Goal: Book appointment/travel/reservation

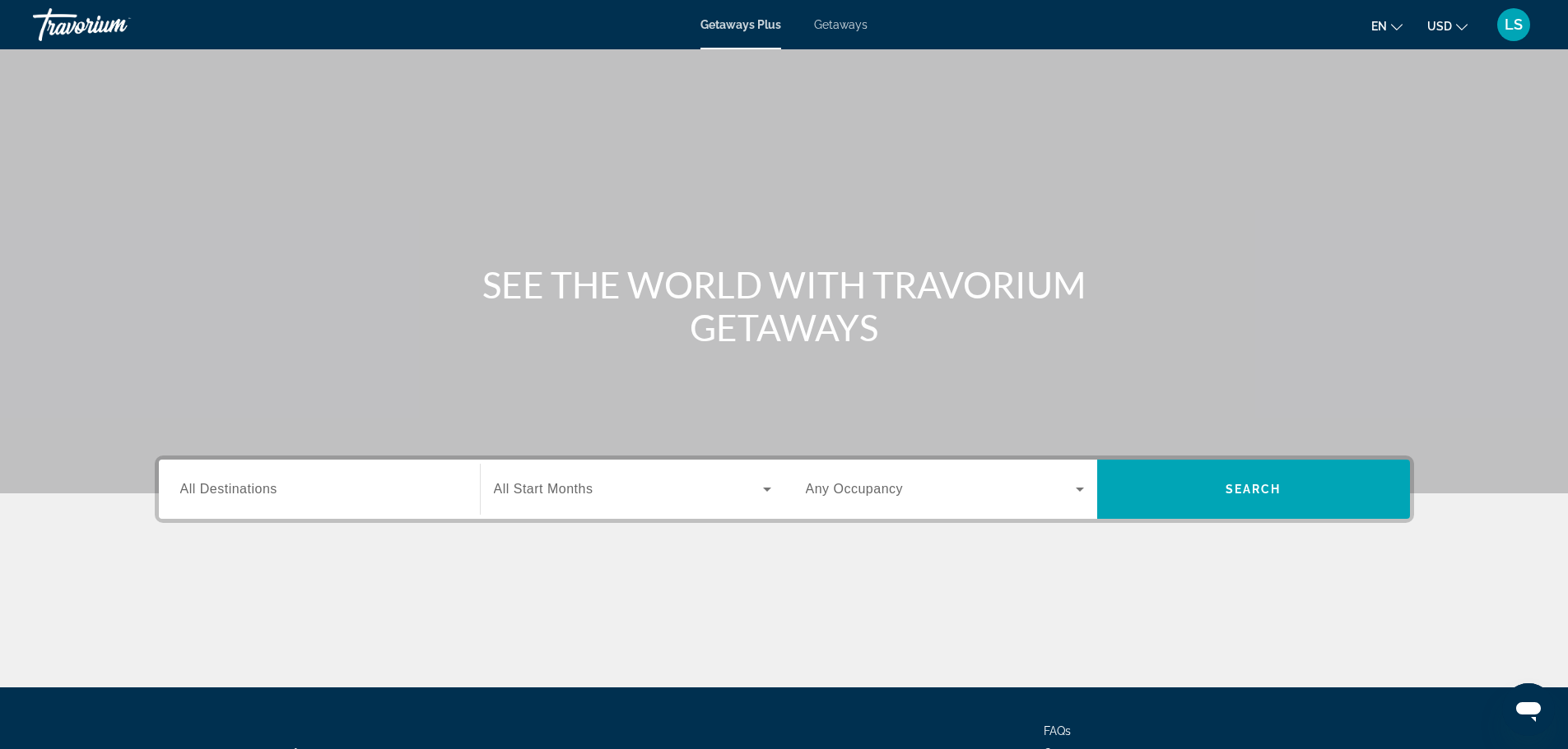
click at [387, 483] on input "Destination All Destinations" at bounding box center [319, 490] width 278 height 20
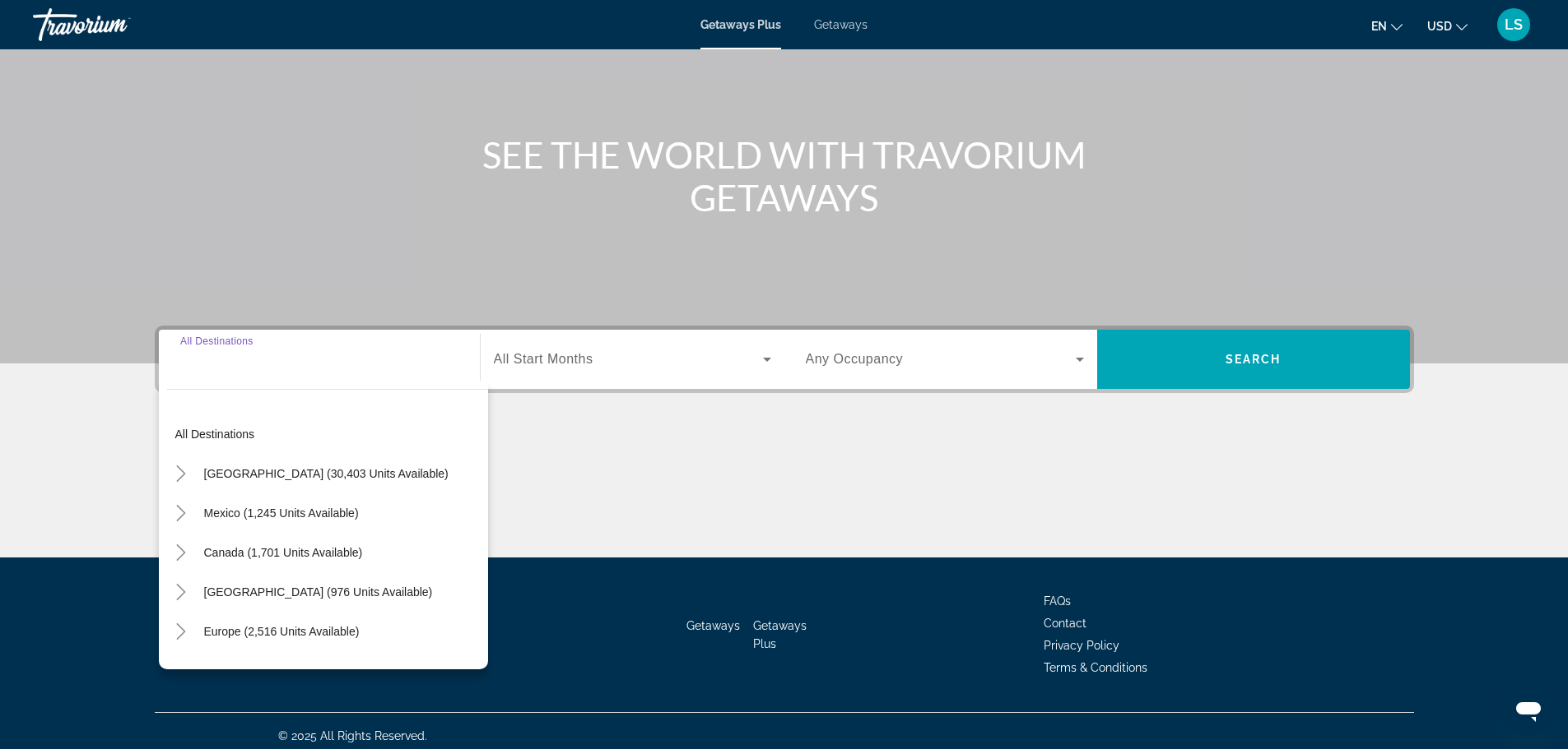
scroll to position [140, 0]
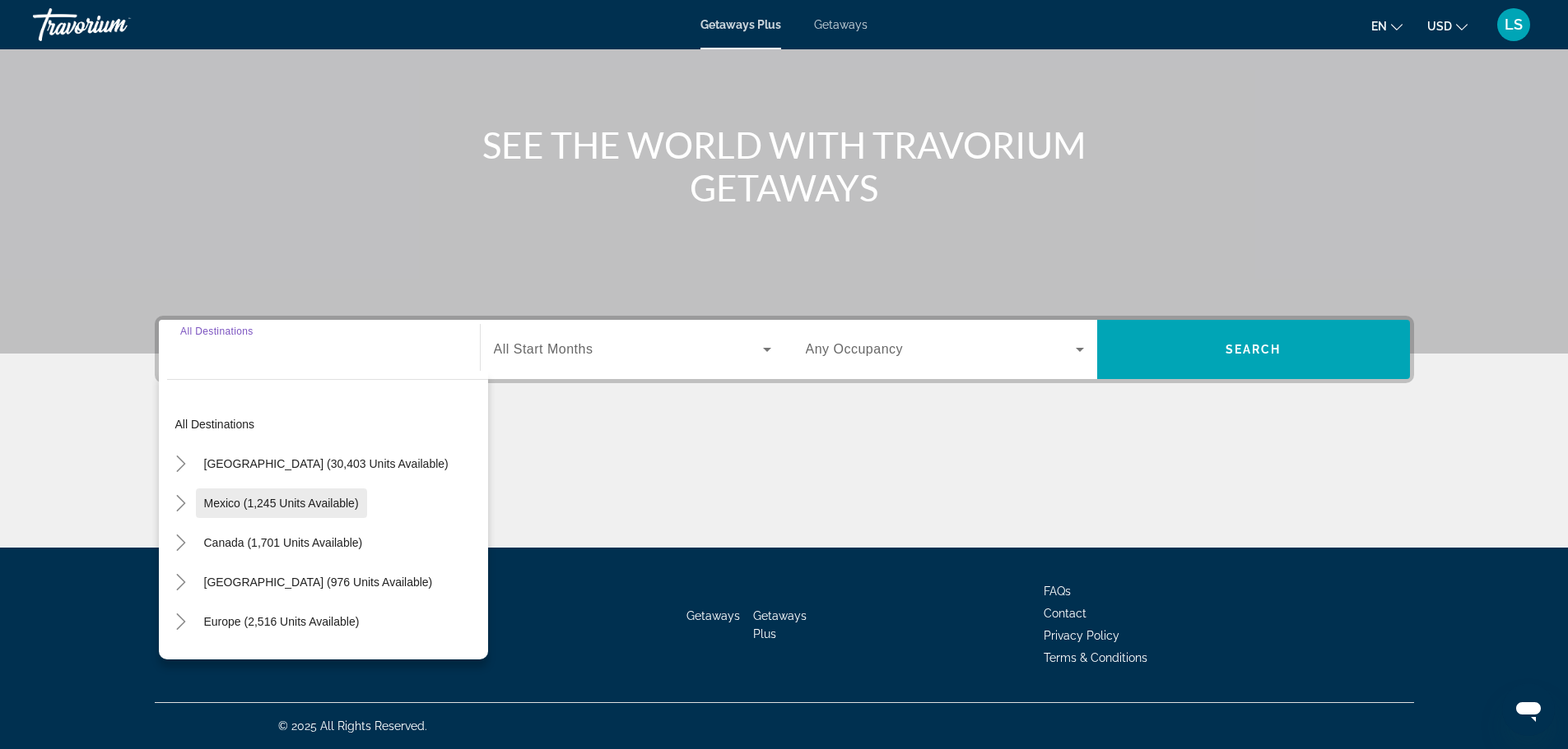
click at [295, 519] on span "Search widget" at bounding box center [281, 503] width 172 height 39
type input "**********"
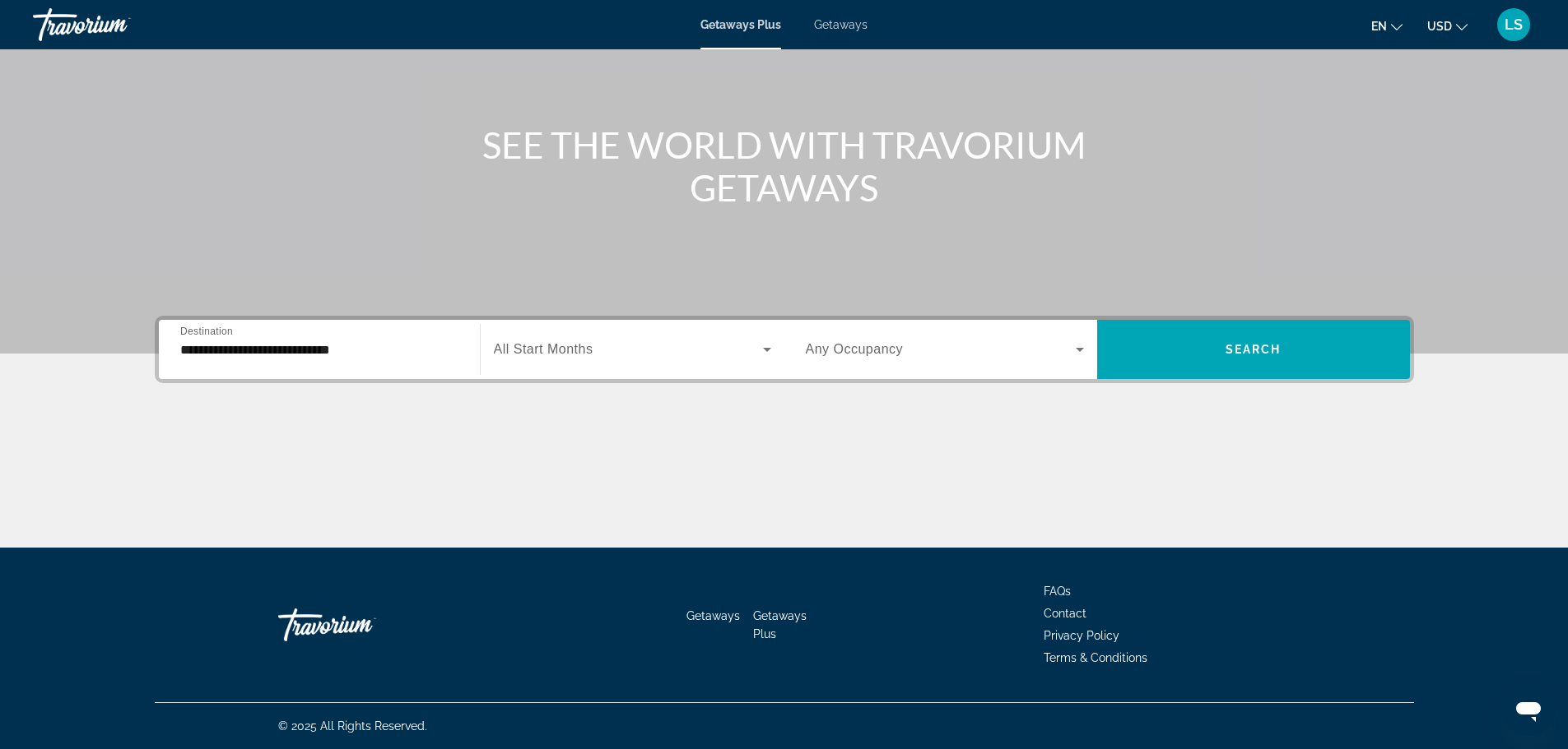
click at [559, 344] on span "All Start Months" at bounding box center [544, 349] width 100 height 14
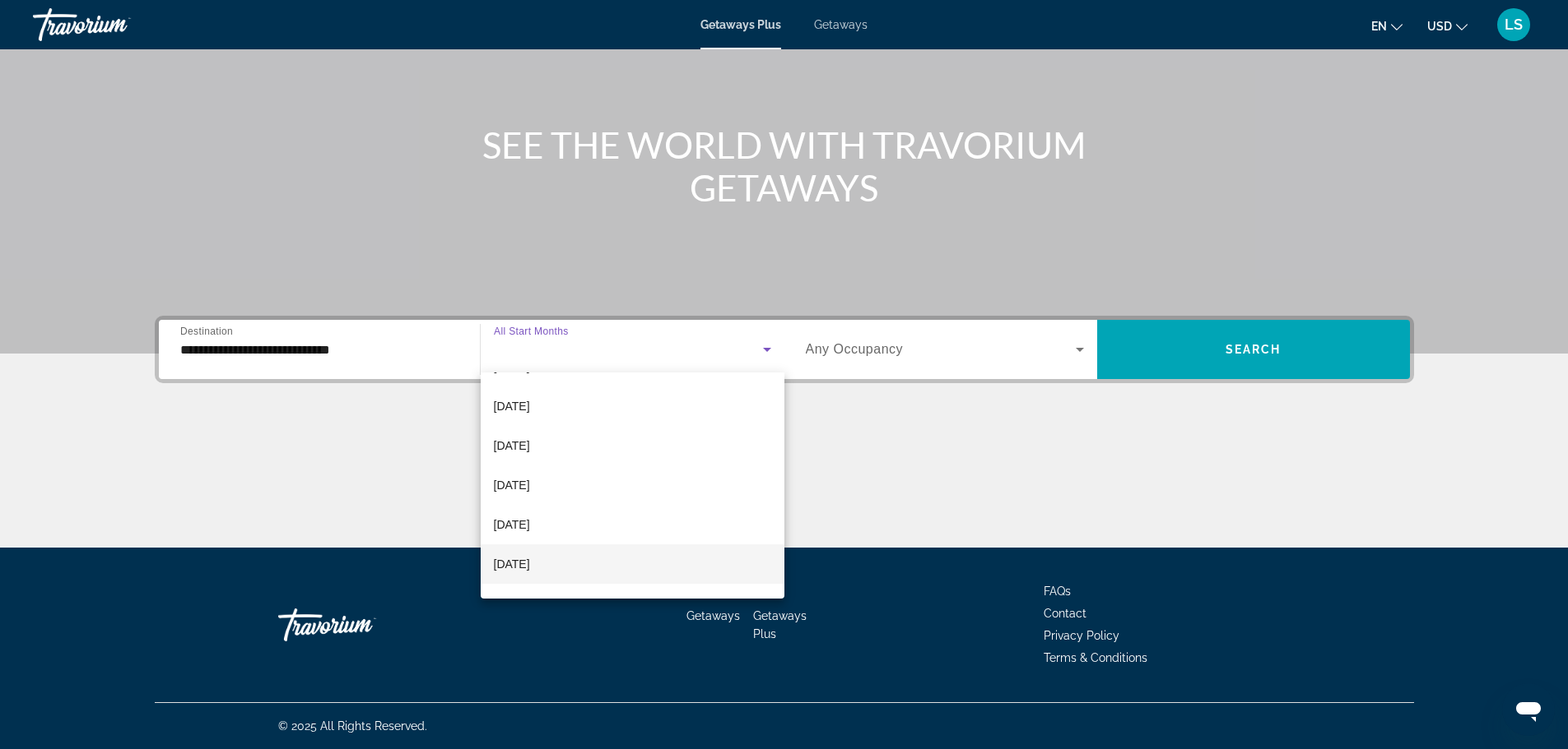
scroll to position [82, 0]
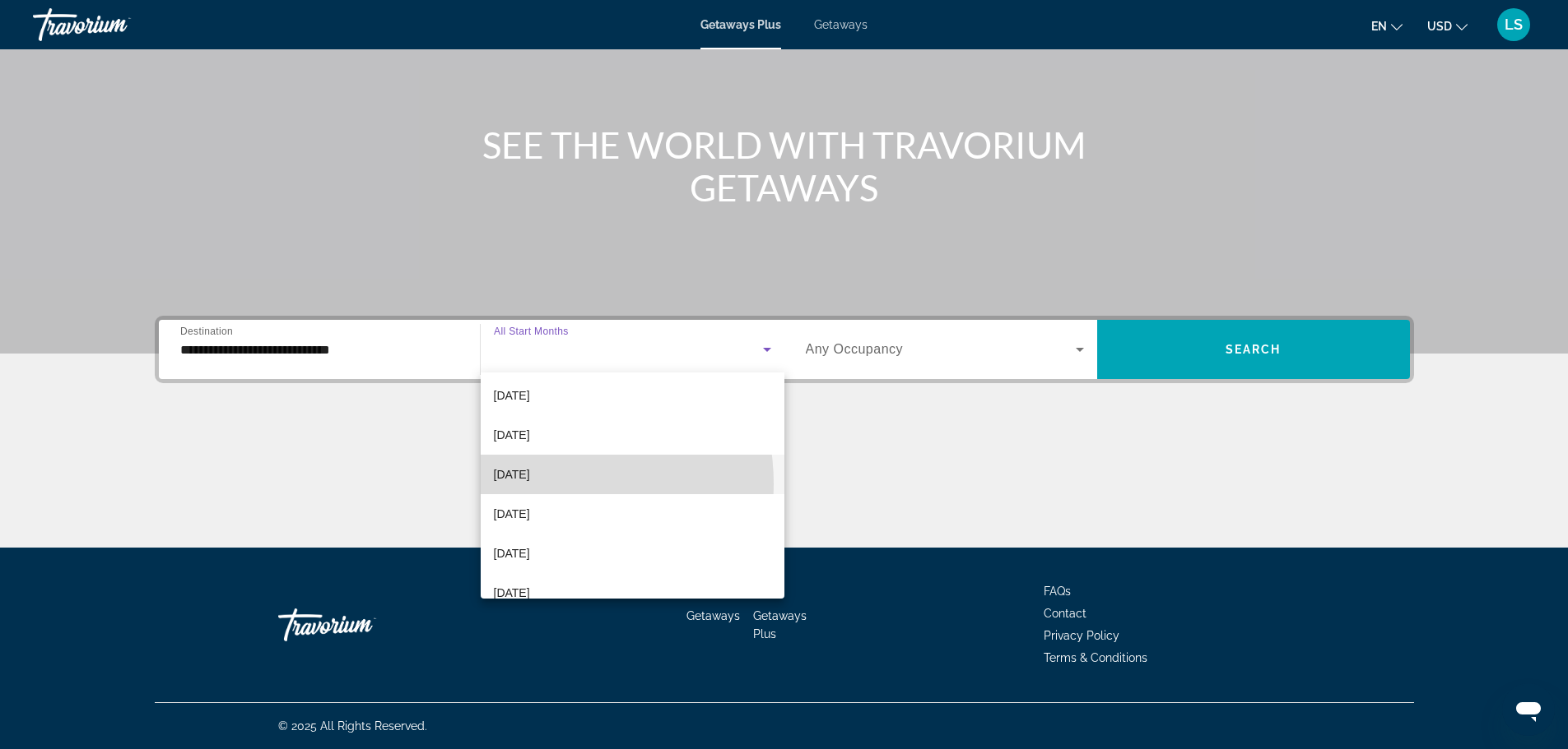
click at [534, 484] on mat-option "[DATE]" at bounding box center [632, 474] width 304 height 39
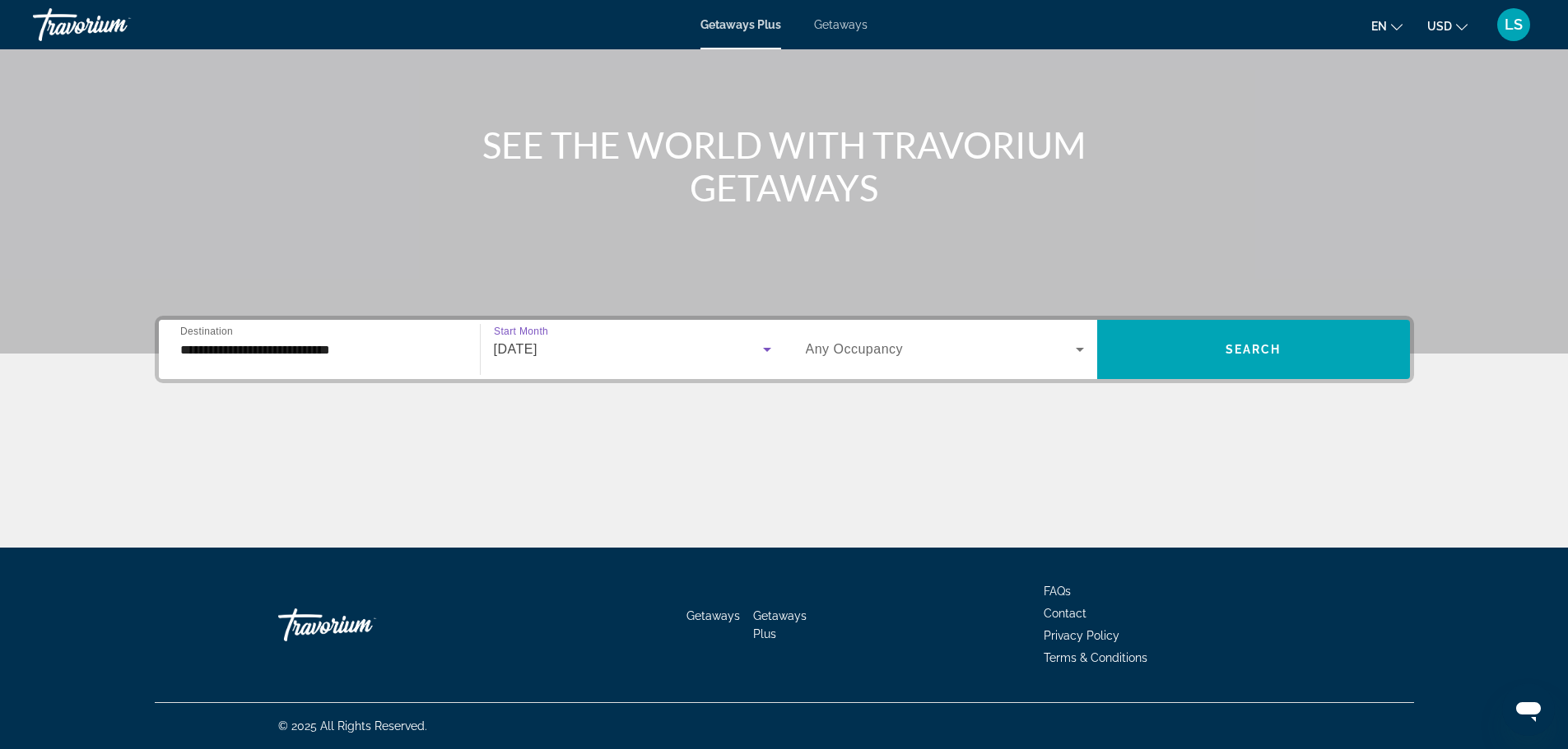
click at [1019, 336] on div "Search widget" at bounding box center [945, 349] width 278 height 46
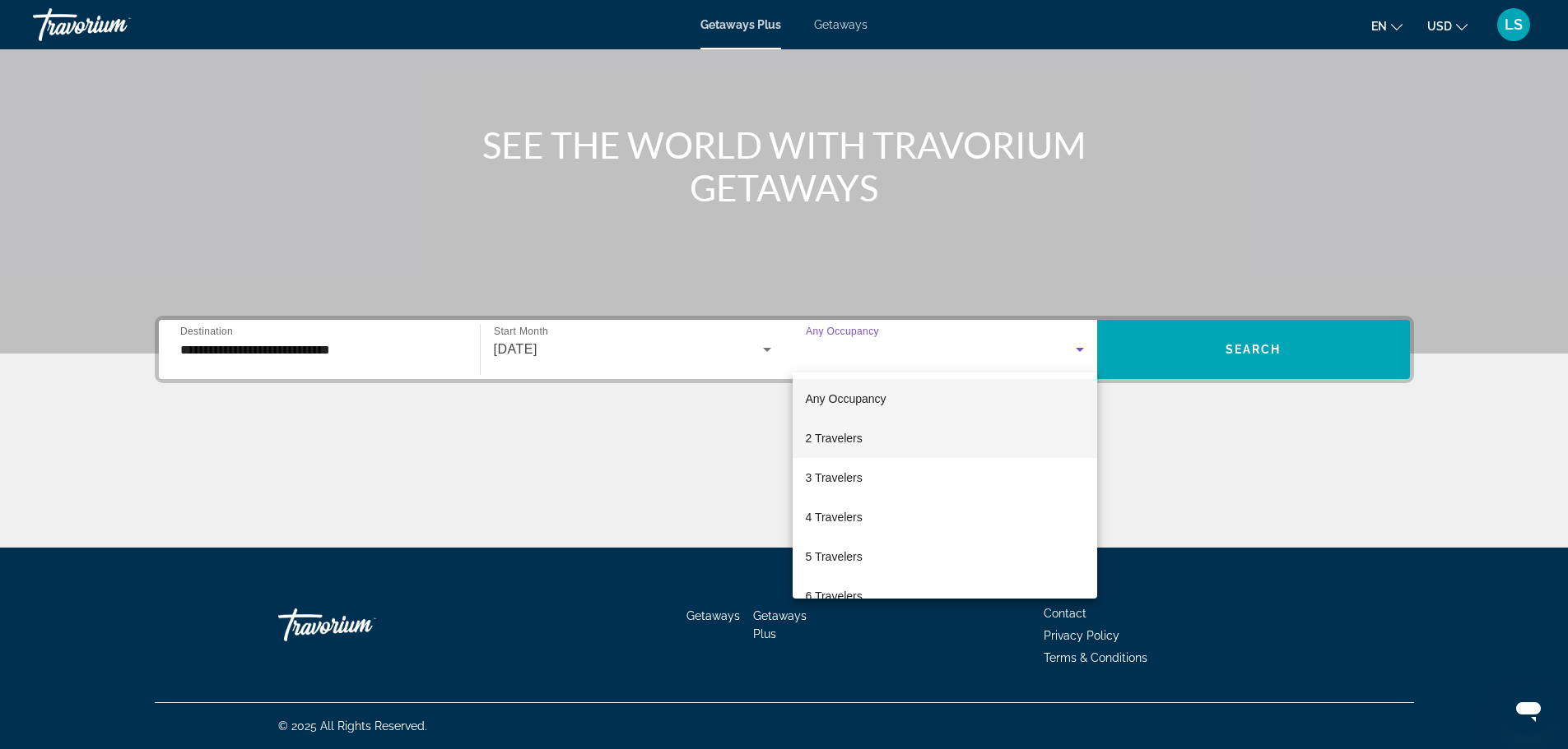
click at [864, 437] on mat-option "2 Travelers" at bounding box center [945, 438] width 305 height 39
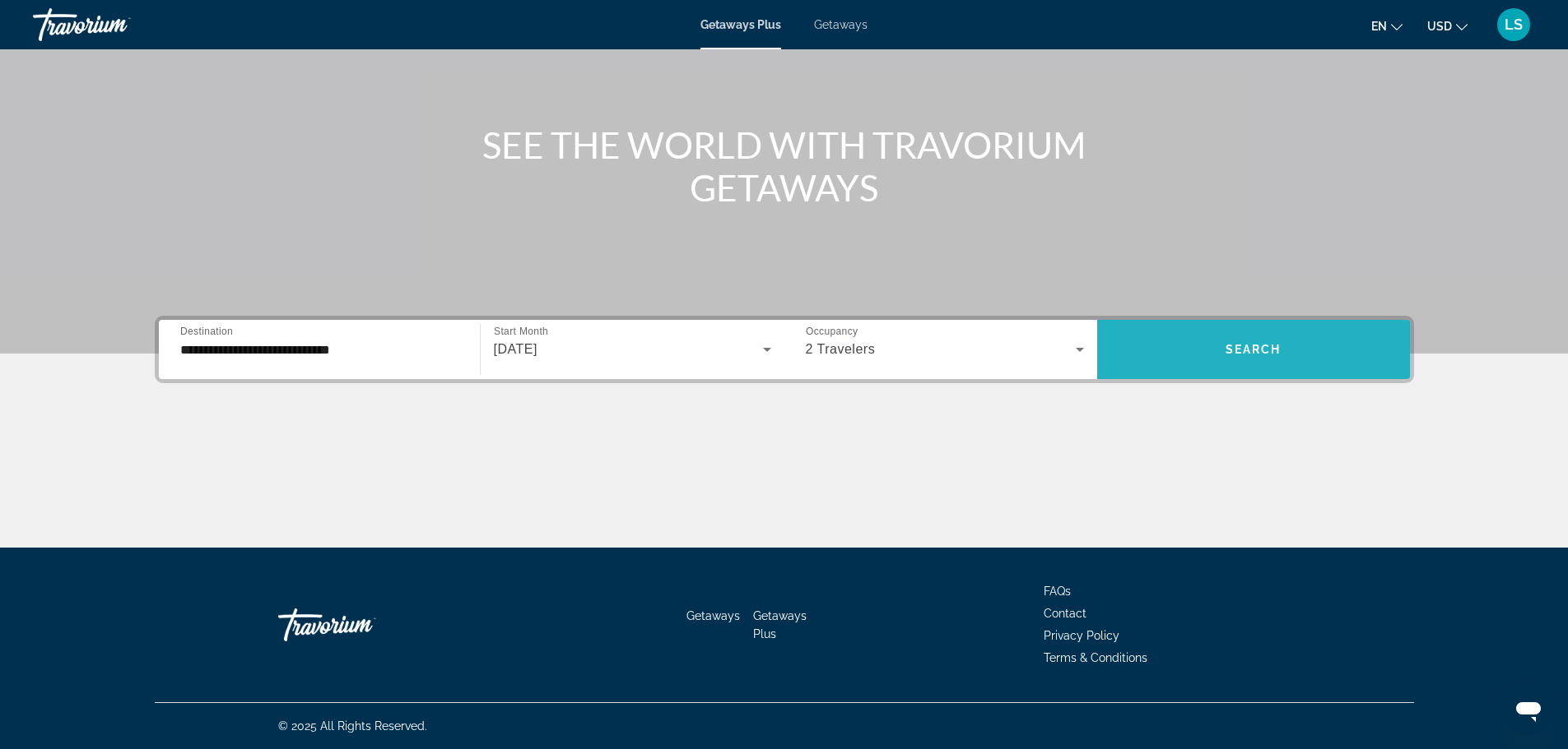
click at [1208, 355] on span "Search widget" at bounding box center [1254, 349] width 313 height 39
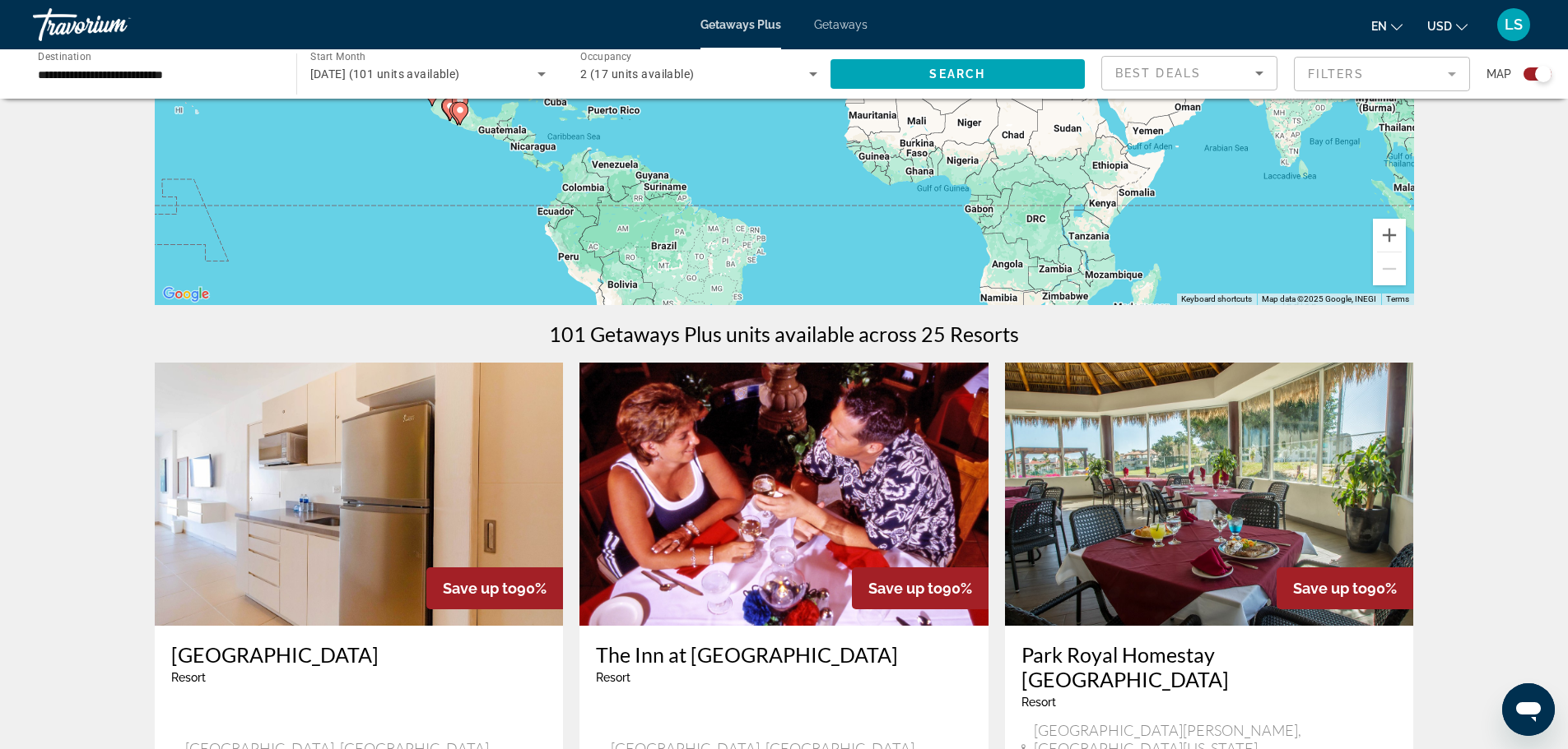
scroll to position [329, 0]
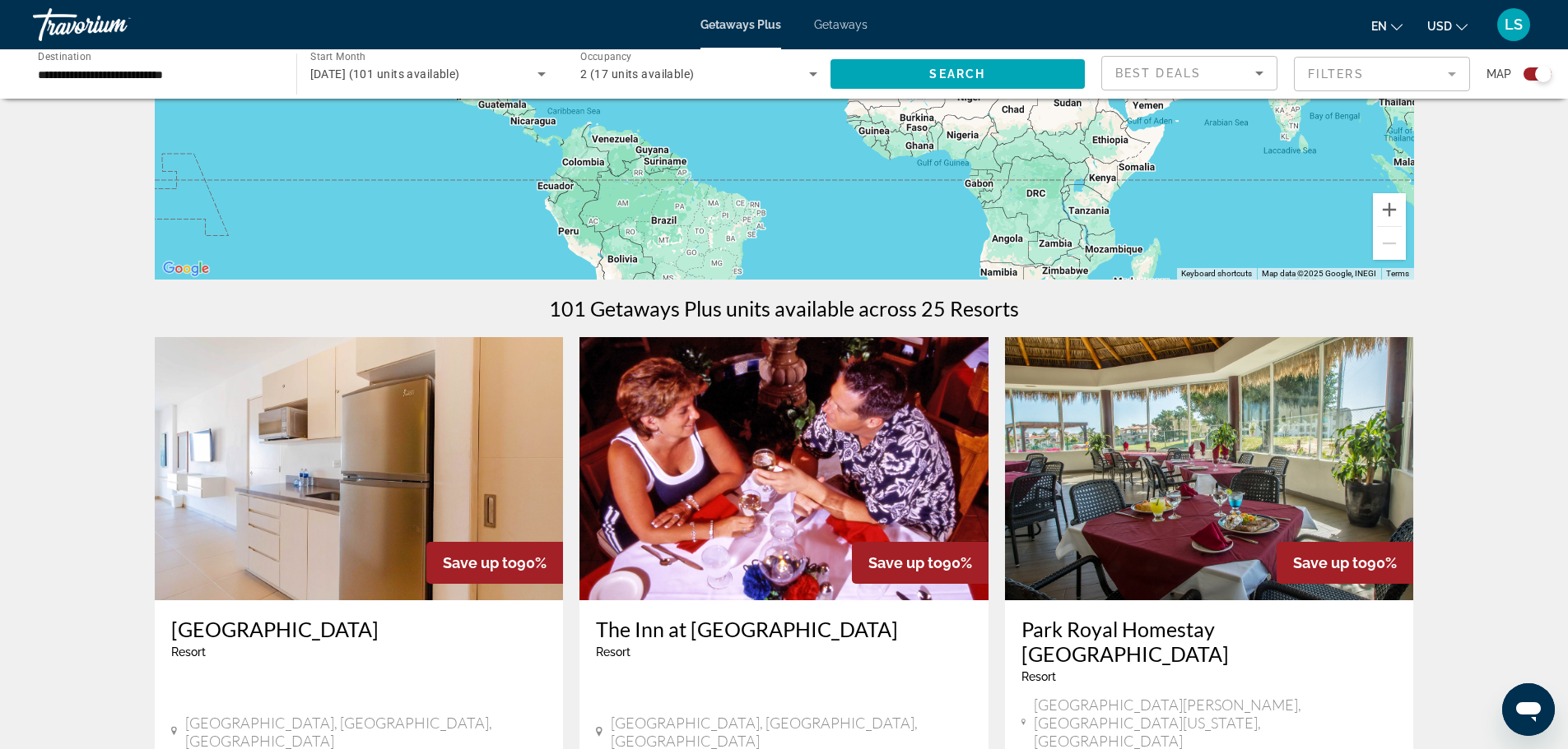
click at [1171, 75] on span "Best Deals" at bounding box center [1157, 73] width 86 height 13
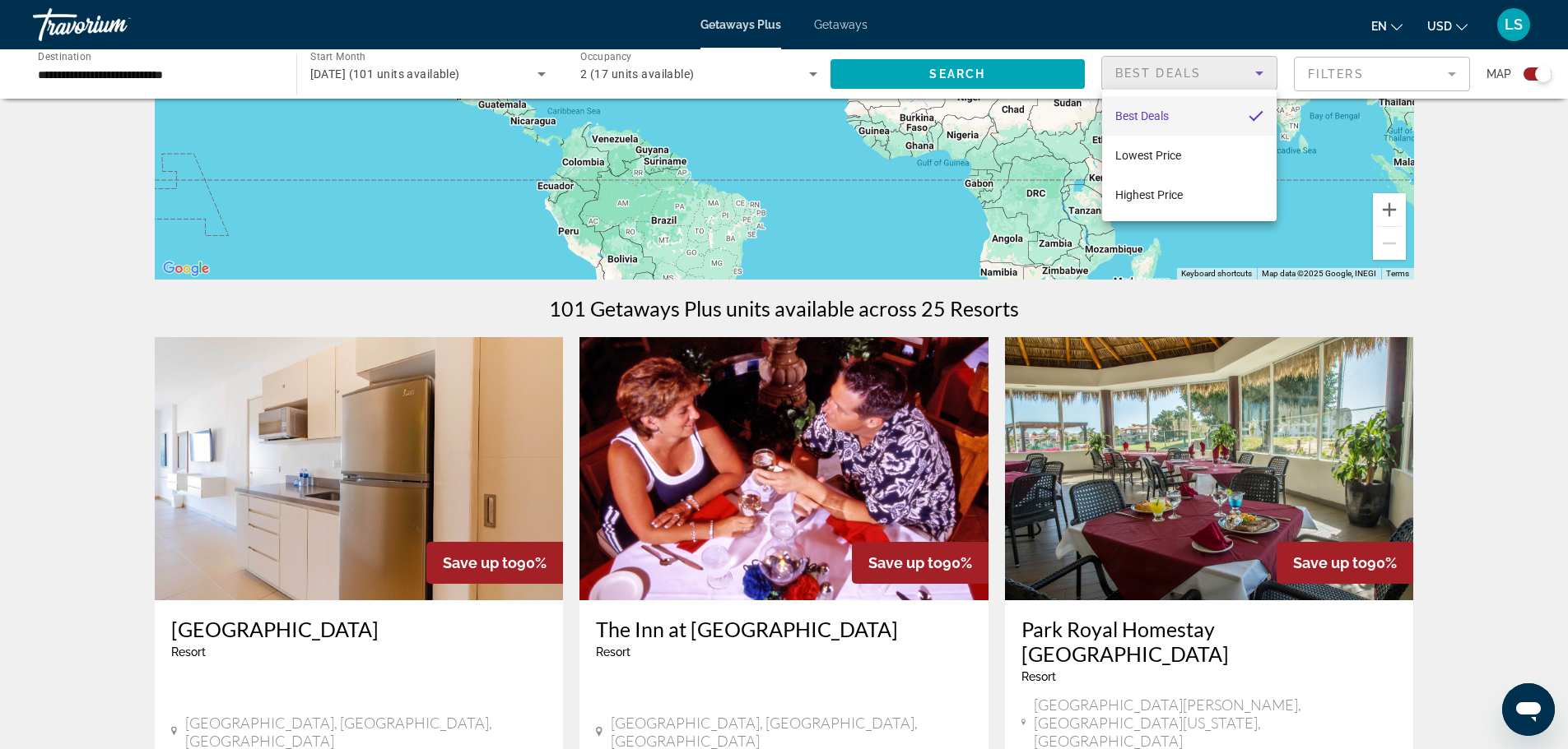
click at [2, 560] on div at bounding box center [784, 374] width 1568 height 749
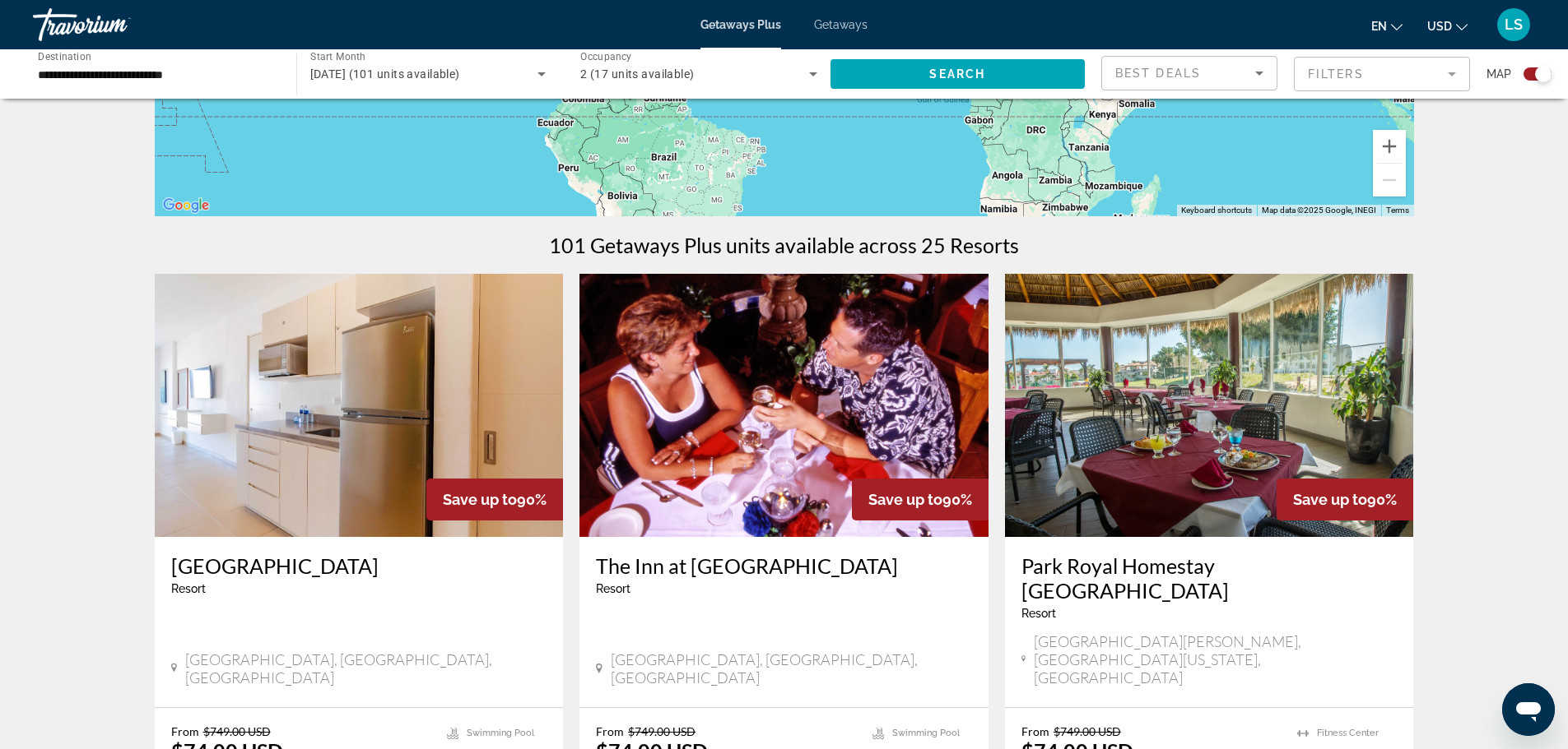
scroll to position [165, 0]
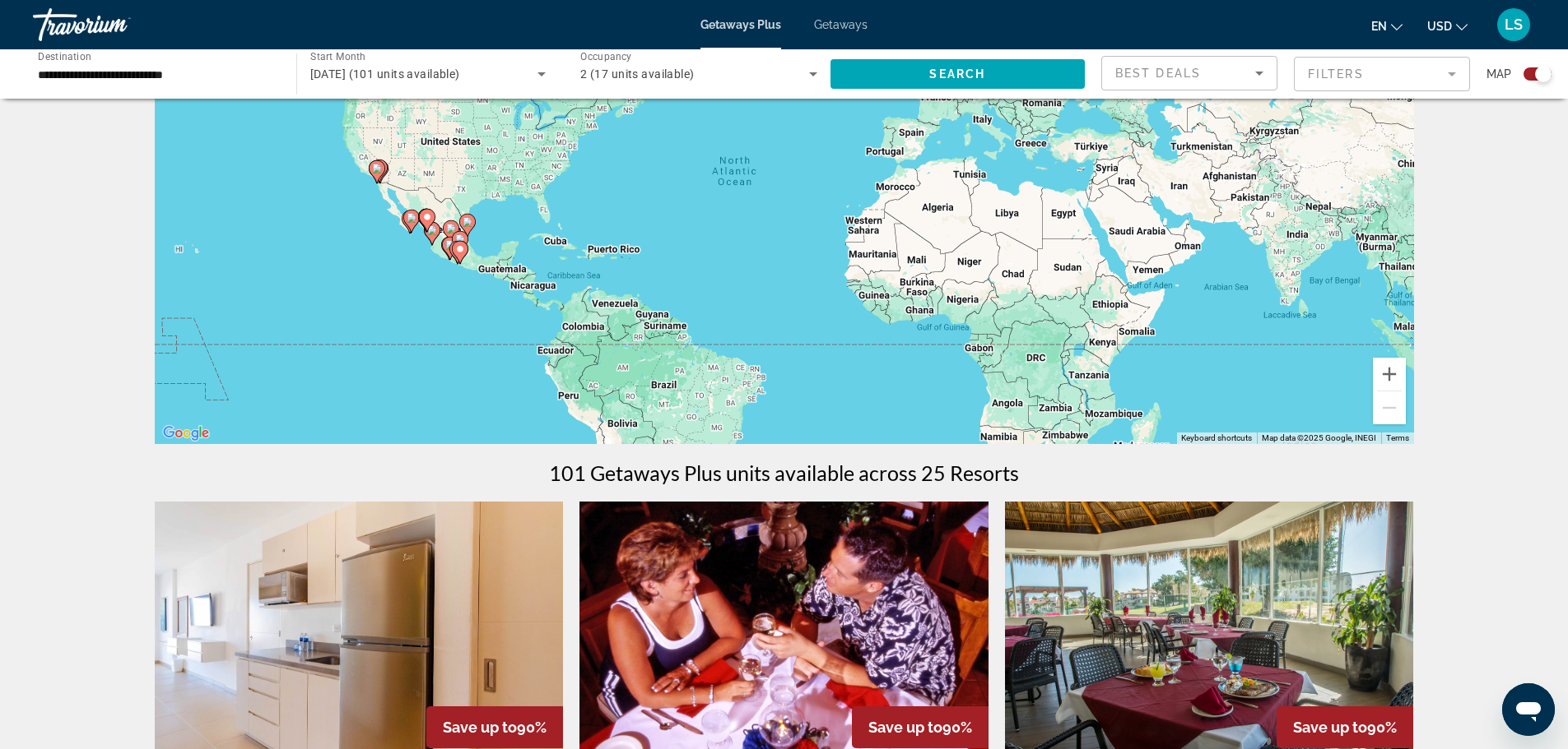
click at [469, 241] on div "To activate drag with keyboard, press Alt + Enter. Once in keyboard drag state,…" at bounding box center [784, 197] width 1259 height 494
click at [1388, 374] on button "Zoom in" at bounding box center [1390, 374] width 33 height 33
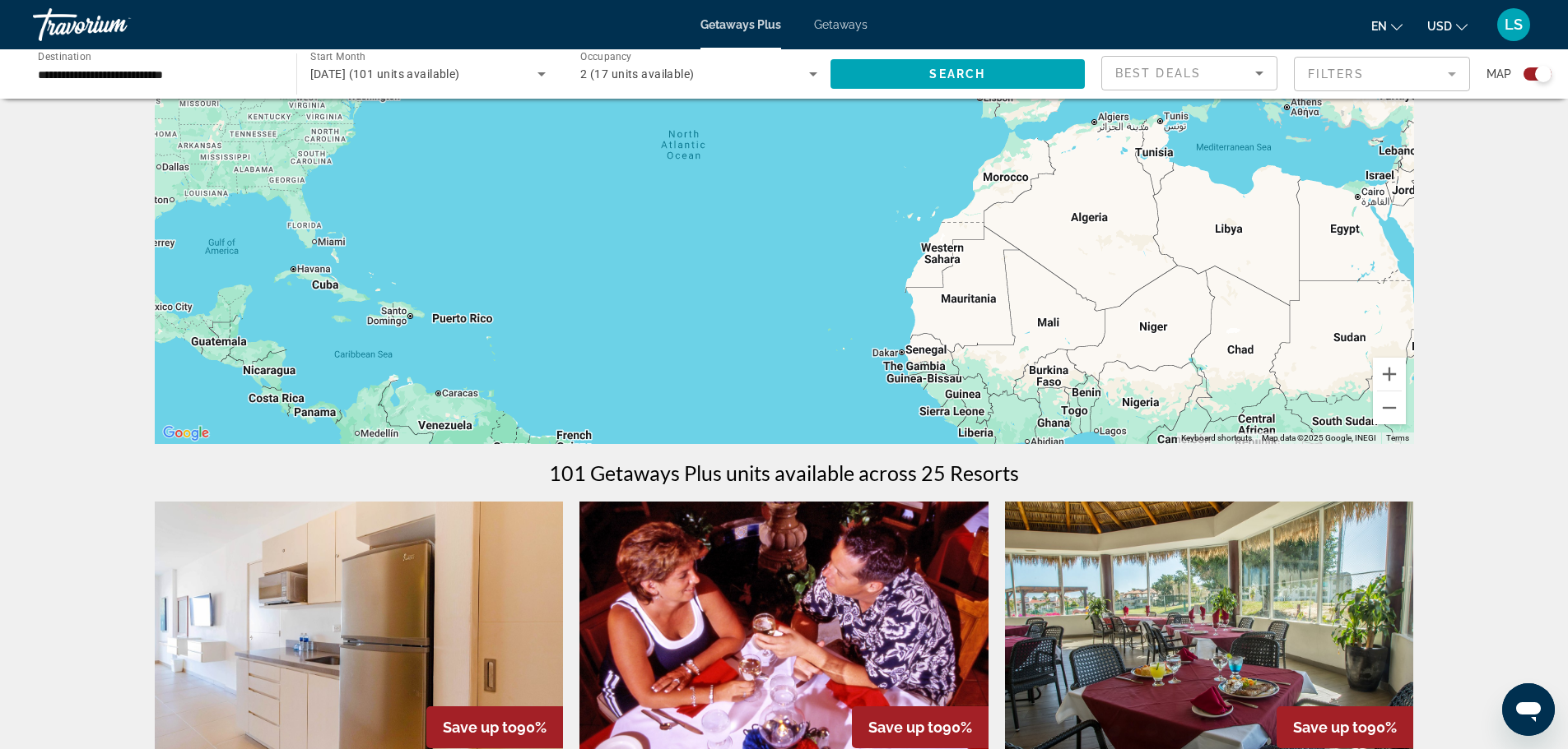
click at [97, 56] on div "**********" at bounding box center [156, 74] width 237 height 47
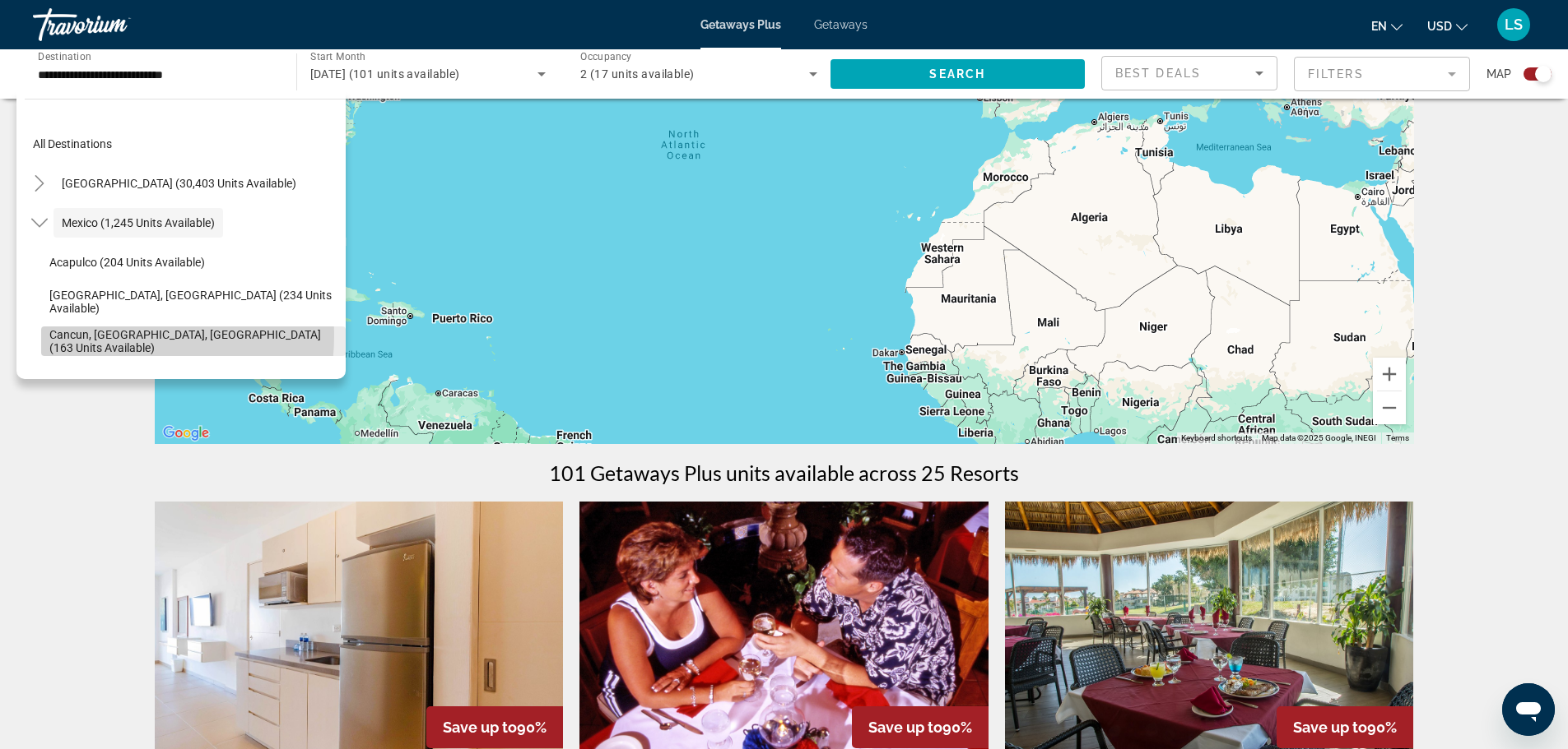
click at [87, 335] on span "Cancun, [GEOGRAPHIC_DATA], [GEOGRAPHIC_DATA] (163 units available)" at bounding box center [193, 341] width 288 height 27
type input "**********"
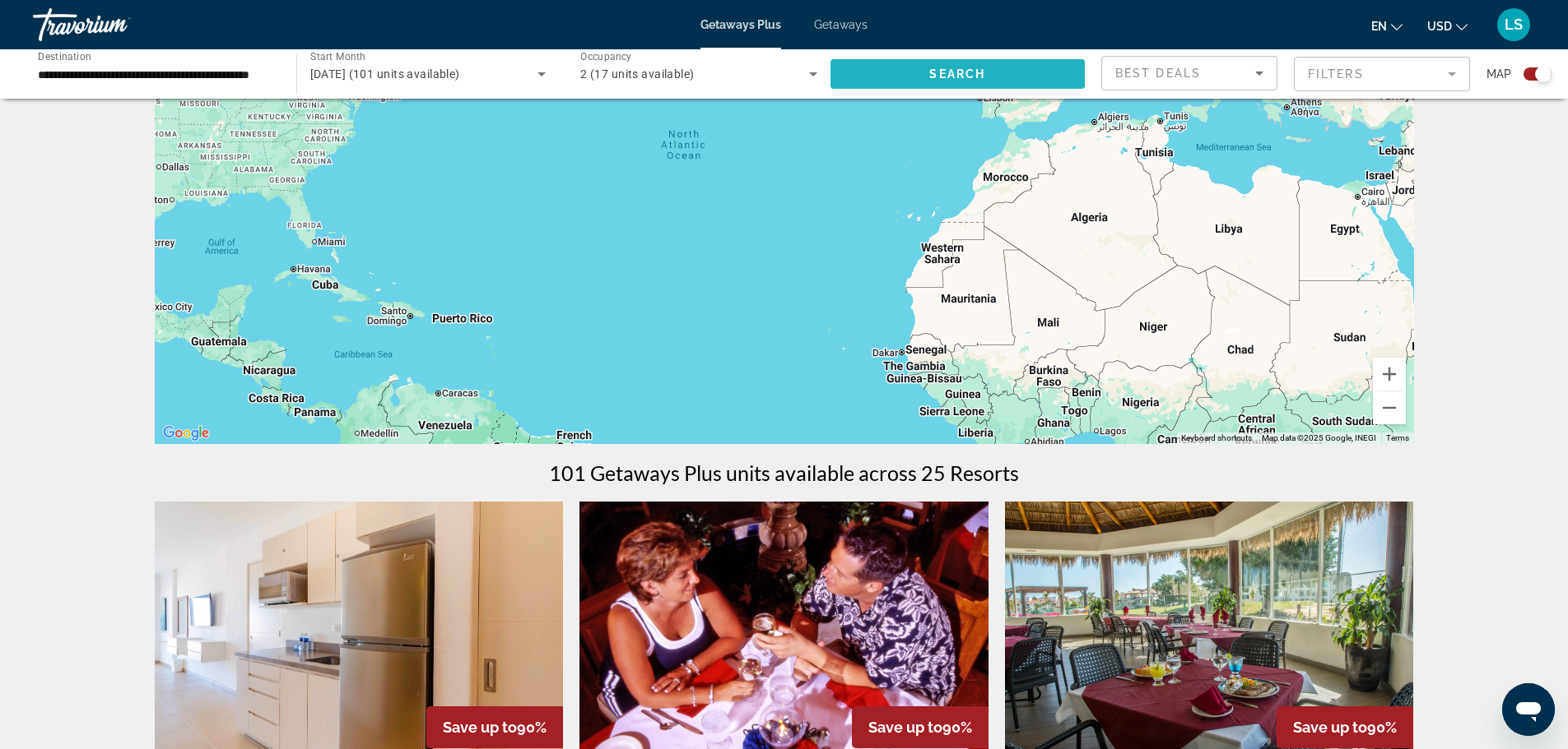
click at [853, 67] on span "Search widget" at bounding box center [958, 73] width 255 height 39
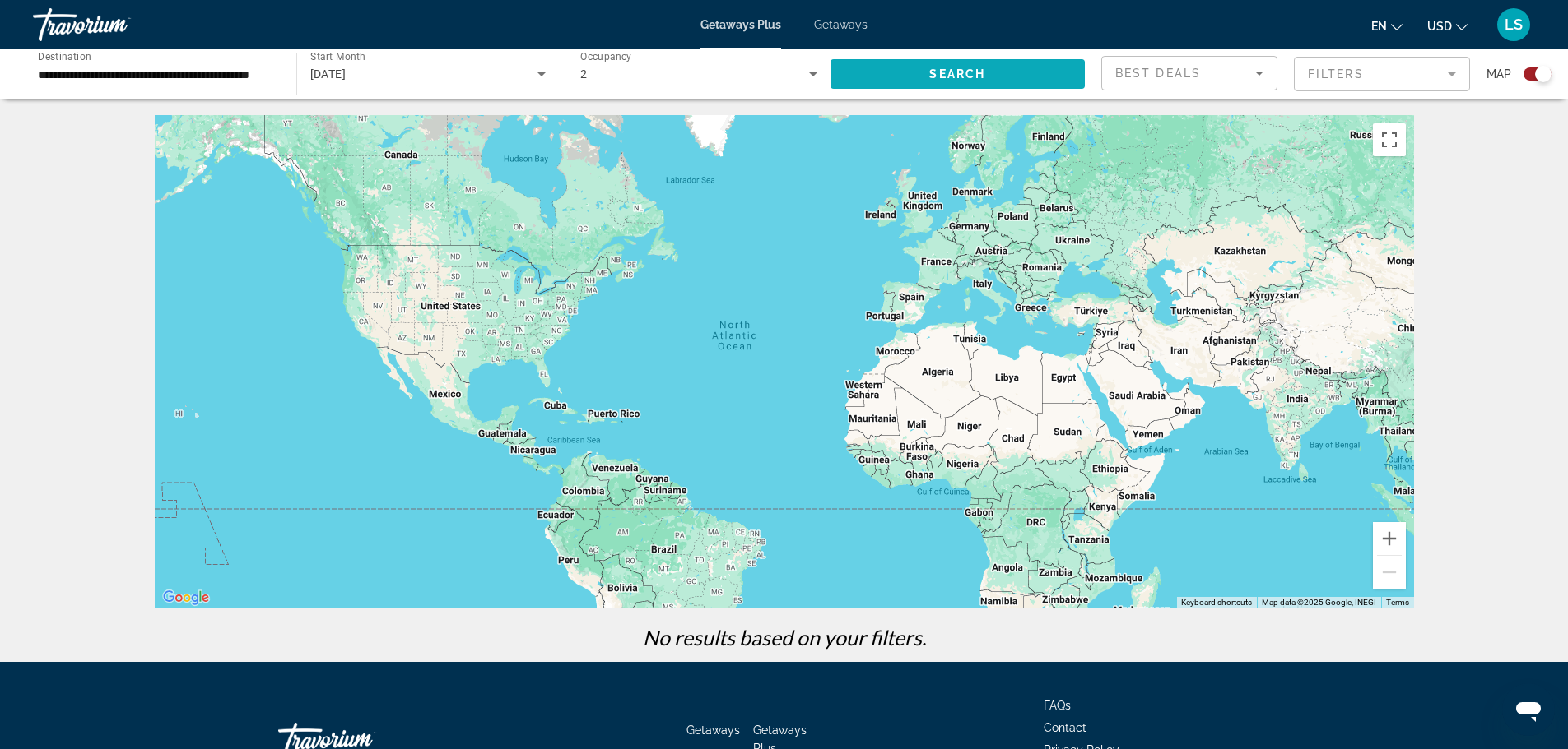
click at [891, 72] on span "Search widget" at bounding box center [958, 73] width 255 height 39
click at [222, 67] on input "**********" at bounding box center [156, 75] width 237 height 20
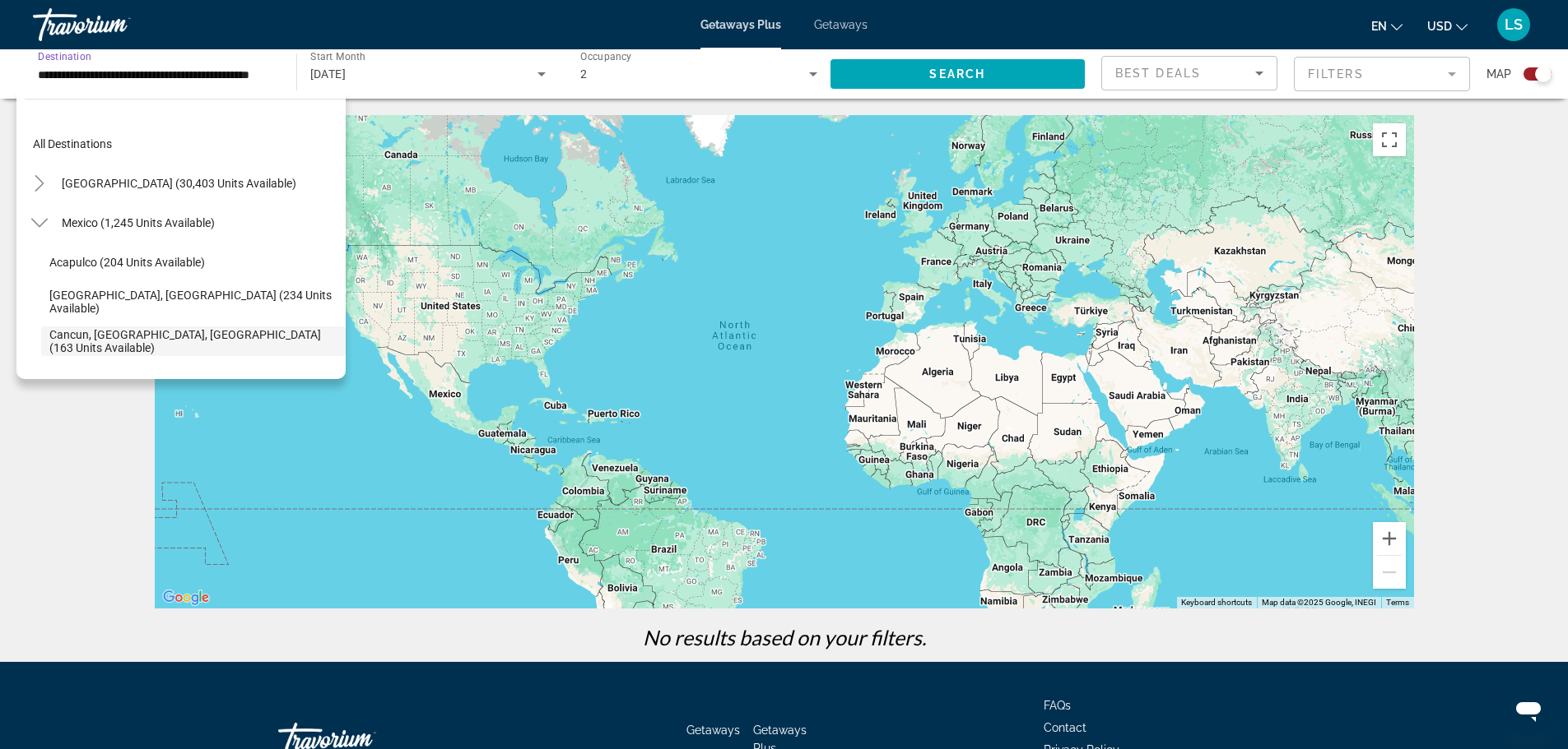
scroll to position [98, 0]
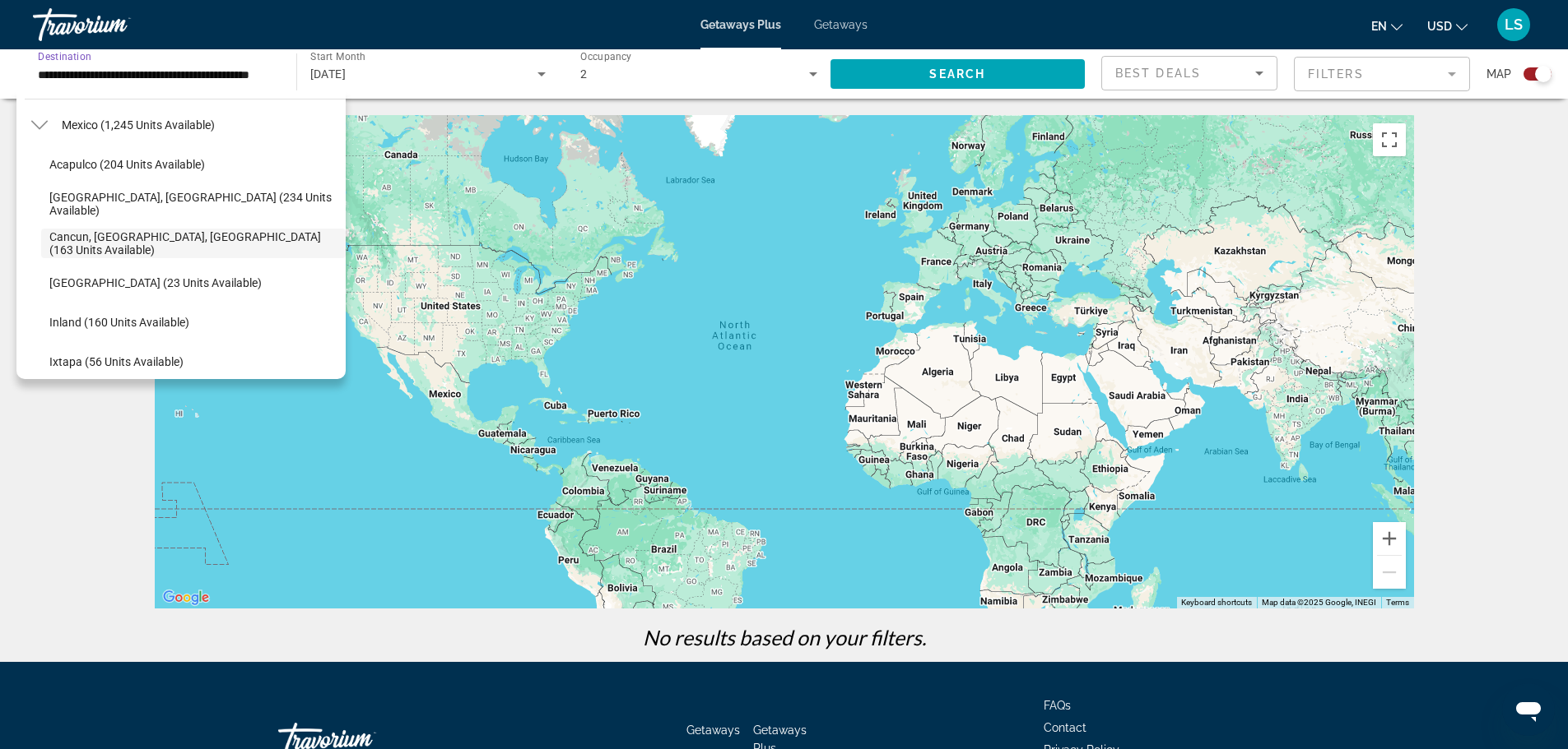
click at [346, 67] on span "[DATE]" at bounding box center [328, 74] width 36 height 13
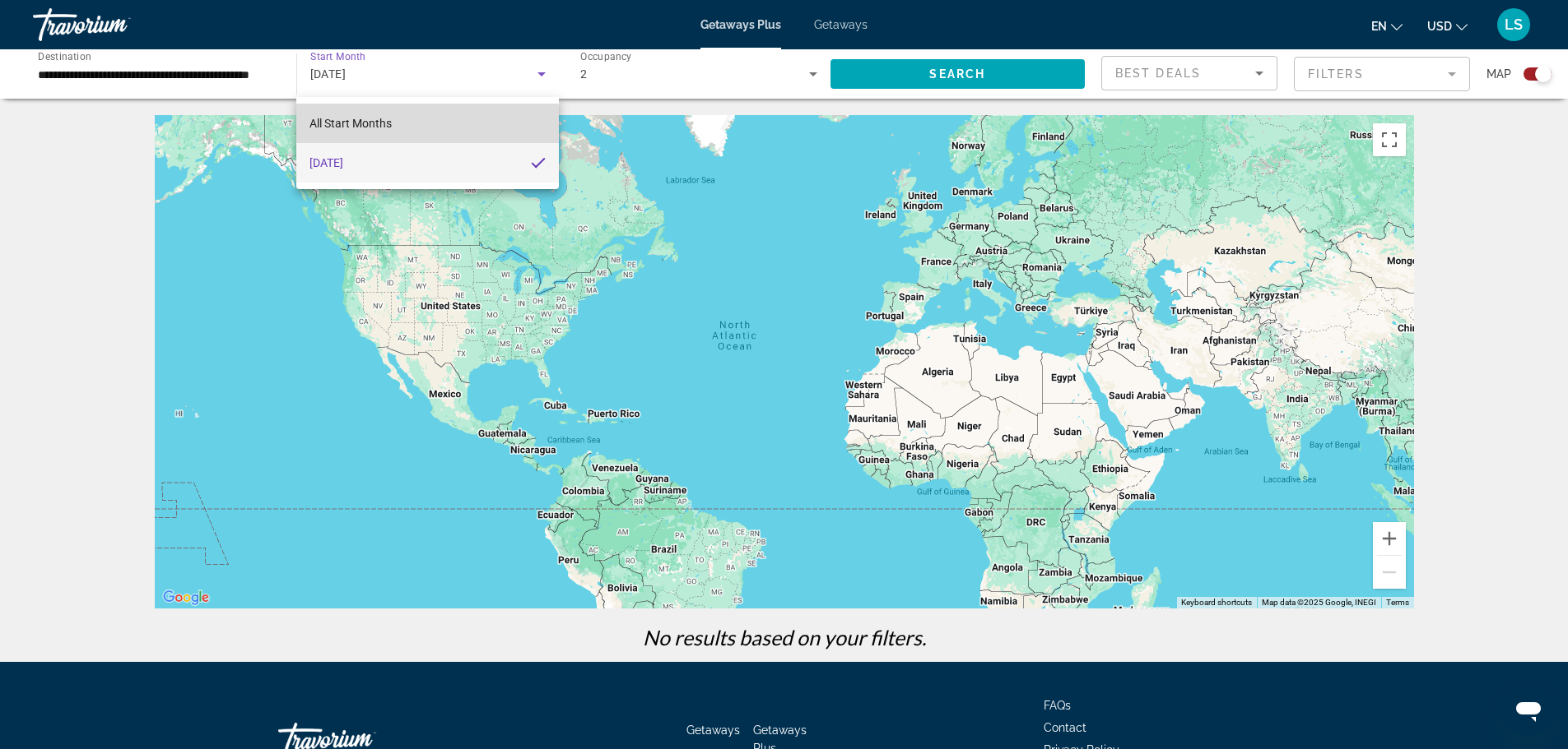
click at [408, 134] on mat-option "All Start Months" at bounding box center [427, 123] width 261 height 39
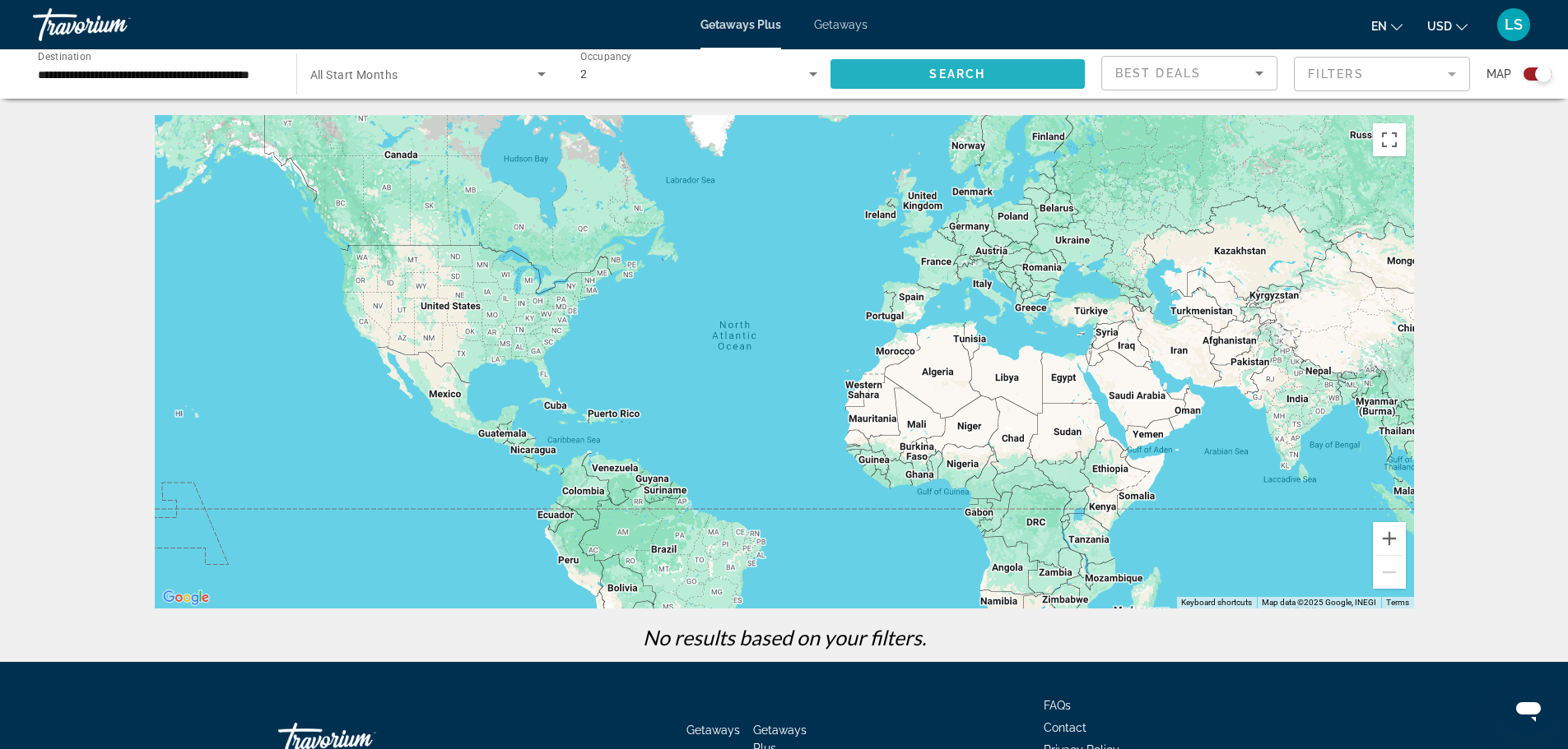
click at [852, 58] on span "Search widget" at bounding box center [958, 73] width 255 height 39
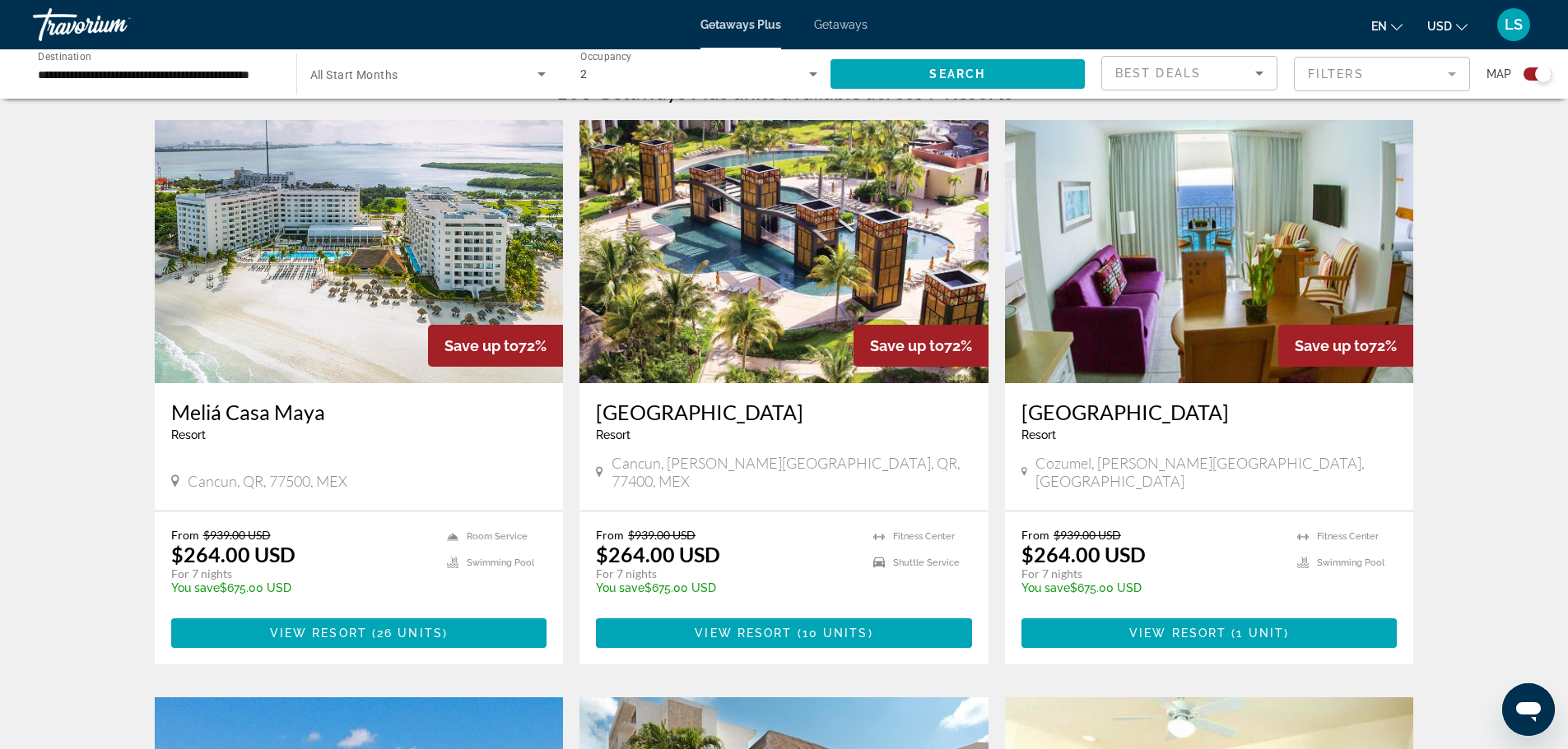
scroll to position [576, 0]
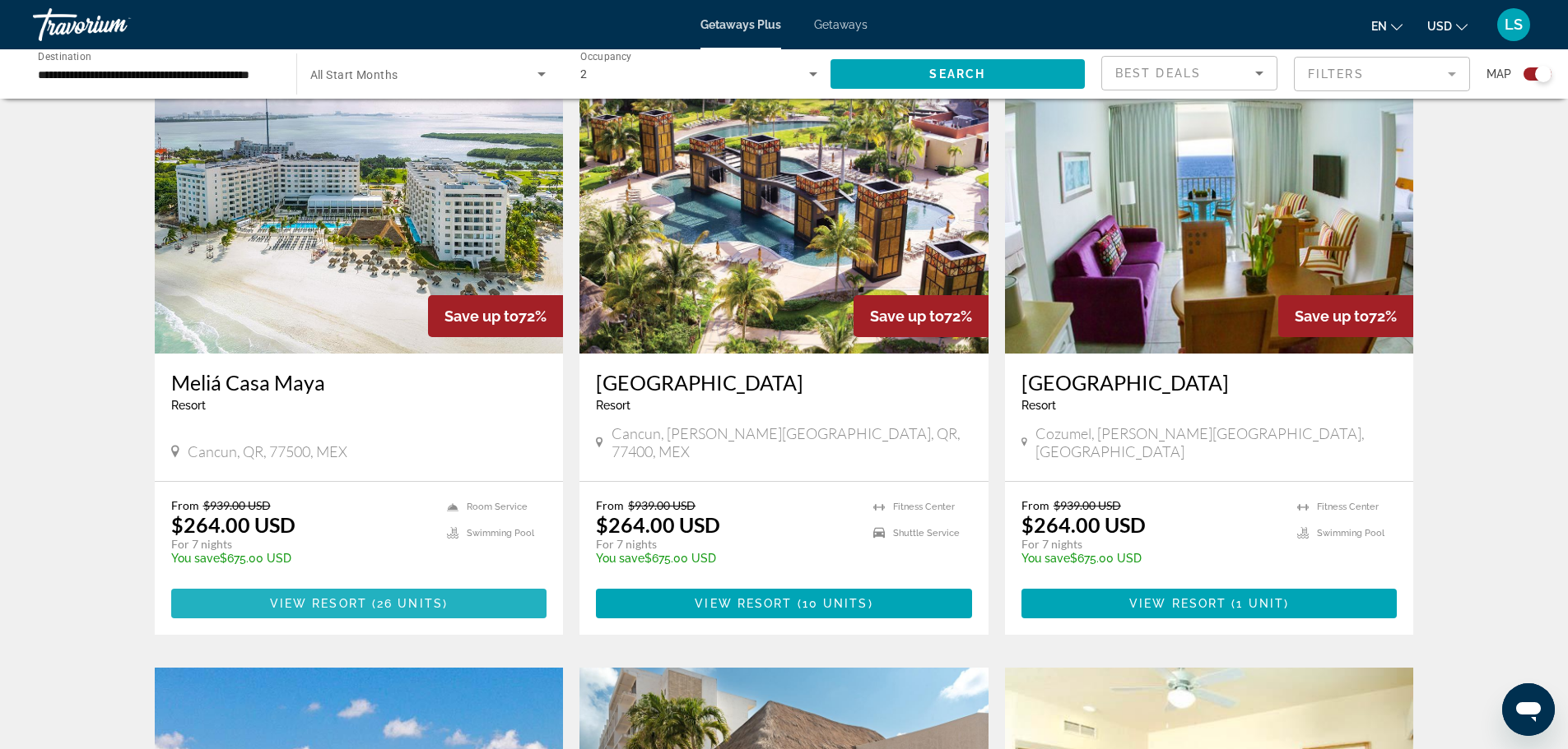
click at [344, 606] on span "View Resort" at bounding box center [318, 604] width 97 height 13
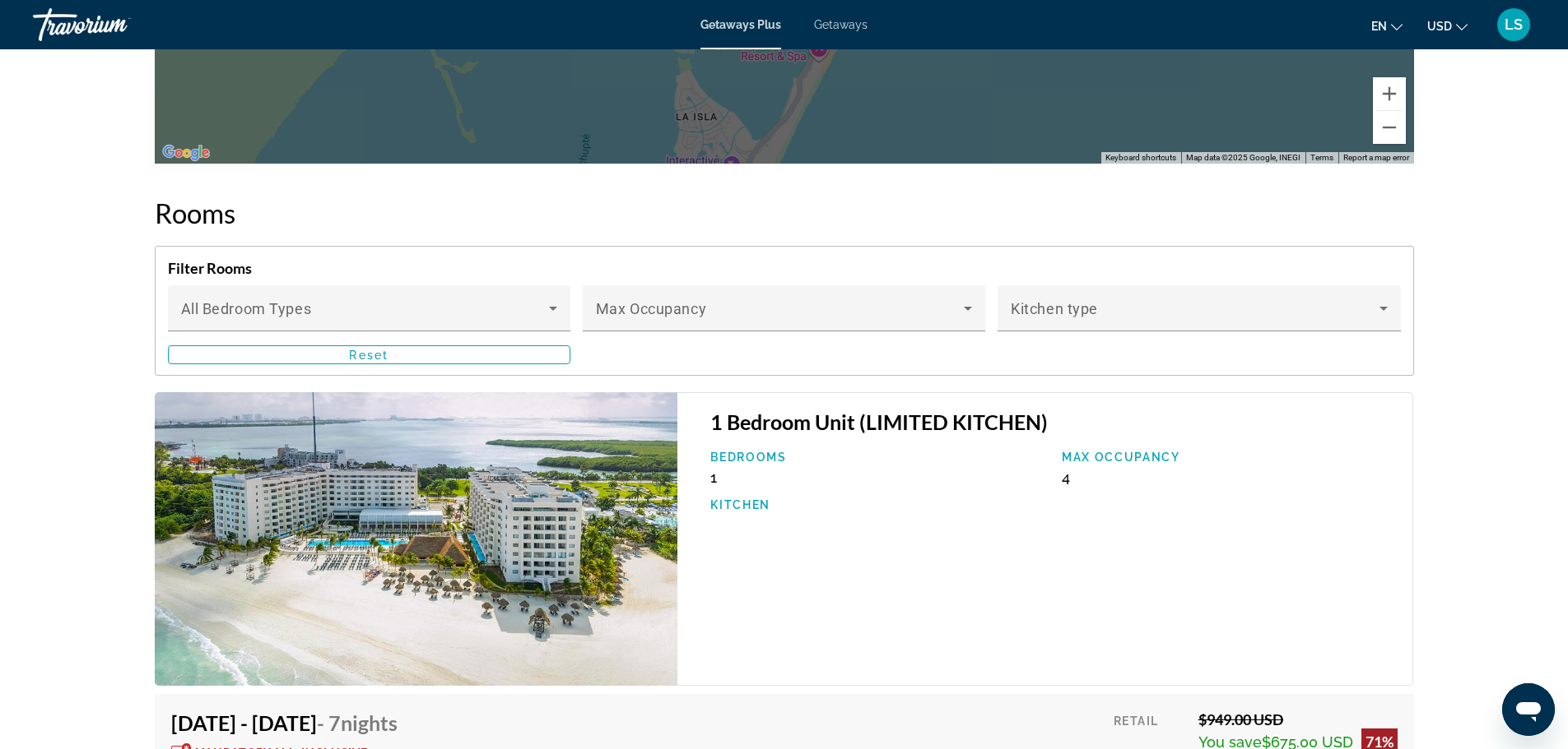
scroll to position [2550, 0]
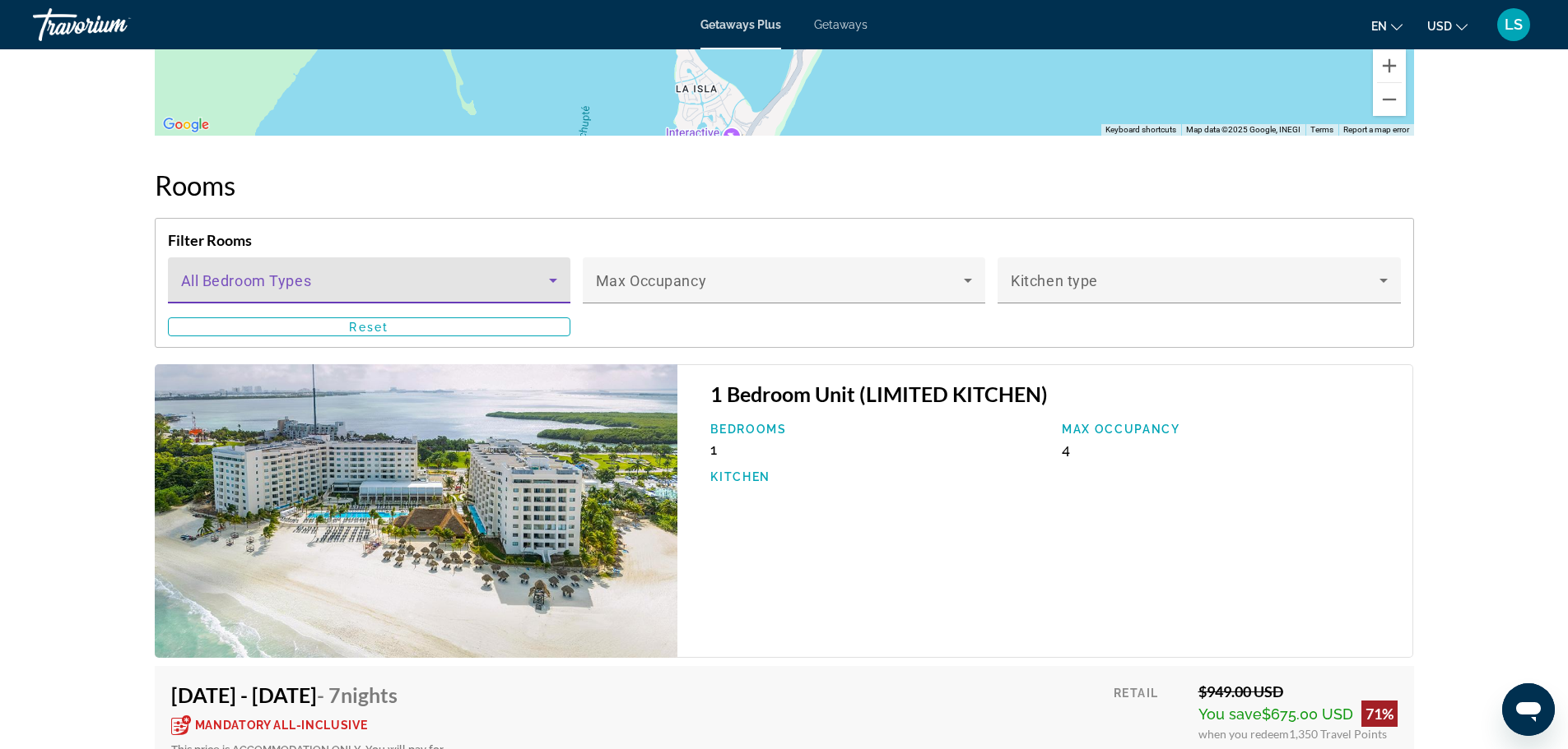
click at [478, 286] on span "Main content" at bounding box center [365, 287] width 368 height 20
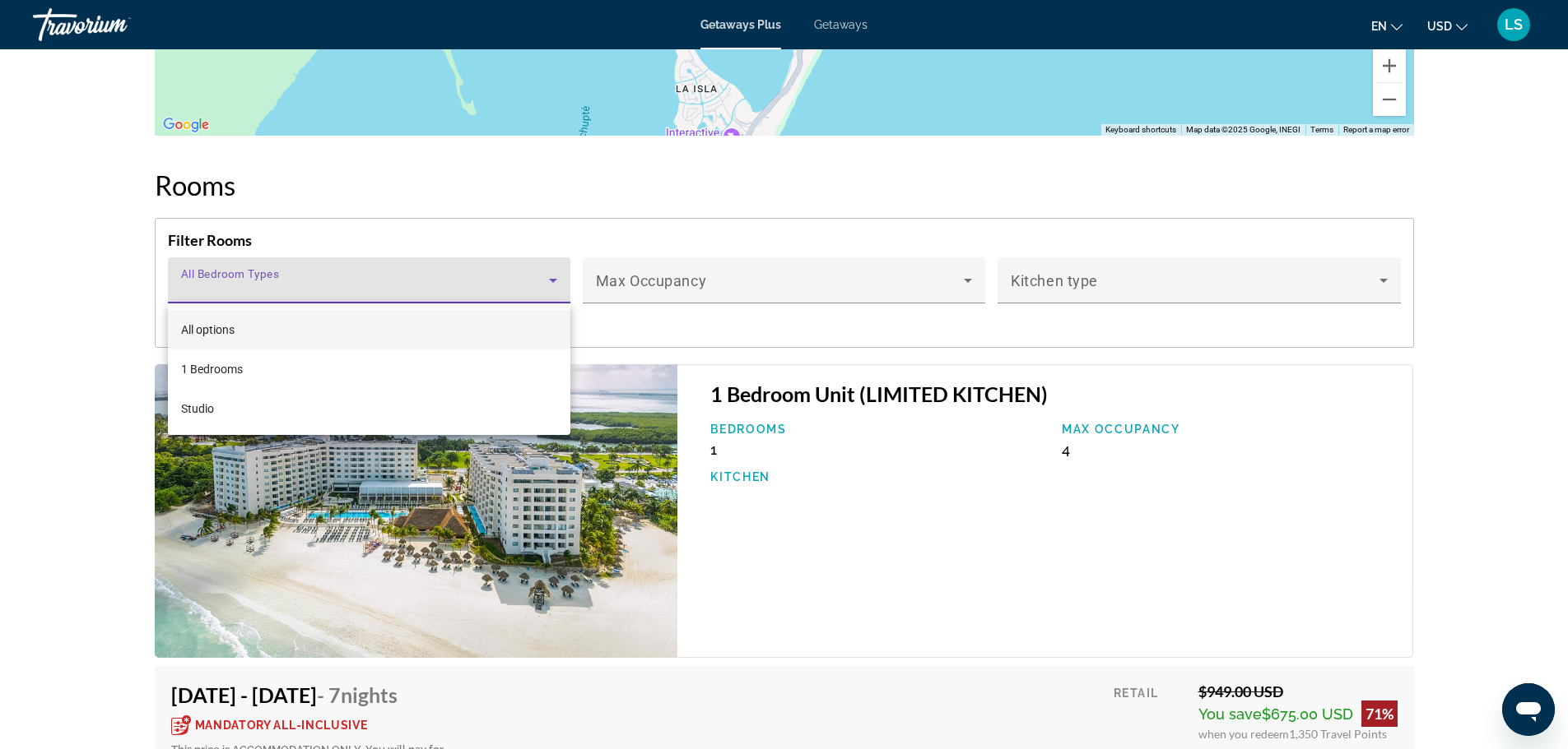
click at [828, 428] on div at bounding box center [784, 374] width 1568 height 749
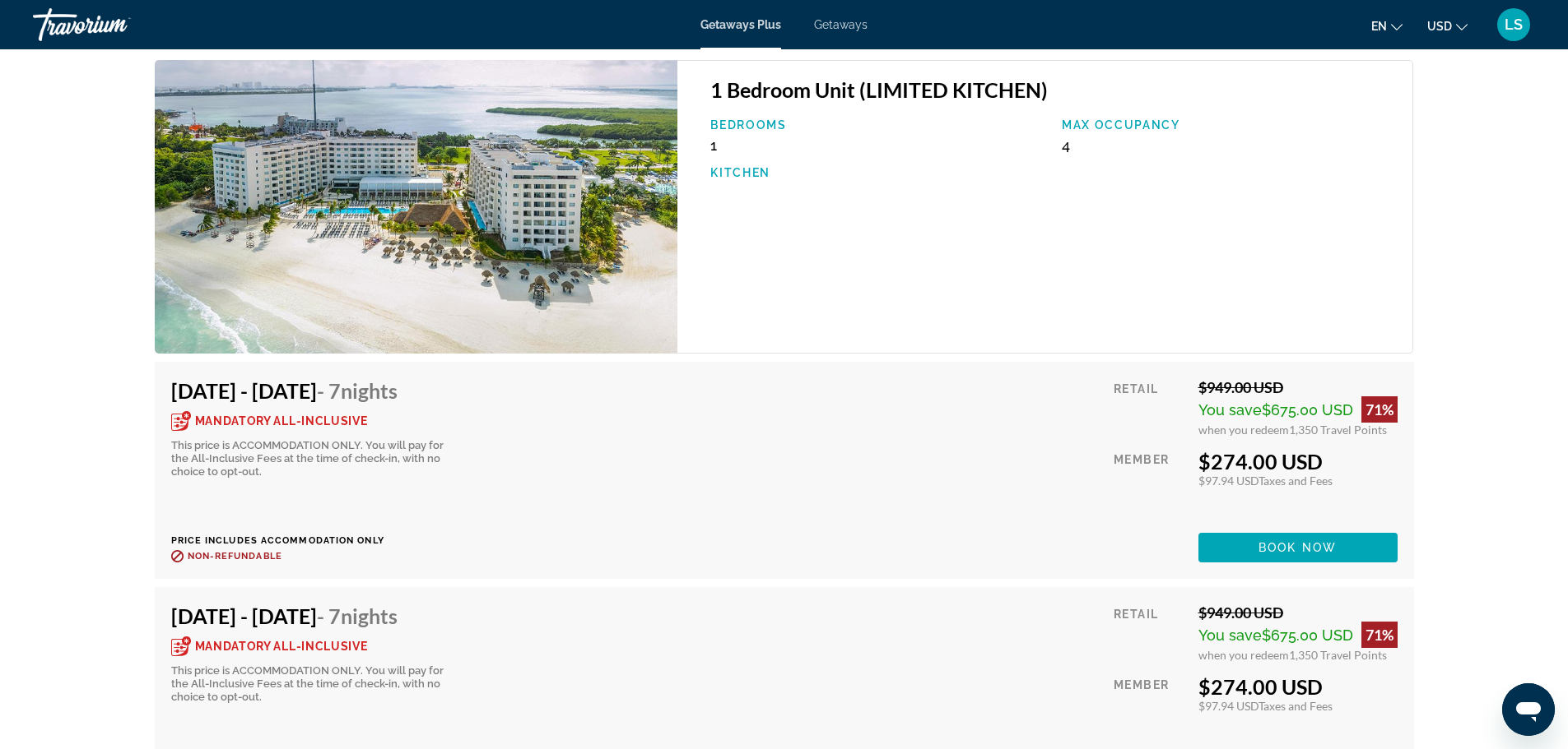
scroll to position [2879, 0]
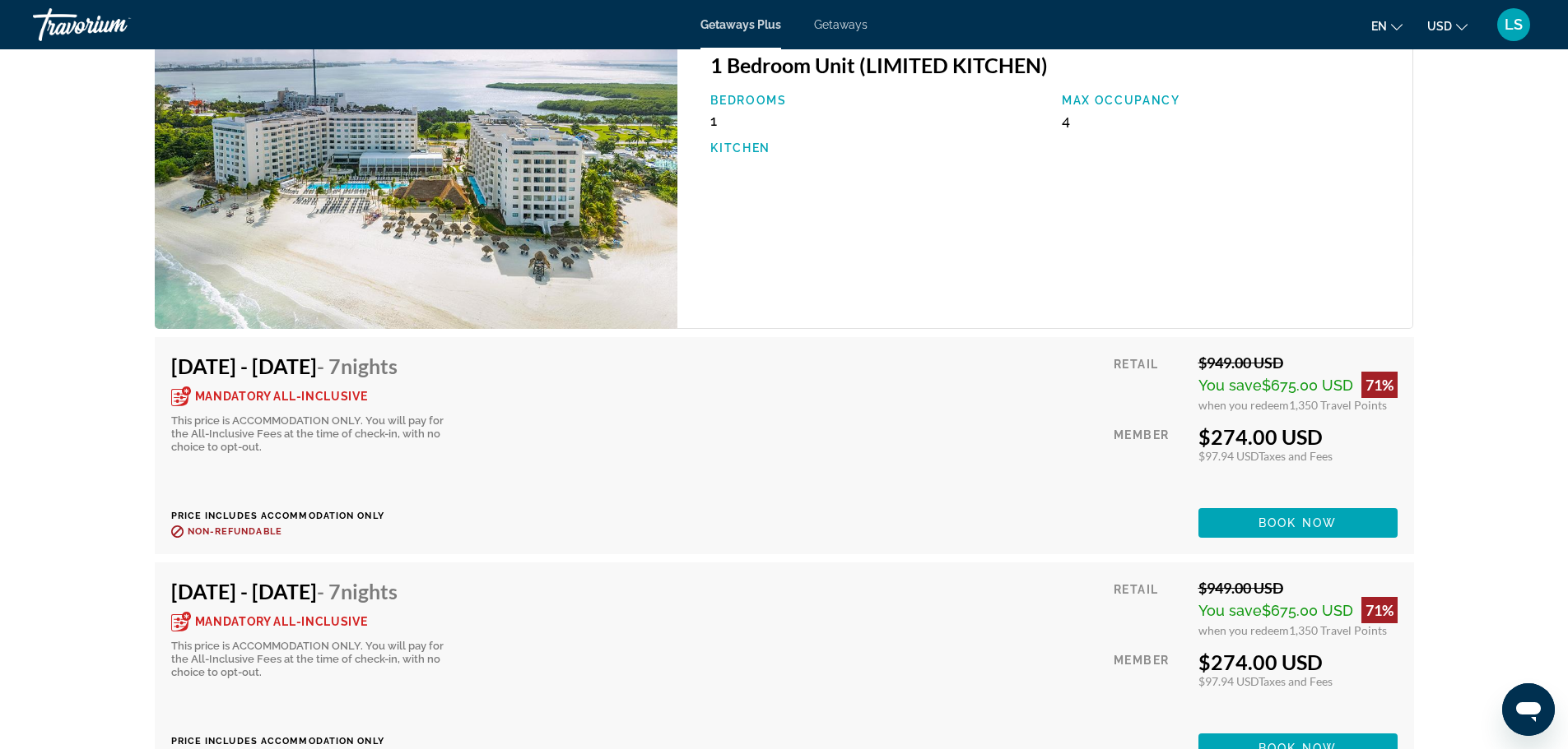
drag, startPoint x: 295, startPoint y: 385, endPoint x: 303, endPoint y: 395, distance: 12.8
click at [302, 394] on div "[DATE] - [DATE] - 7 Nights Mandatory All-Inclusive This price is ACCOMMODATION …" at bounding box center [311, 404] width 280 height 101
drag, startPoint x: 198, startPoint y: 424, endPoint x: 461, endPoint y: 439, distance: 263.4
click at [451, 439] on div "Mandatory All-Inclusive This price is ACCOMMODATION ONLY. You will pay for the …" at bounding box center [311, 420] width 280 height 67
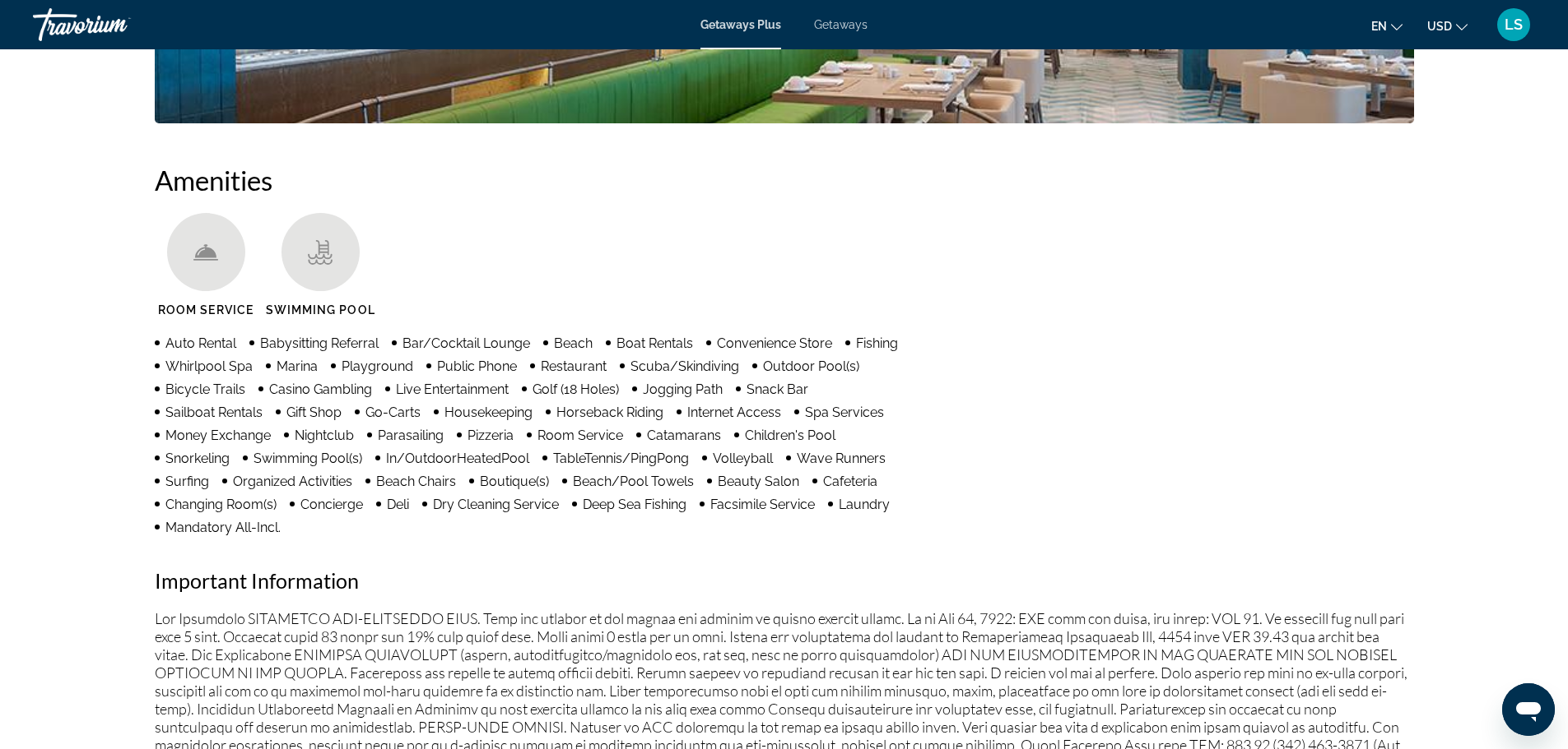
scroll to position [1069, 0]
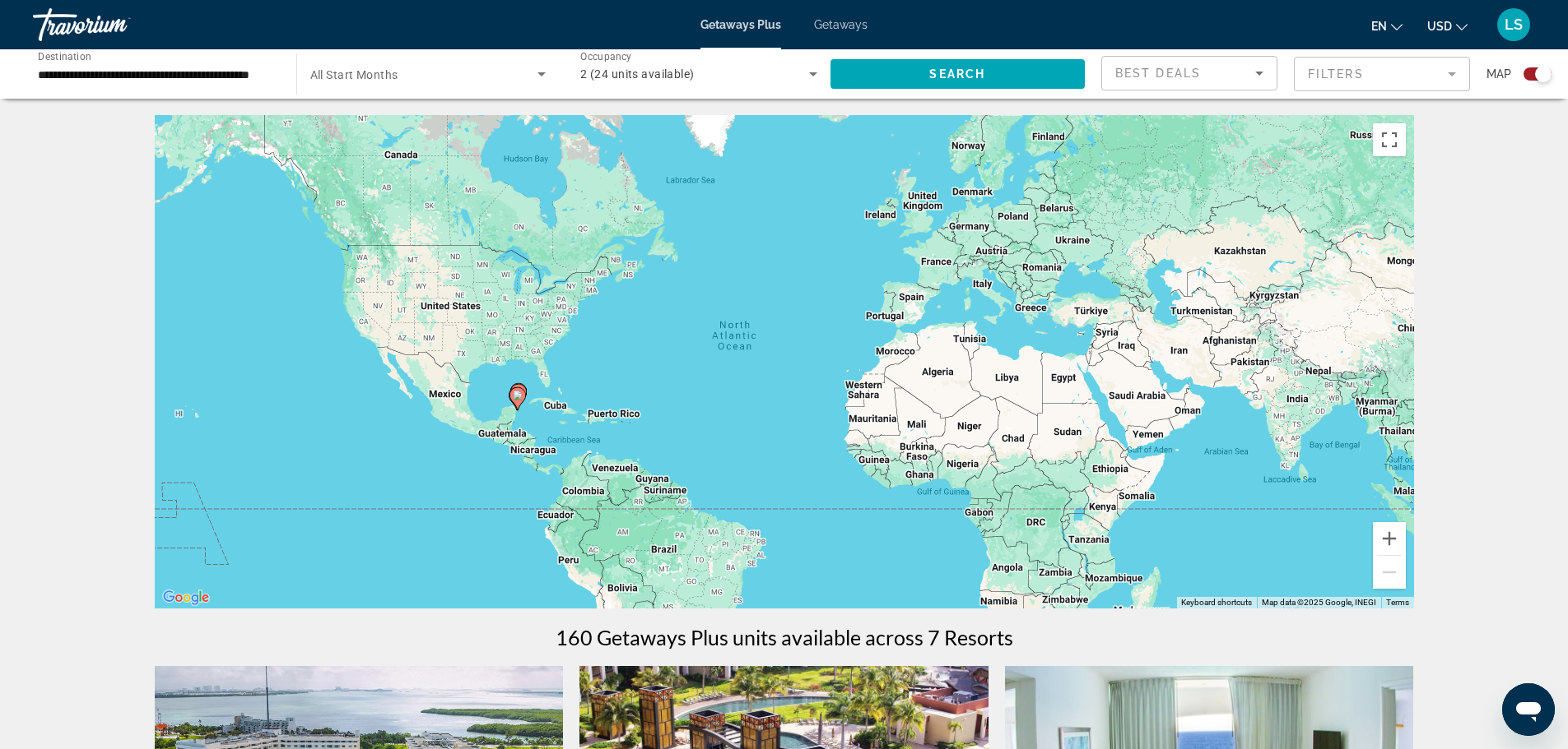
click at [368, 63] on div "Search widget" at bounding box center [429, 73] width 236 height 46
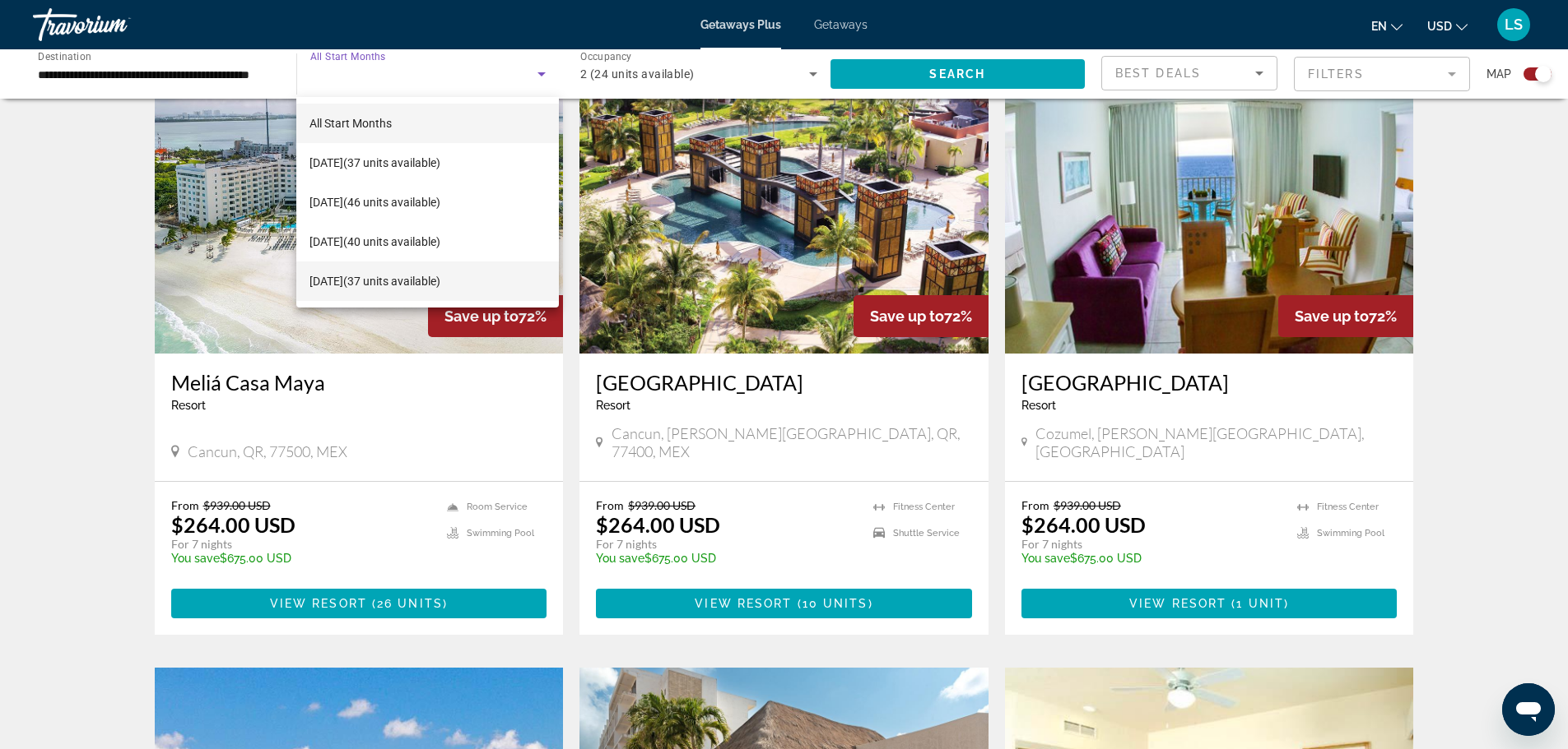
scroll to position [658, 0]
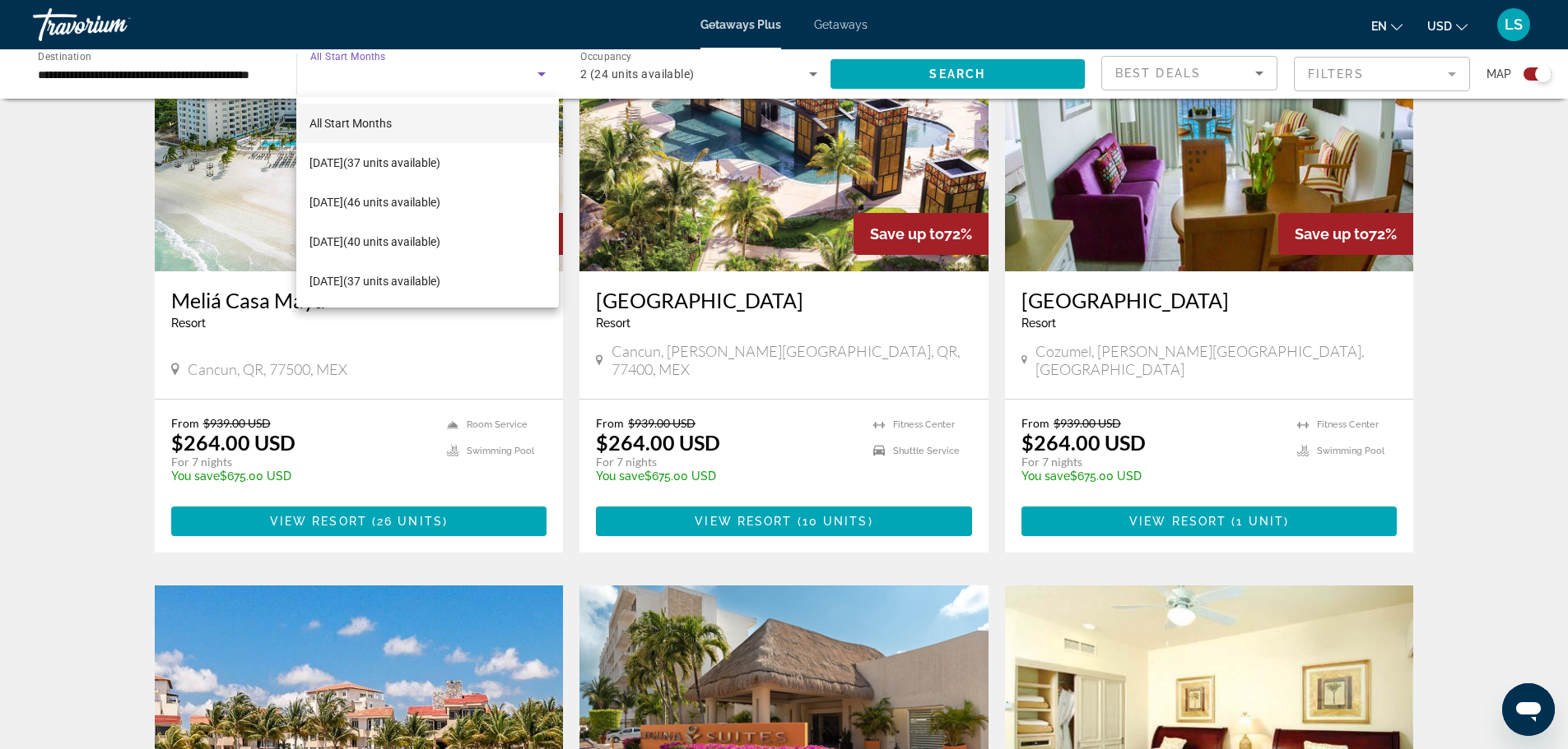
click at [239, 70] on div at bounding box center [784, 374] width 1568 height 749
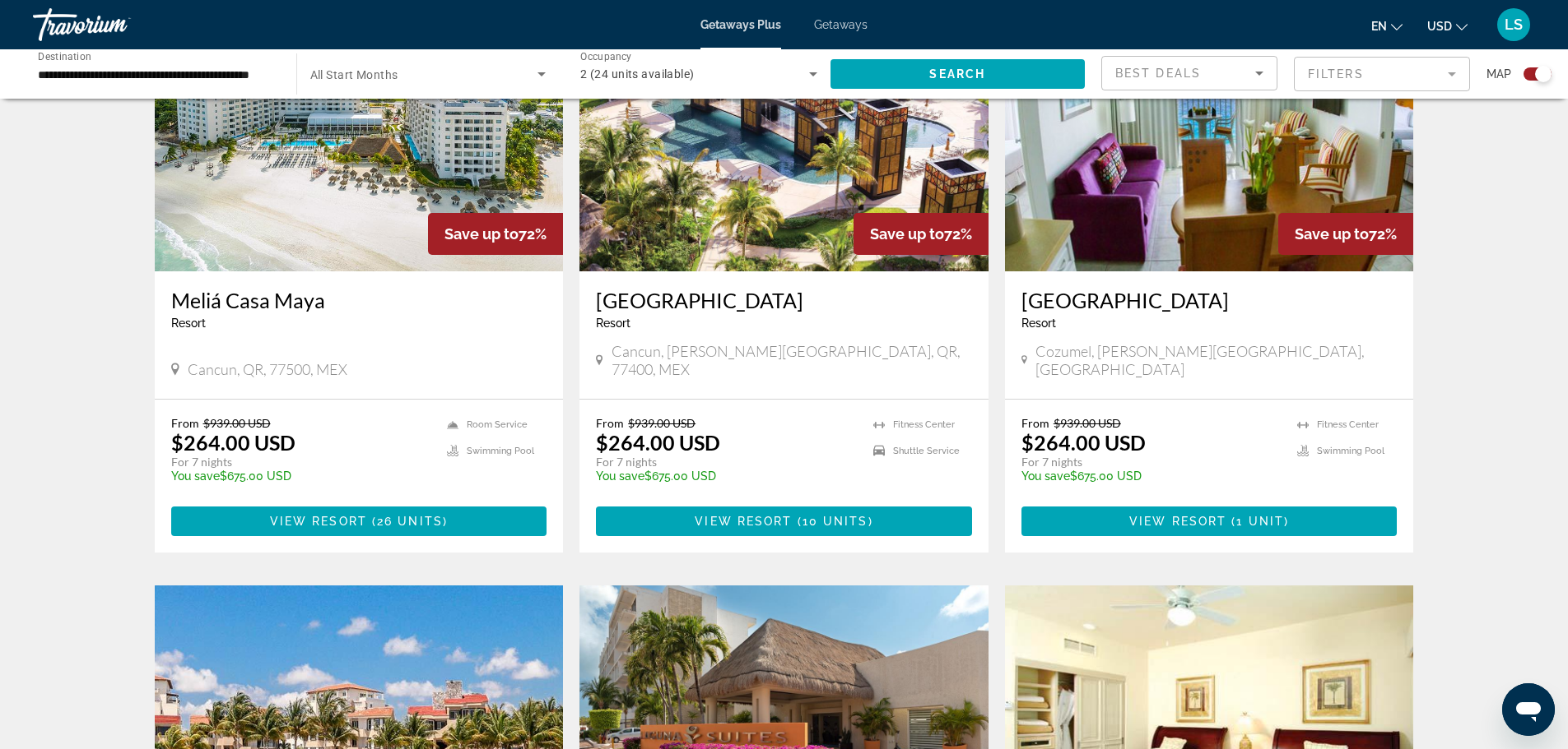
scroll to position [411, 0]
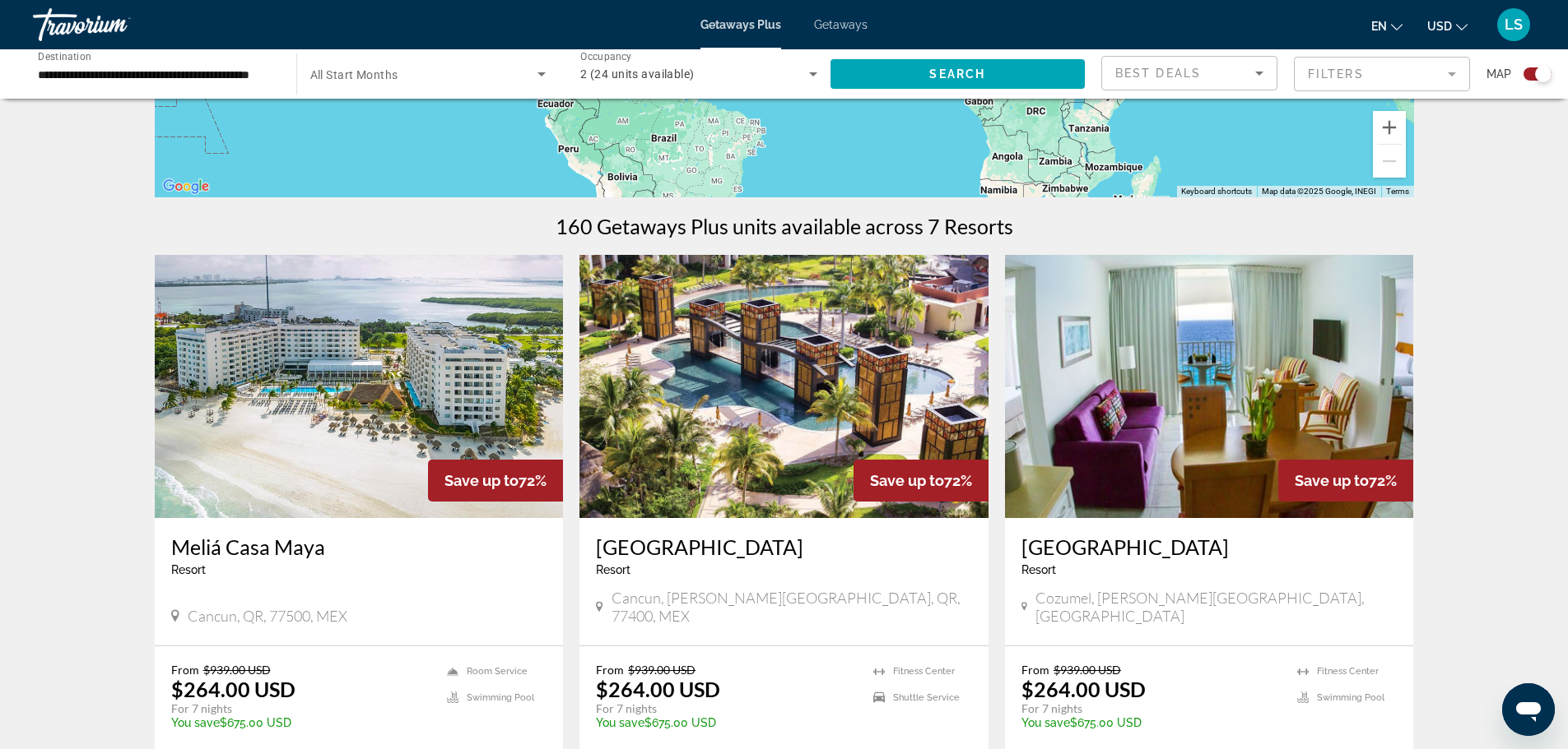
click at [189, 89] on div "**********" at bounding box center [156, 74] width 237 height 47
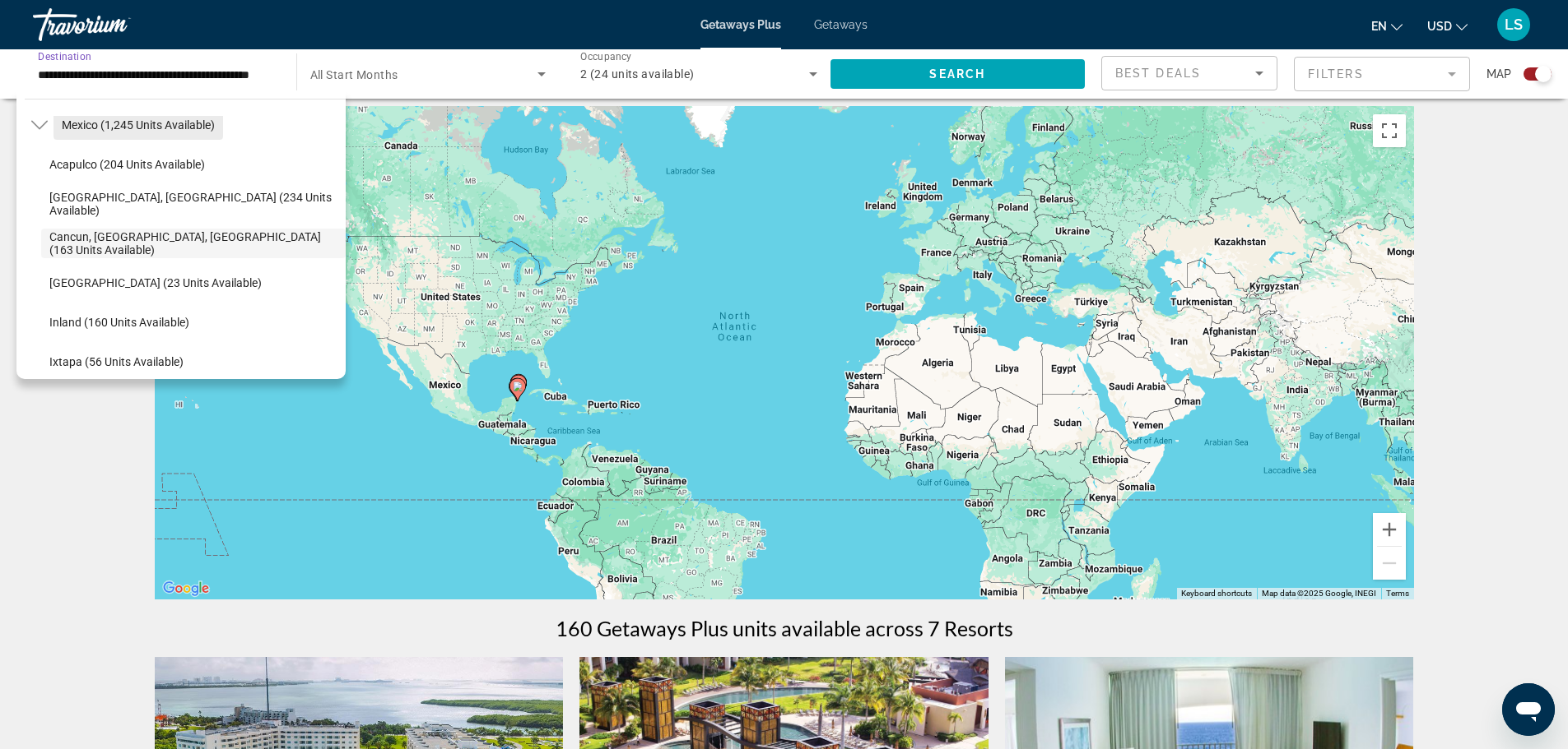
scroll to position [0, 0]
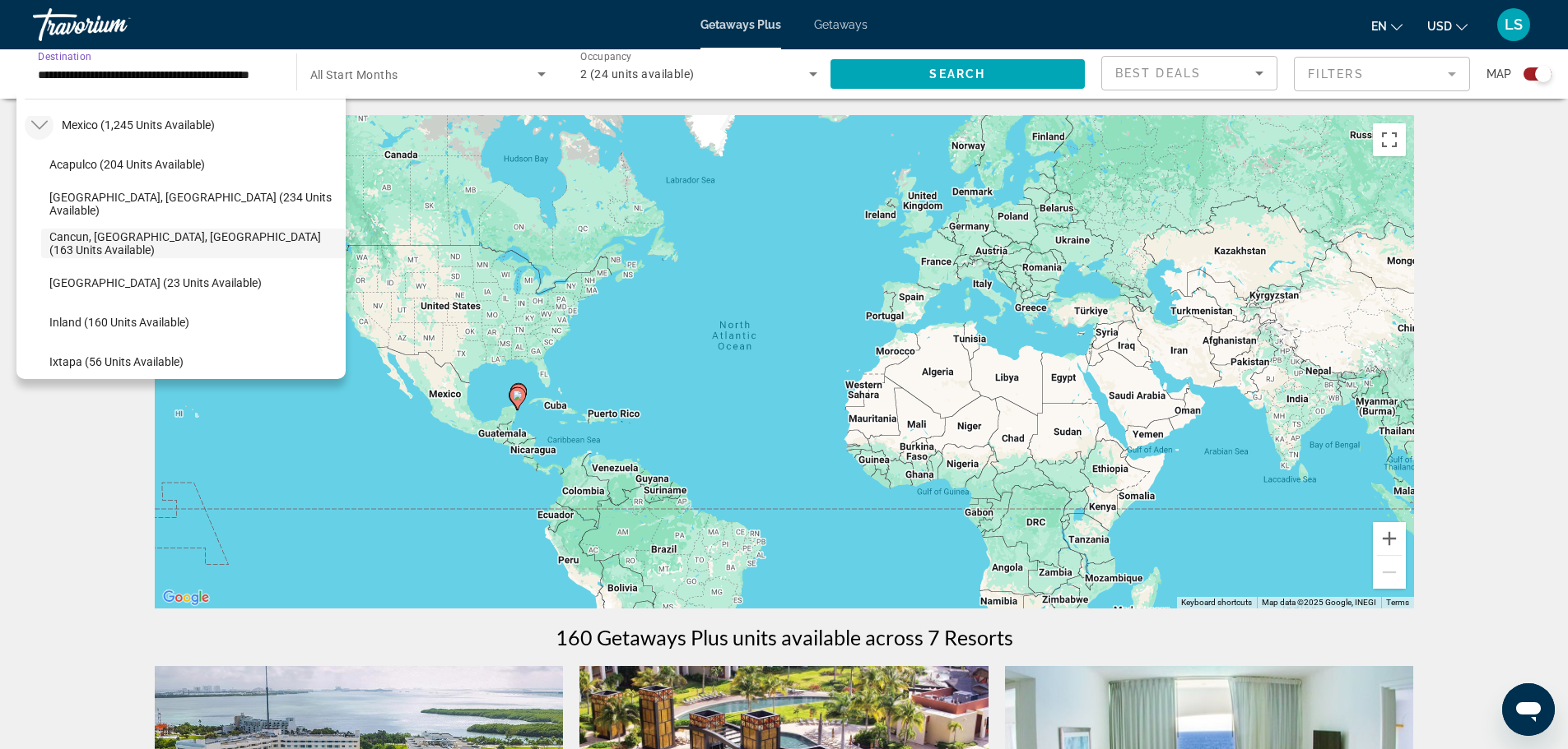
click at [32, 121] on icon "Toggle Mexico (1,245 units available)" at bounding box center [39, 125] width 17 height 9
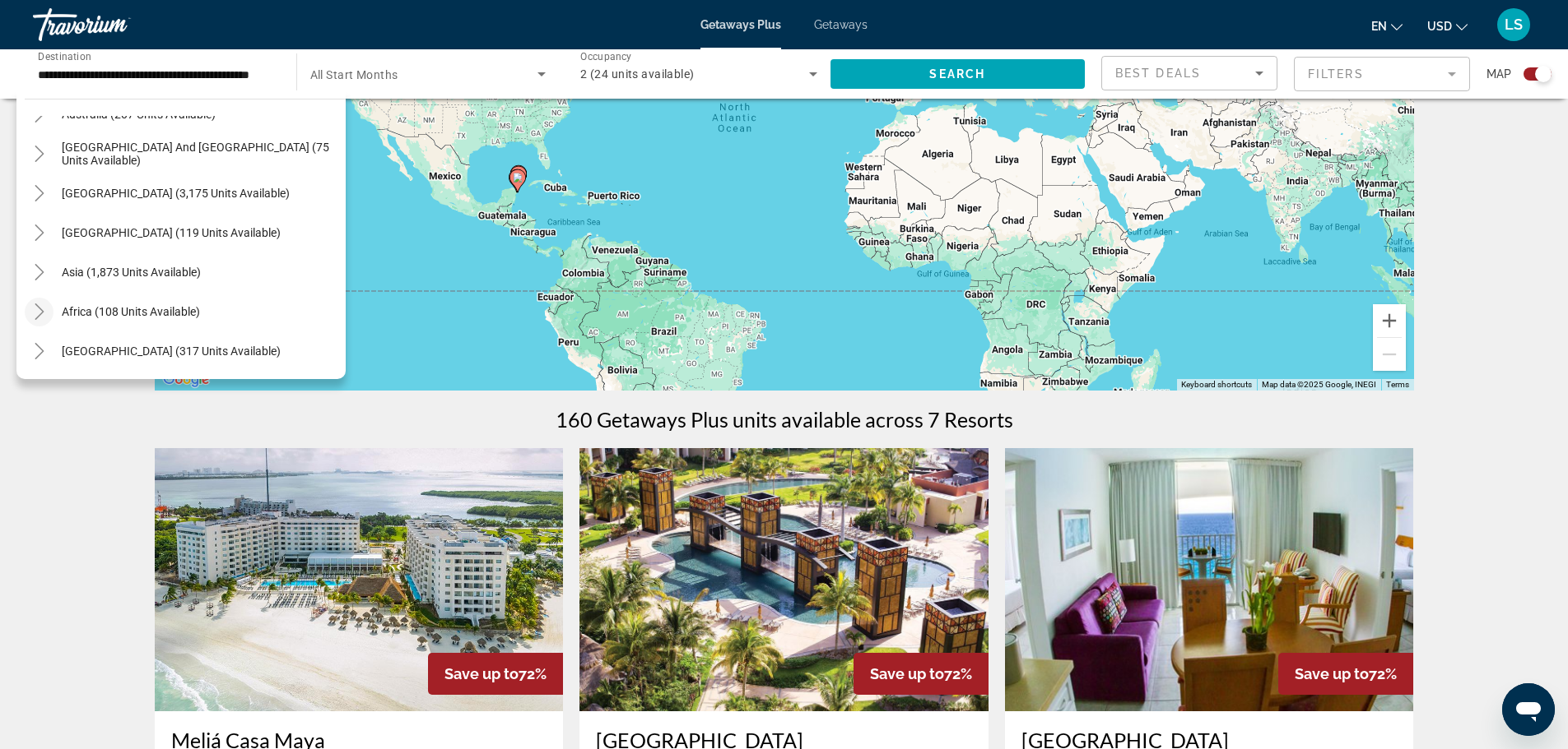
scroll to position [247, 0]
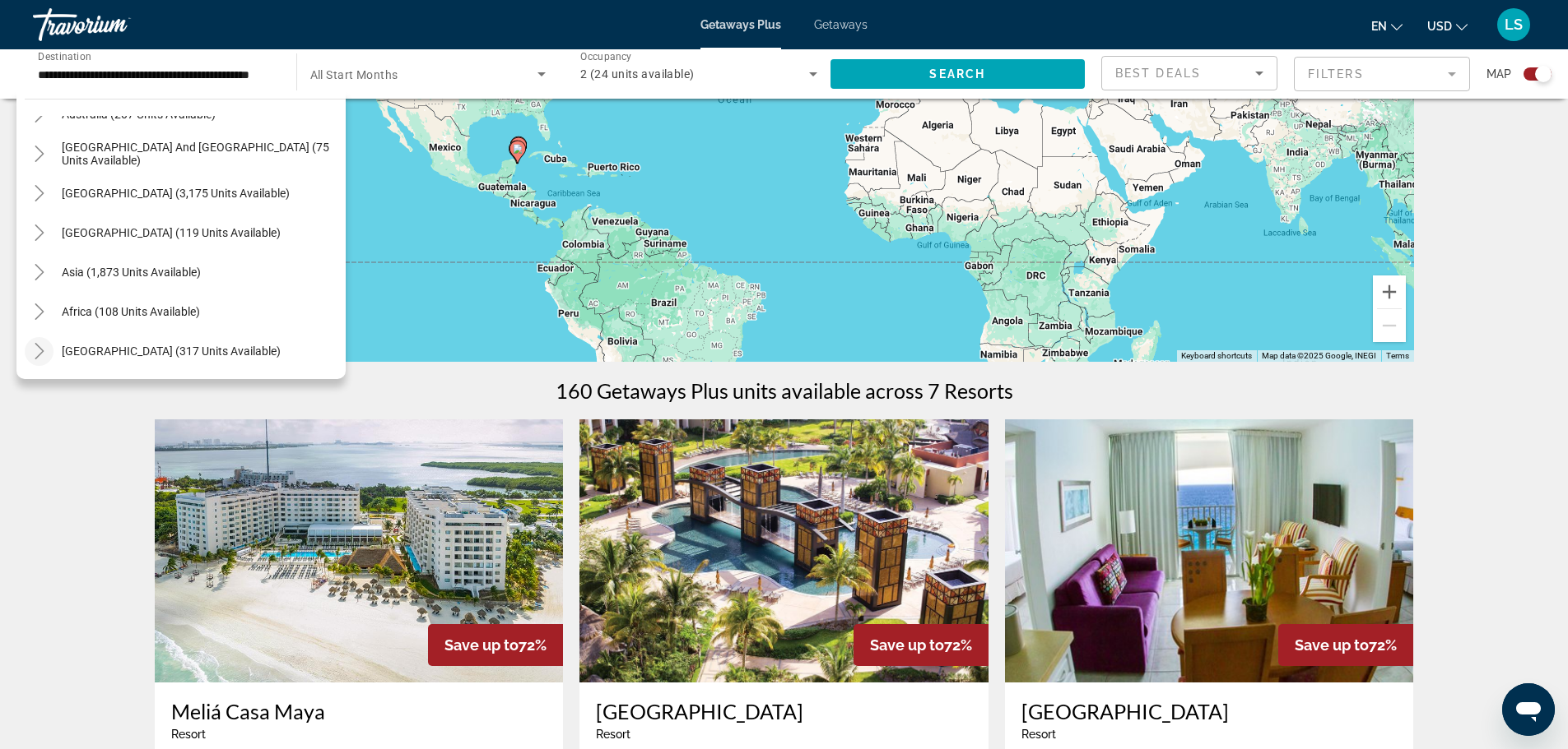
click at [32, 347] on icon "Toggle Middle East (317 units available)" at bounding box center [40, 351] width 17 height 17
click at [36, 229] on icon "Toggle Middle East (317 units available)" at bounding box center [40, 233] width 17 height 17
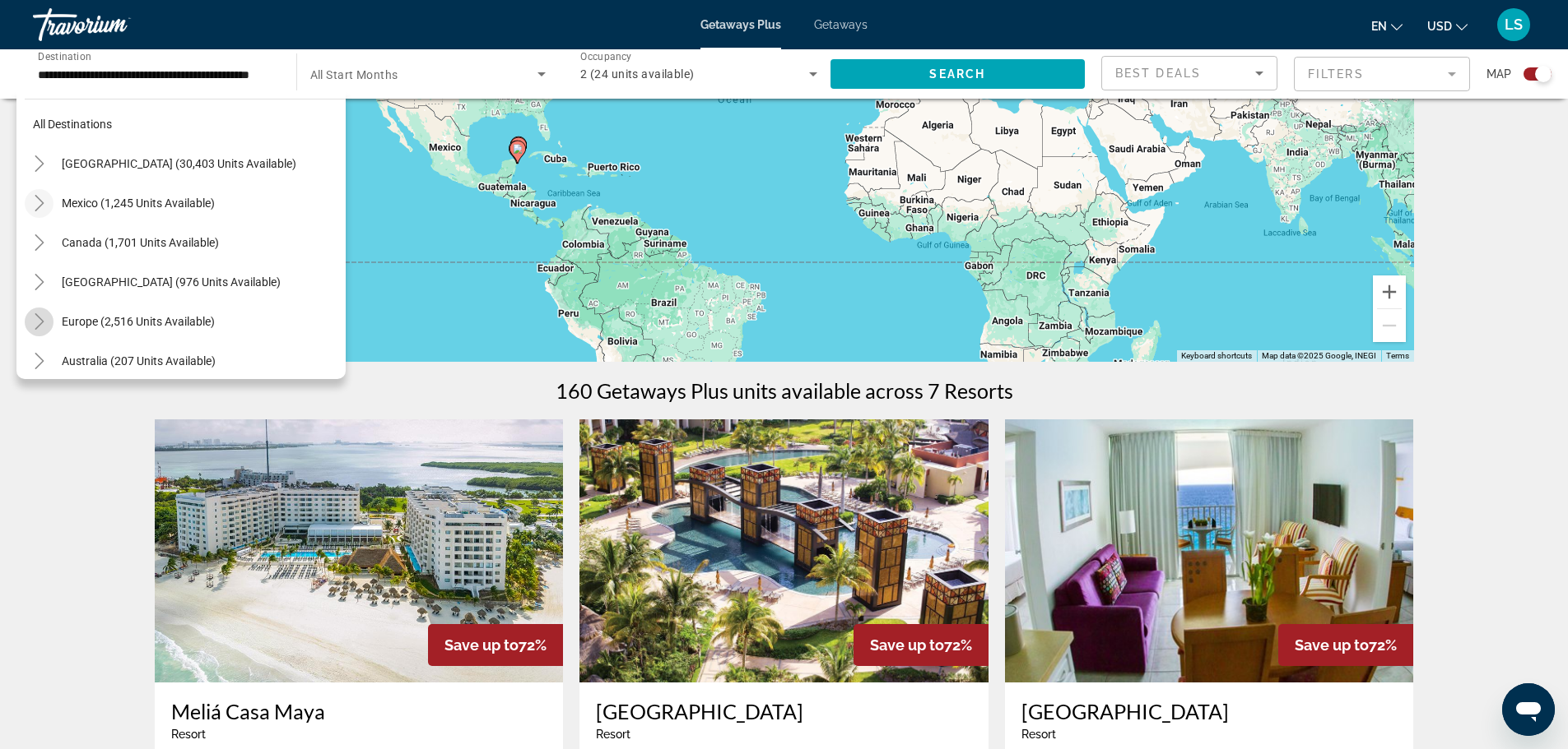
click at [36, 328] on icon "Toggle Europe (2,516 units available)" at bounding box center [39, 322] width 9 height 17
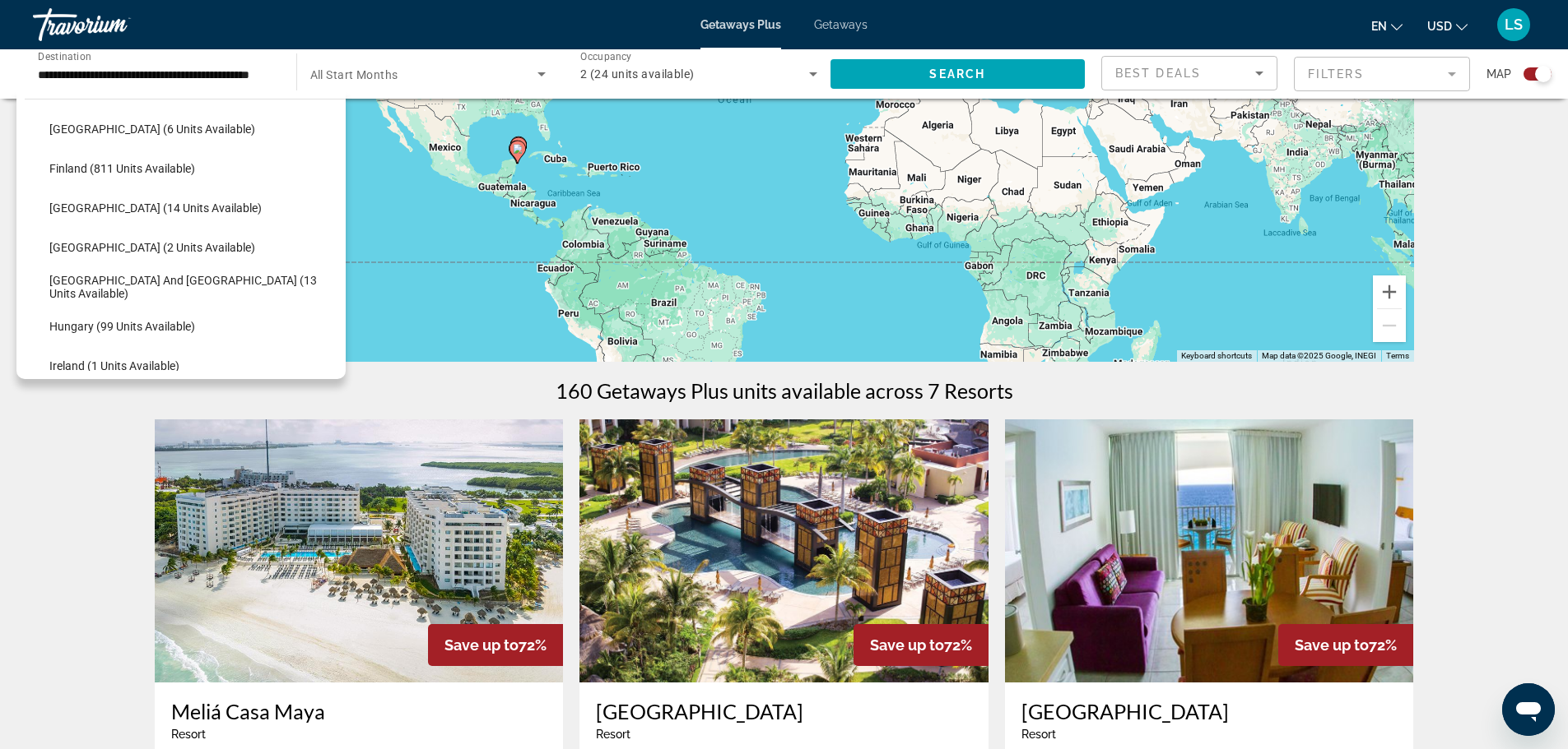
scroll to position [453, 0]
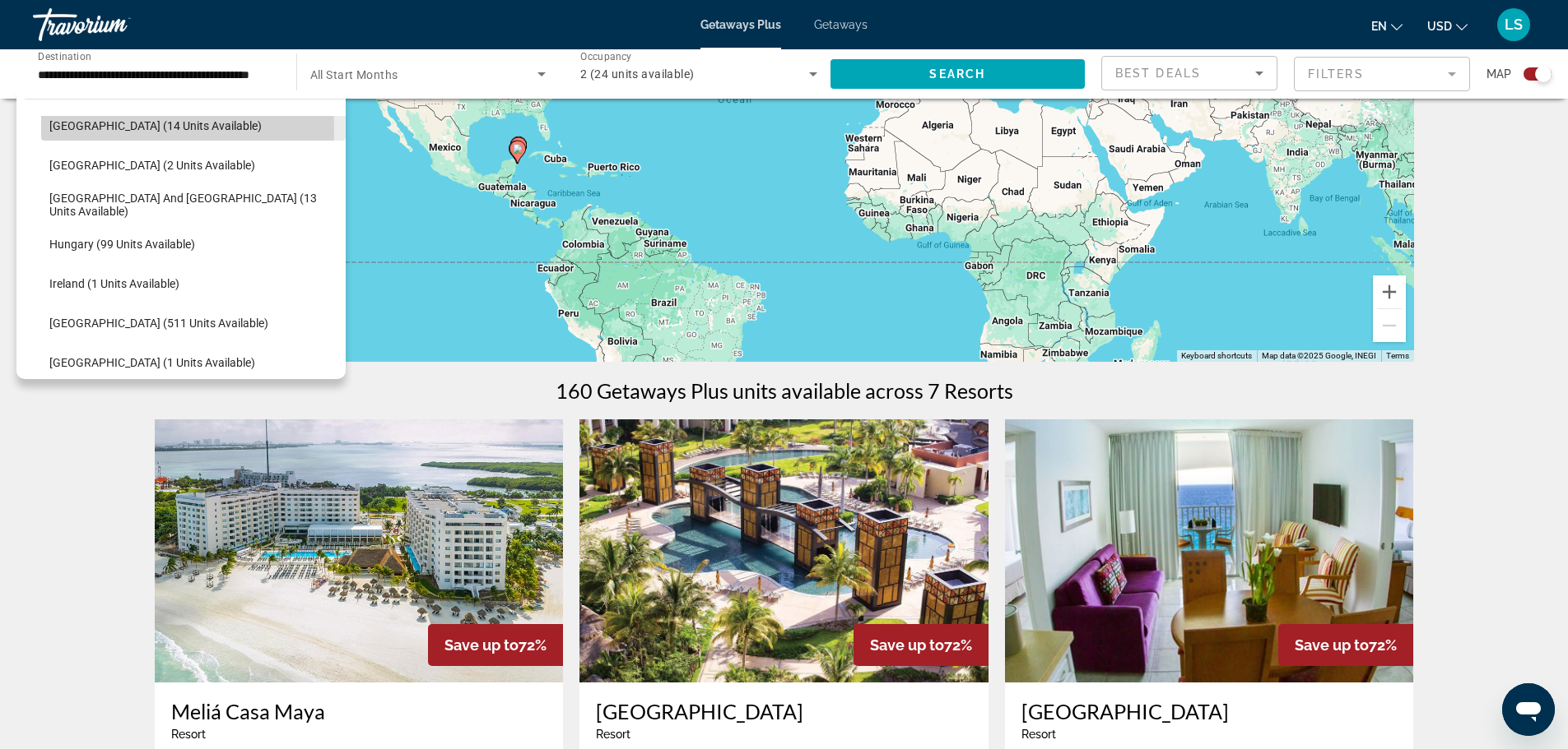
click at [75, 131] on span "[GEOGRAPHIC_DATA] (14 units available)" at bounding box center [155, 126] width 212 height 13
type input "**********"
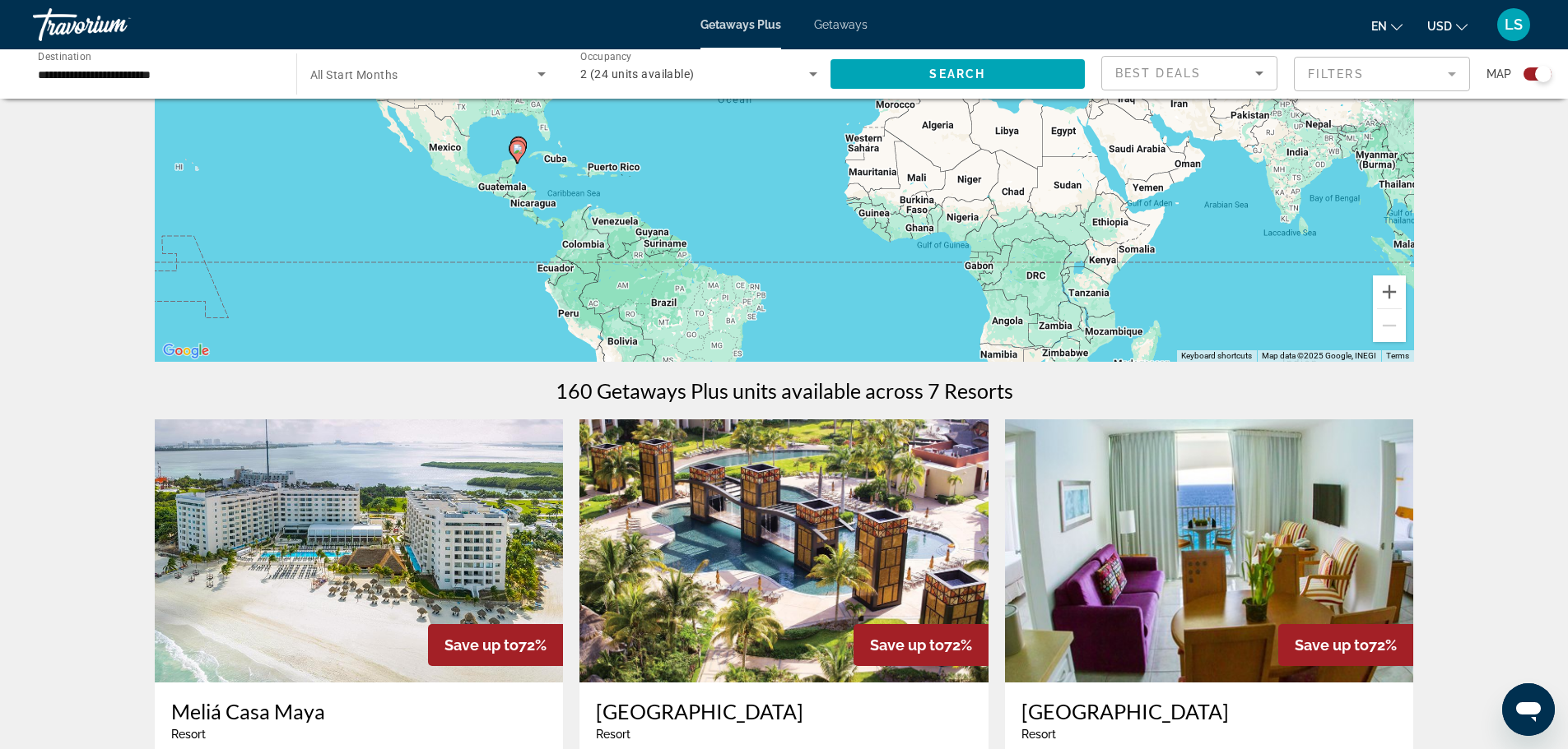
click at [378, 71] on span "All Start Months" at bounding box center [355, 75] width 88 height 13
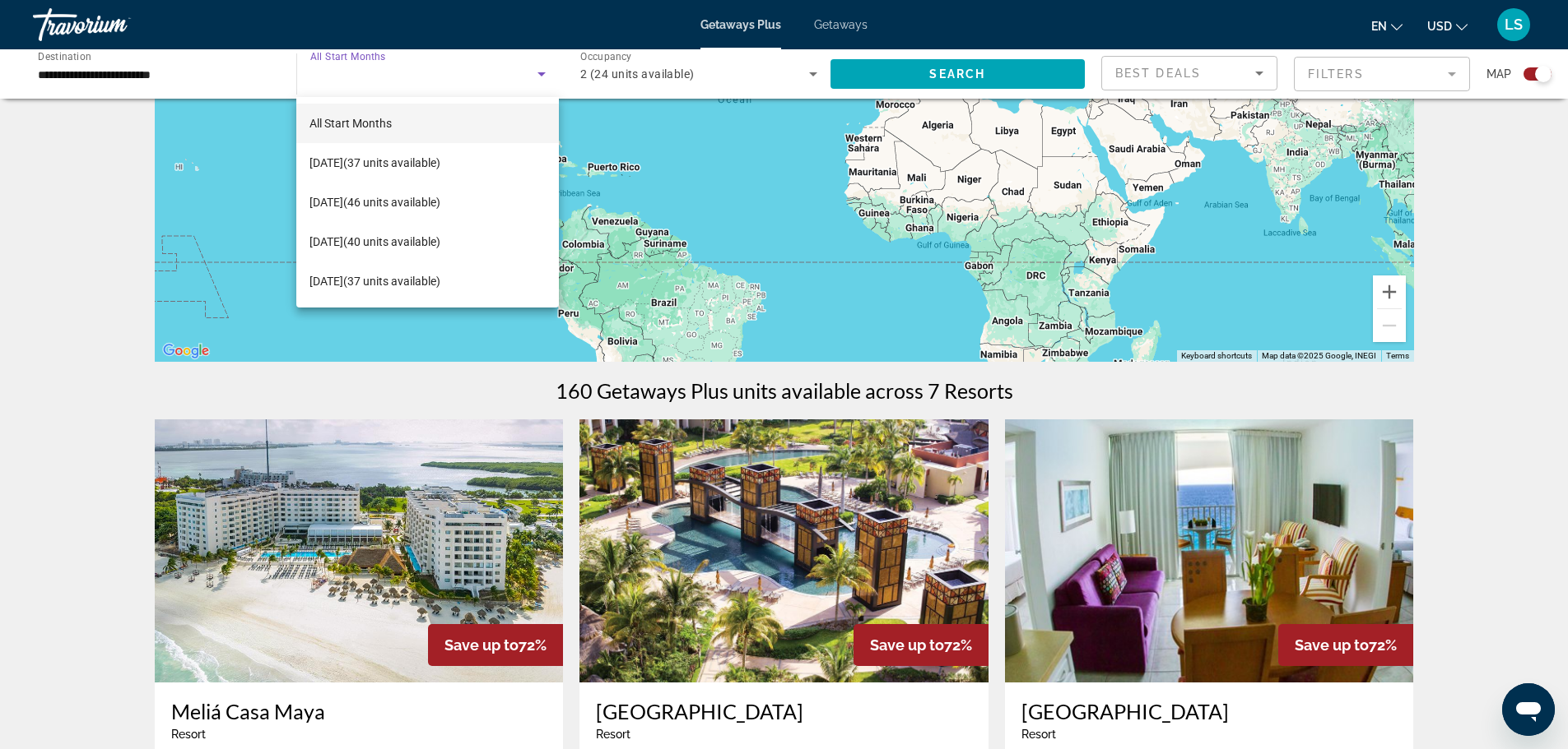
click at [359, 122] on span "All Start Months" at bounding box center [351, 123] width 82 height 13
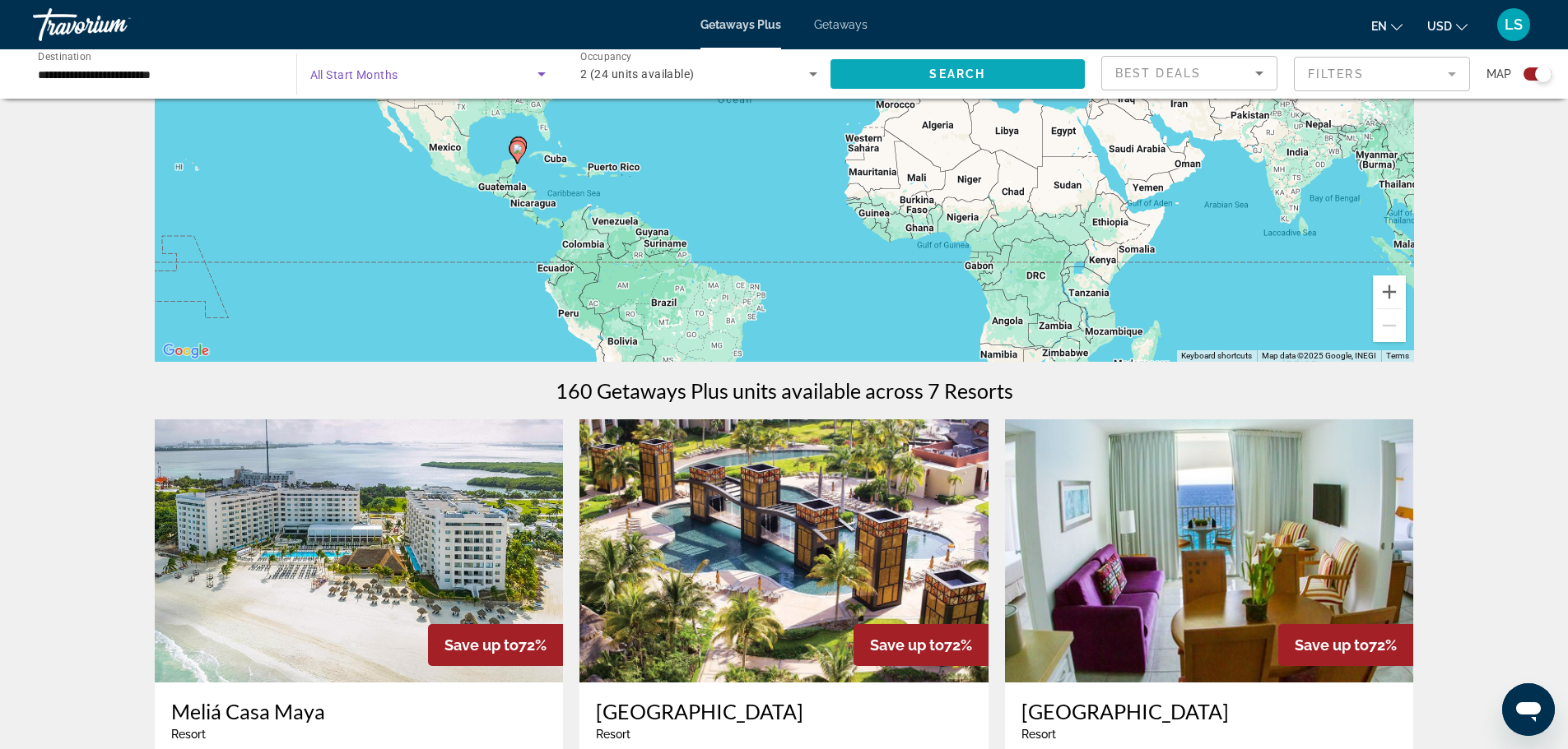
click at [903, 67] on span "Search widget" at bounding box center [958, 73] width 255 height 39
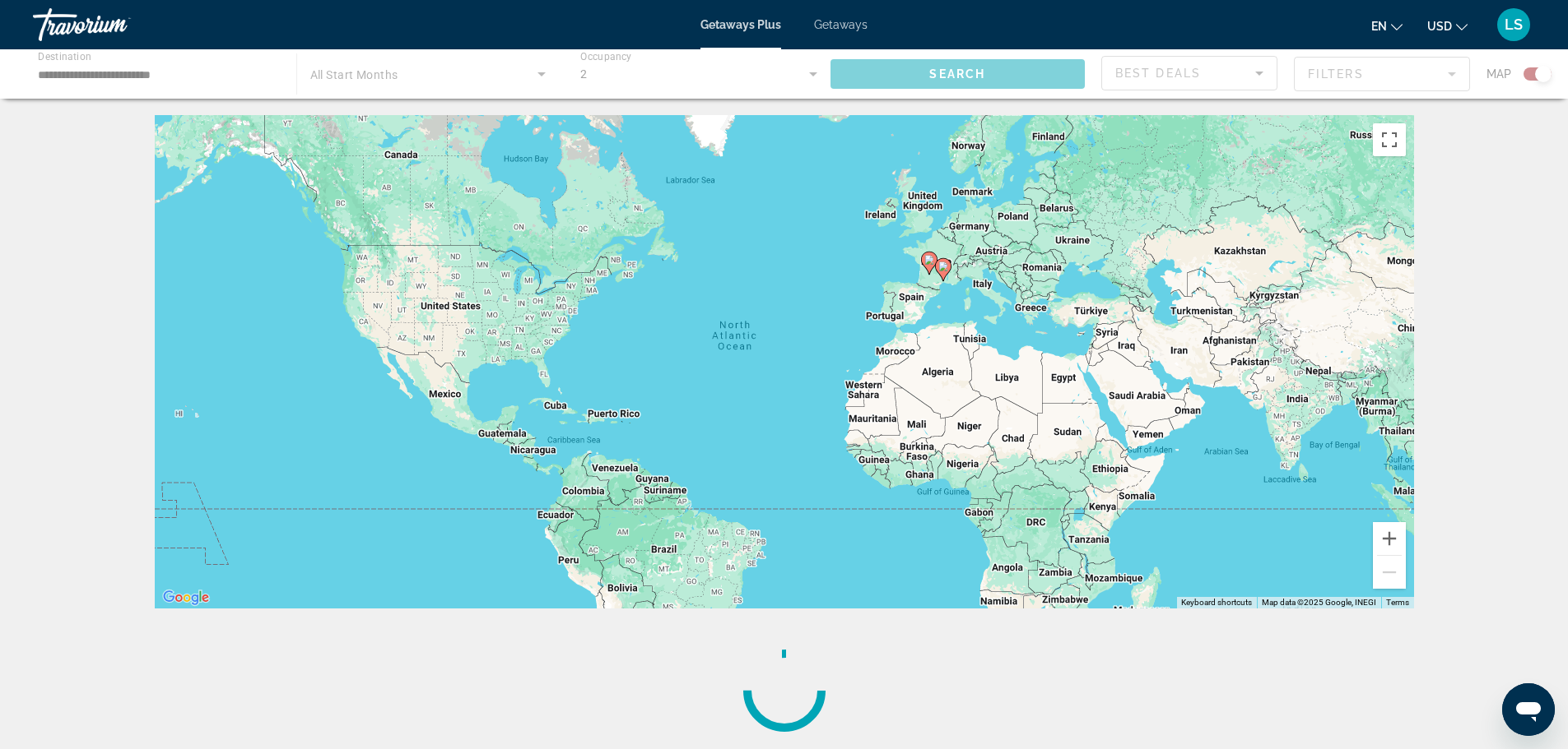
click at [361, 81] on div "Main content" at bounding box center [784, 73] width 1568 height 49
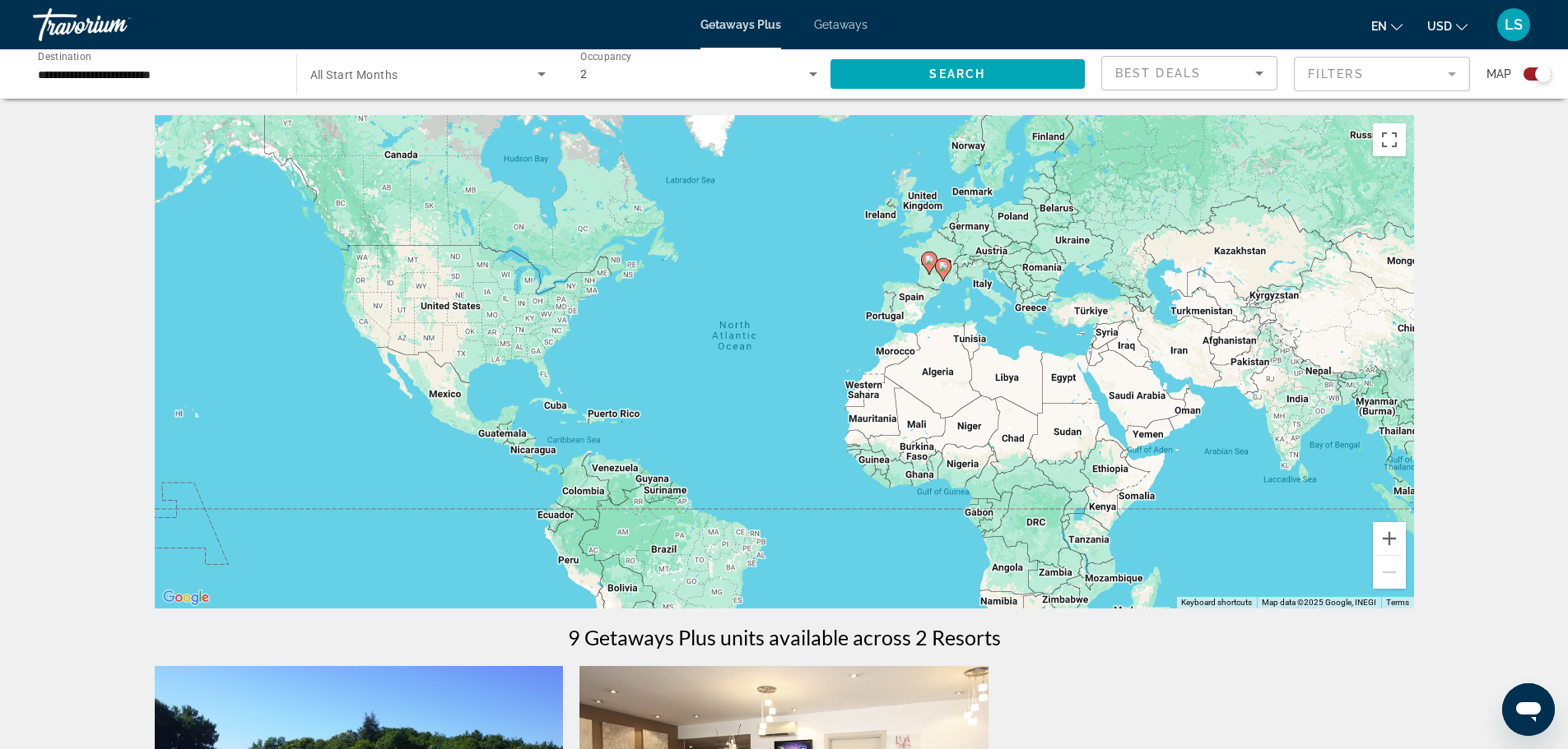
click at [361, 70] on span "All Start Months" at bounding box center [355, 75] width 88 height 13
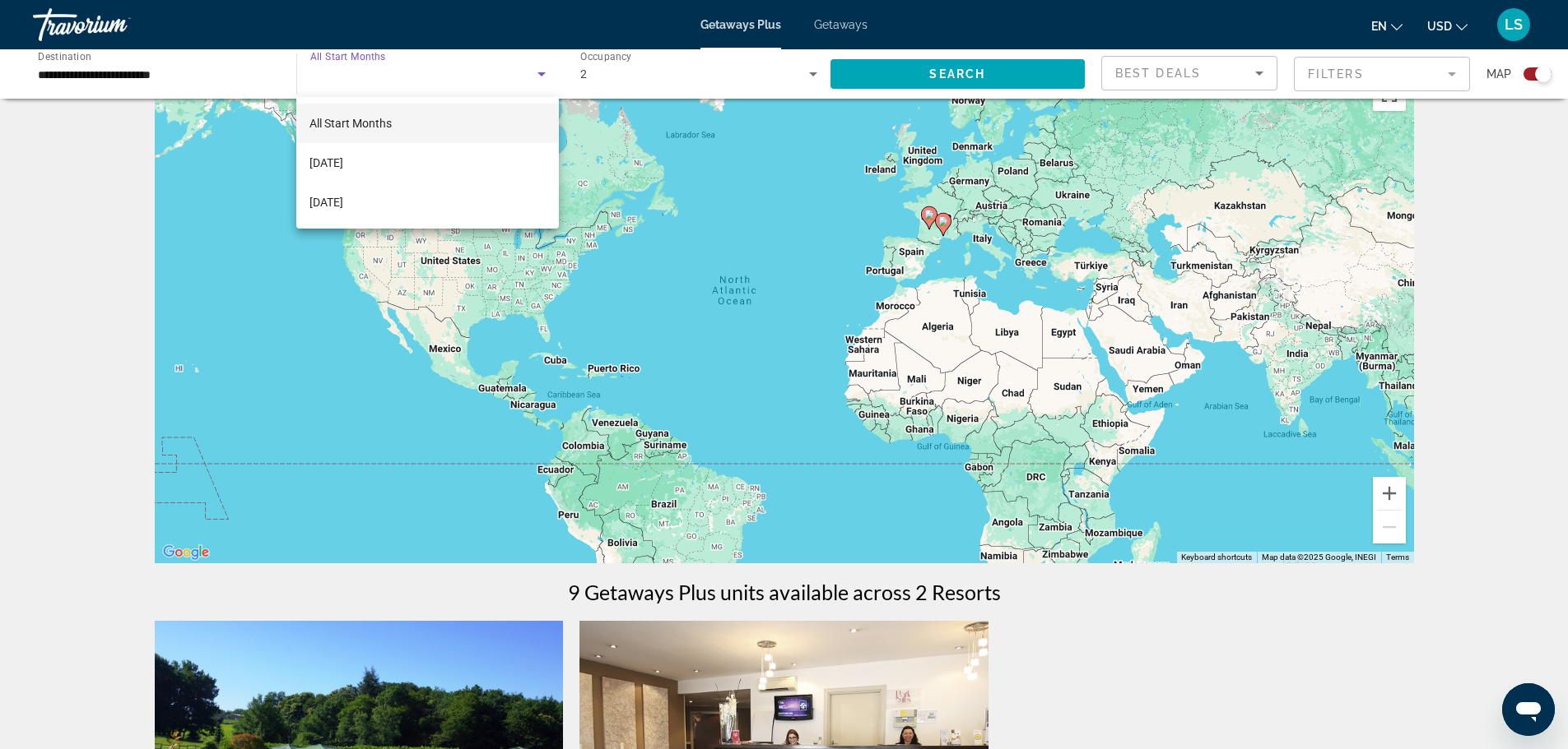
scroll to position [82, 0]
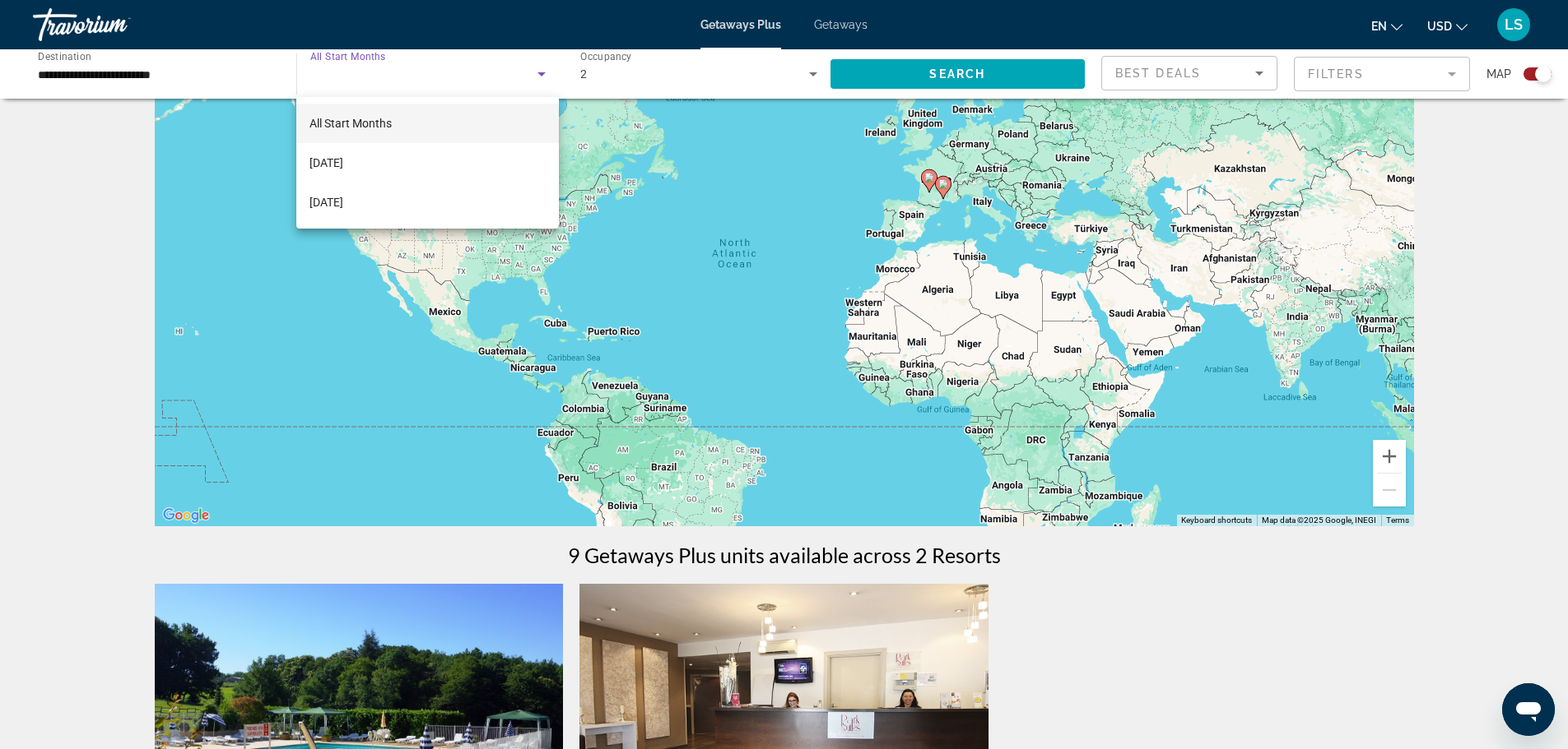
click at [424, 77] on div at bounding box center [784, 374] width 1568 height 749
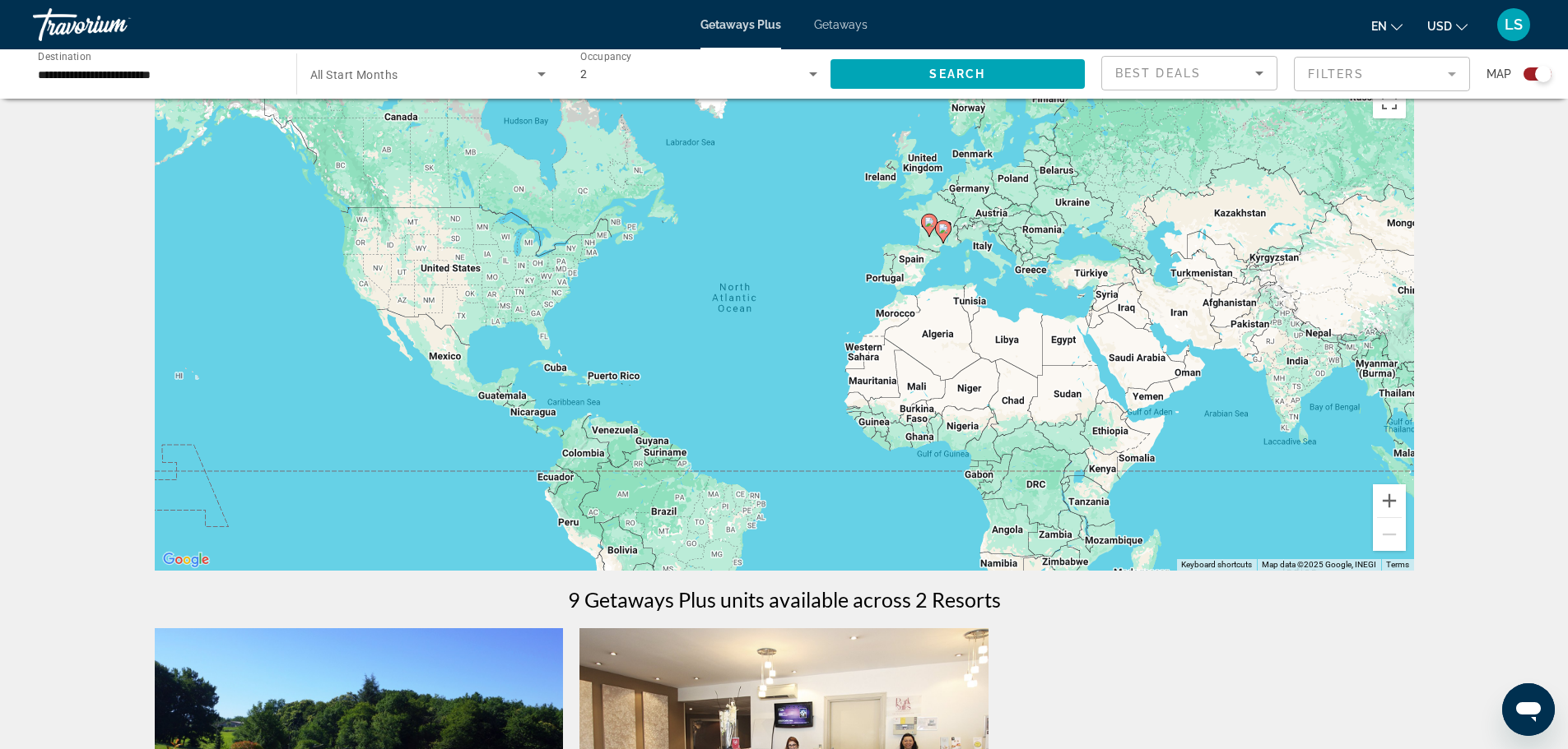
scroll to position [0, 0]
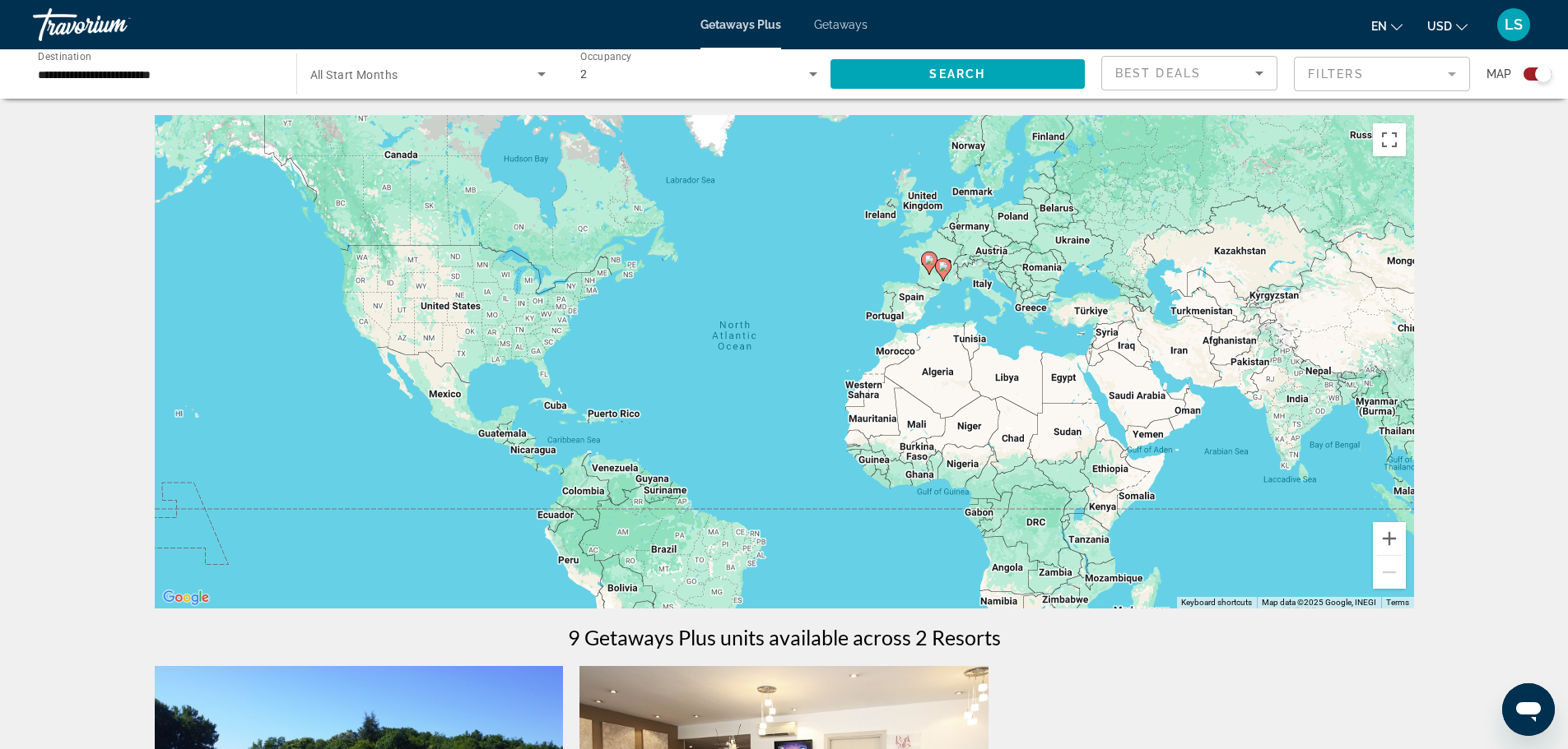
click at [186, 79] on input "**********" at bounding box center [156, 75] width 236 height 20
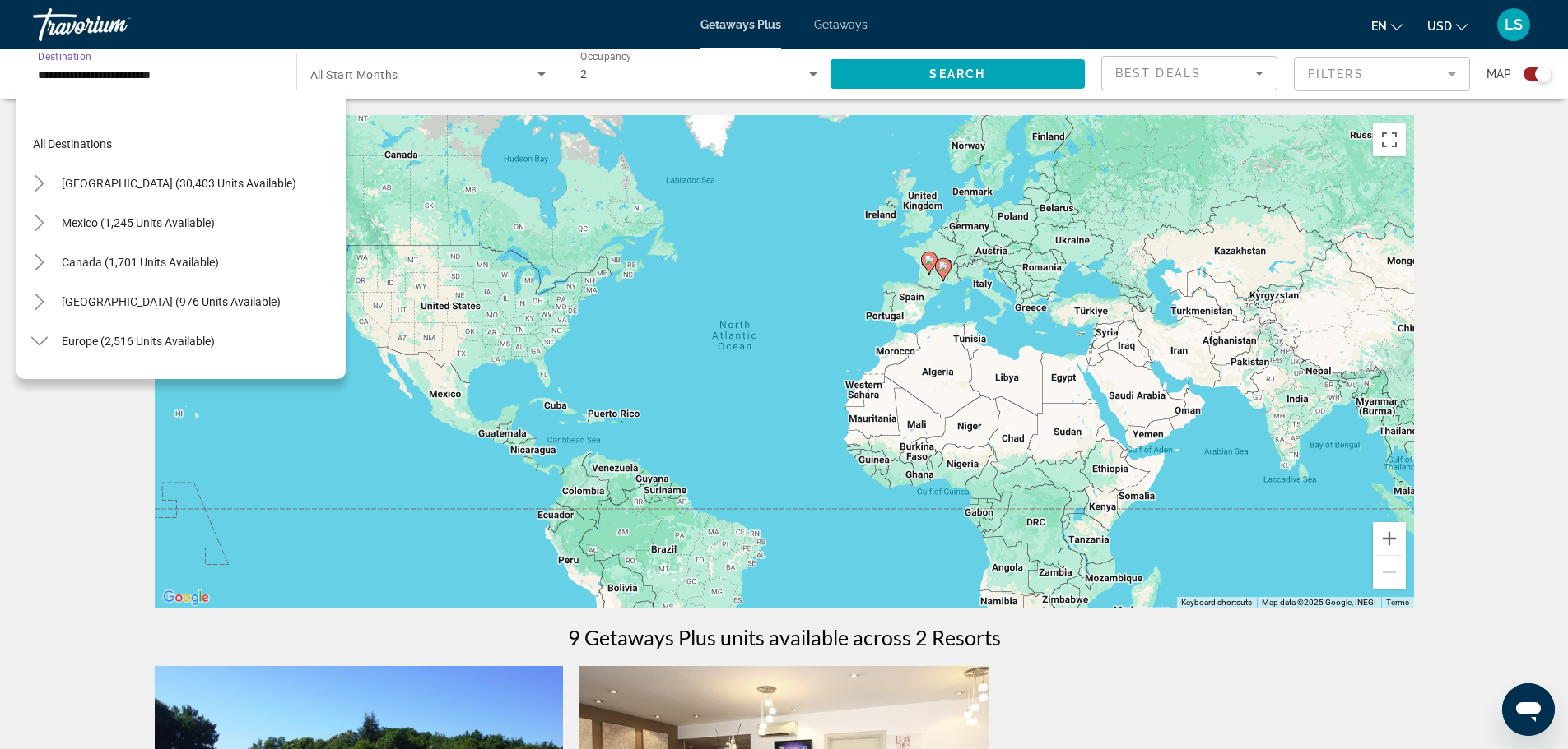
scroll to position [335, 0]
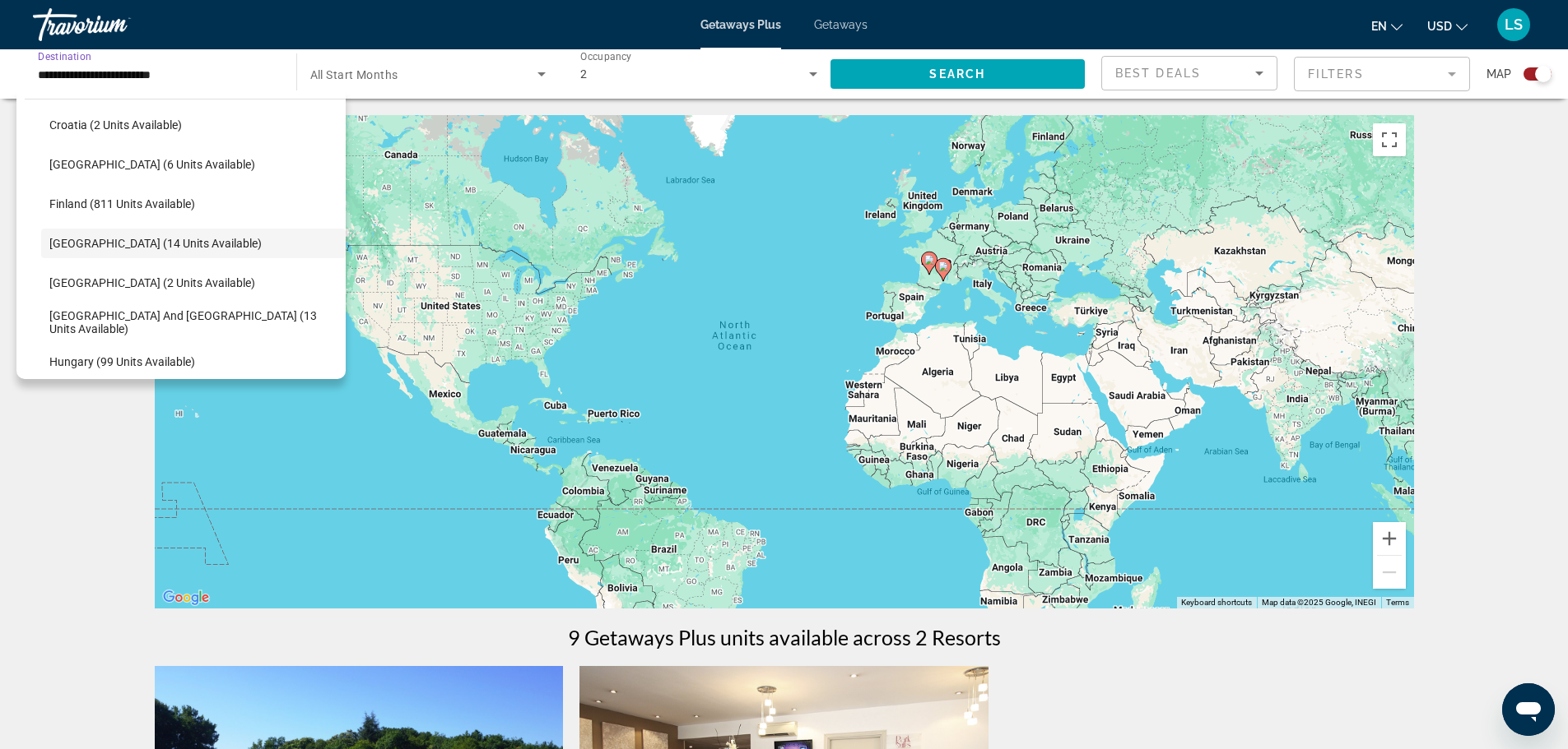
click at [443, 77] on span "Search widget" at bounding box center [425, 74] width 228 height 20
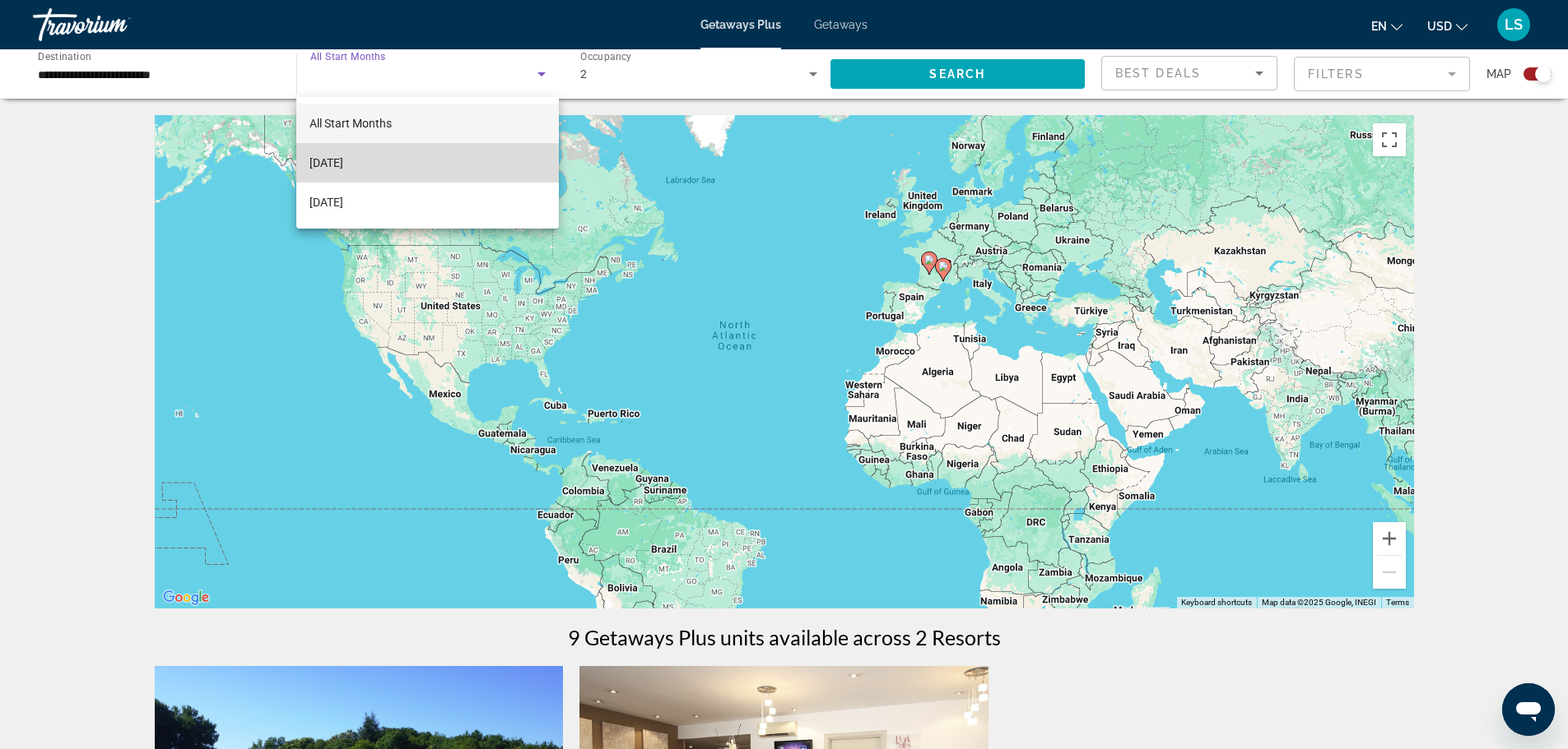
click at [343, 164] on span "[DATE]" at bounding box center [326, 163] width 34 height 20
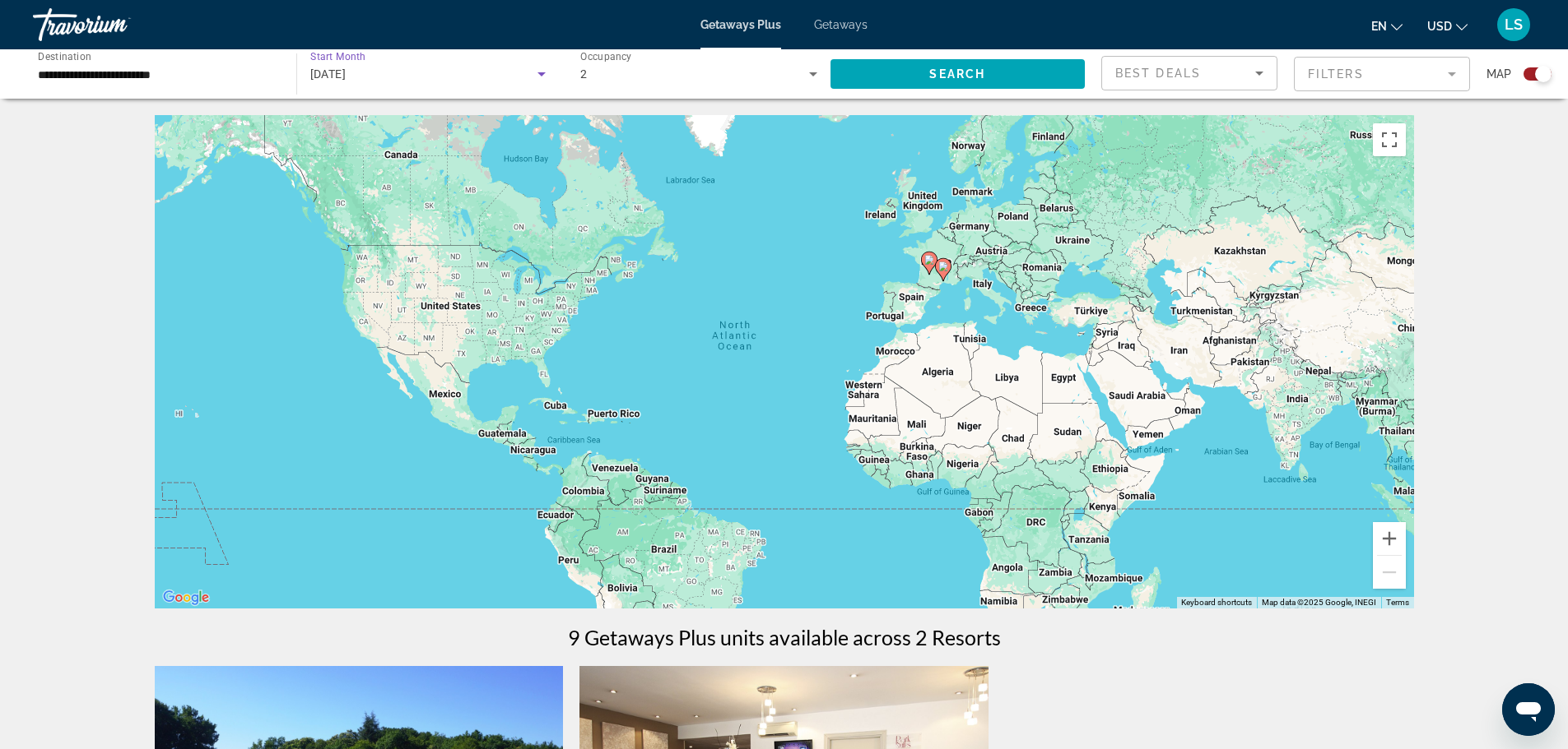
click at [396, 64] on div "[DATE]" at bounding box center [425, 74] width 228 height 20
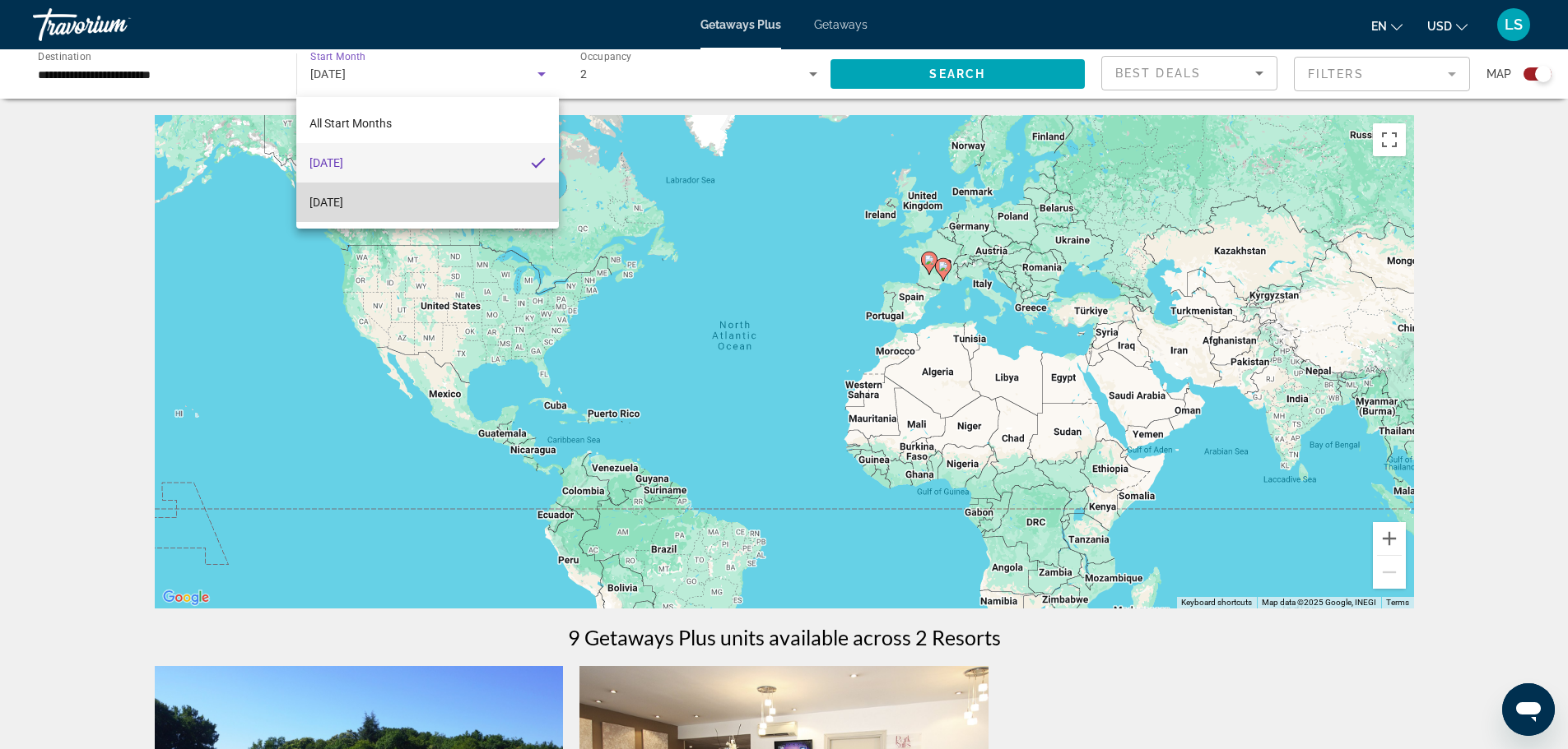
click at [343, 193] on span "[DATE]" at bounding box center [326, 202] width 34 height 20
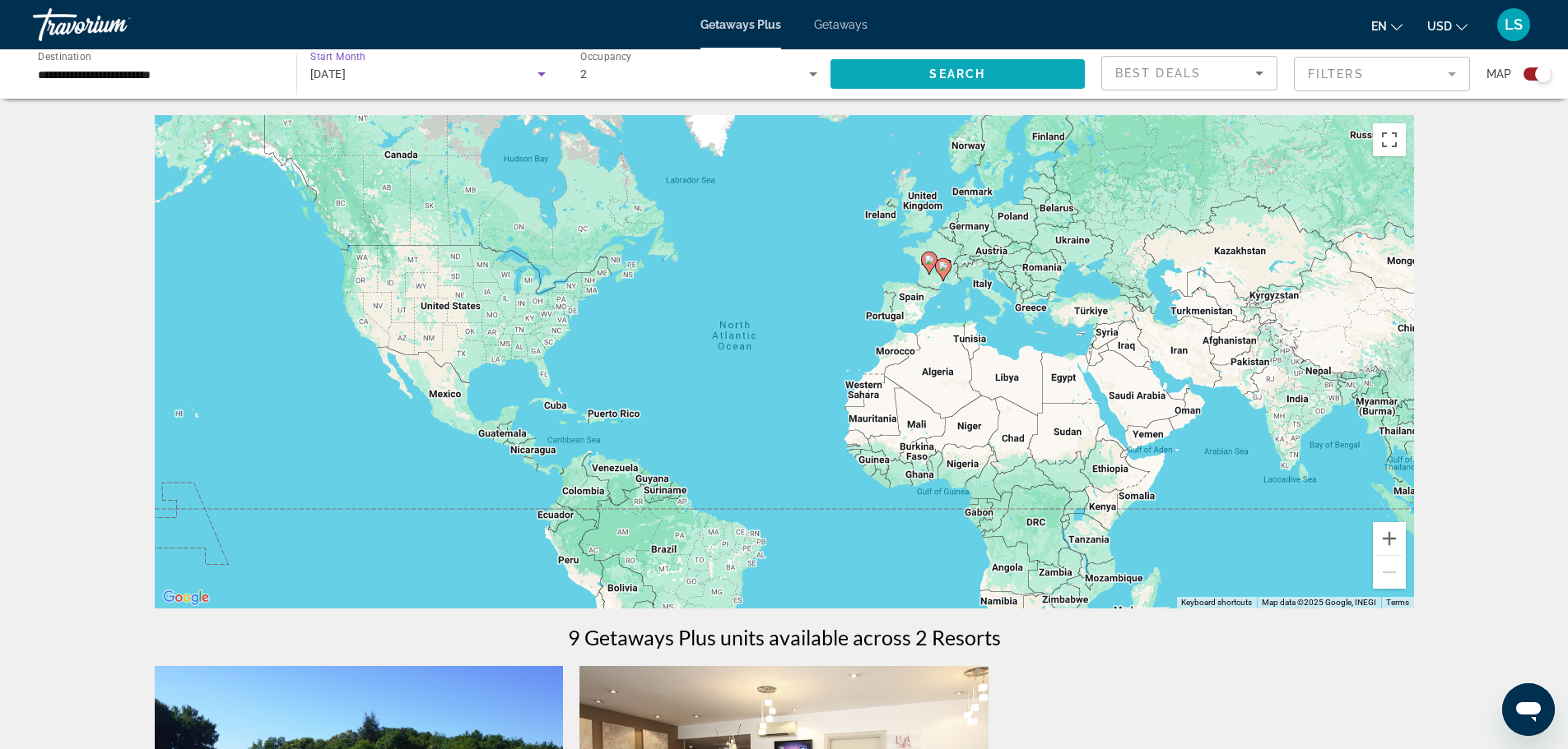
click at [920, 63] on span "Search widget" at bounding box center [958, 73] width 255 height 39
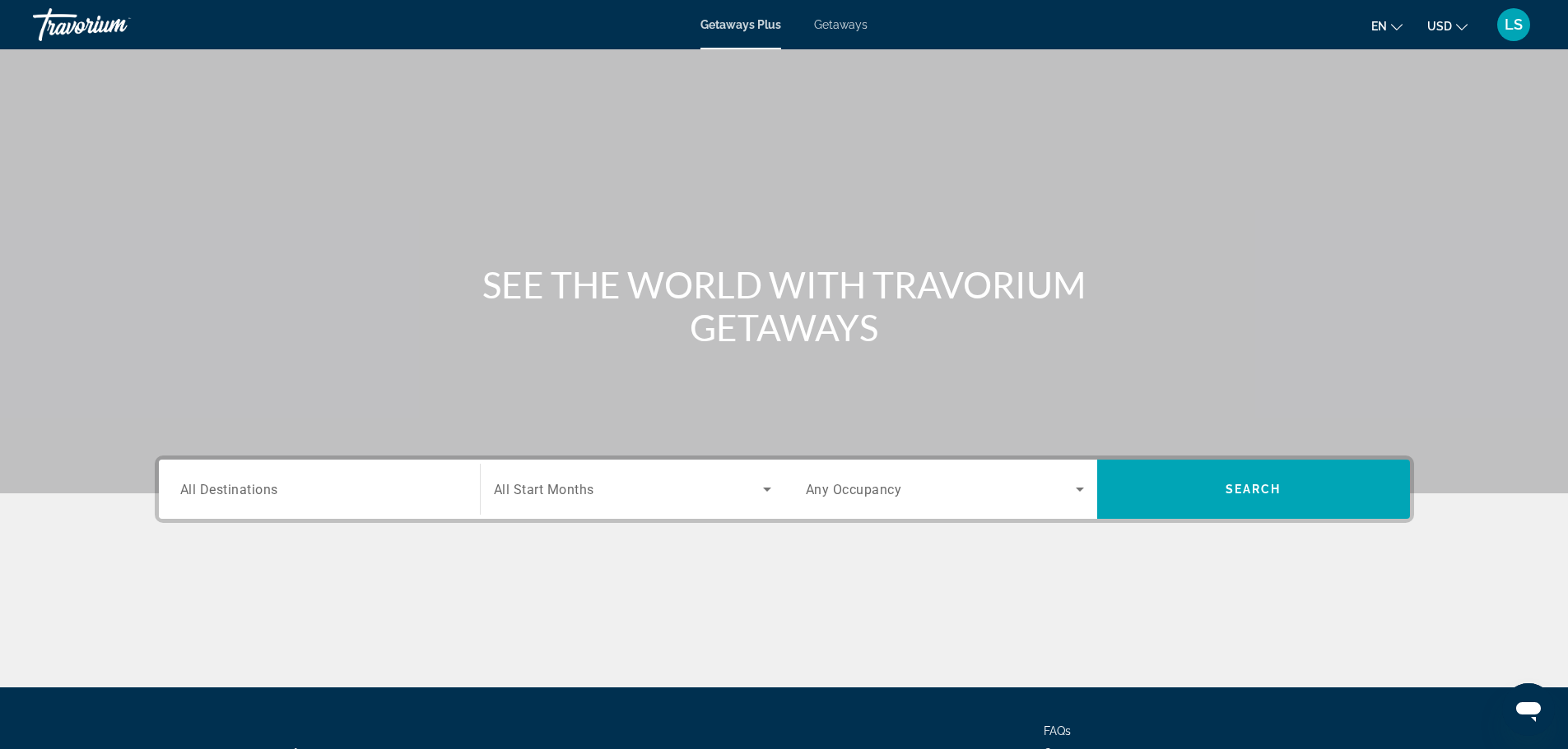
click at [389, 508] on div "Search widget" at bounding box center [319, 489] width 278 height 47
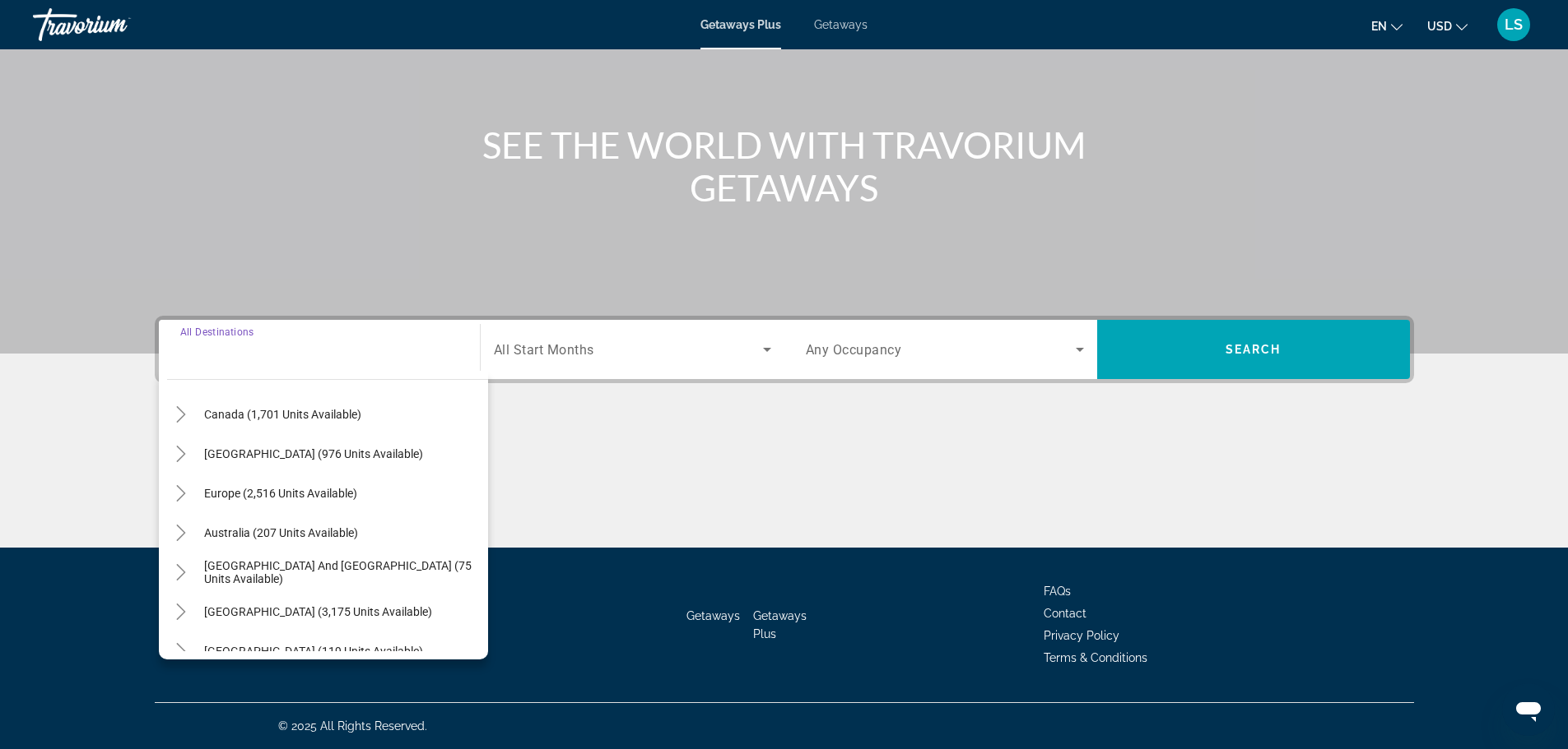
scroll to position [165, 0]
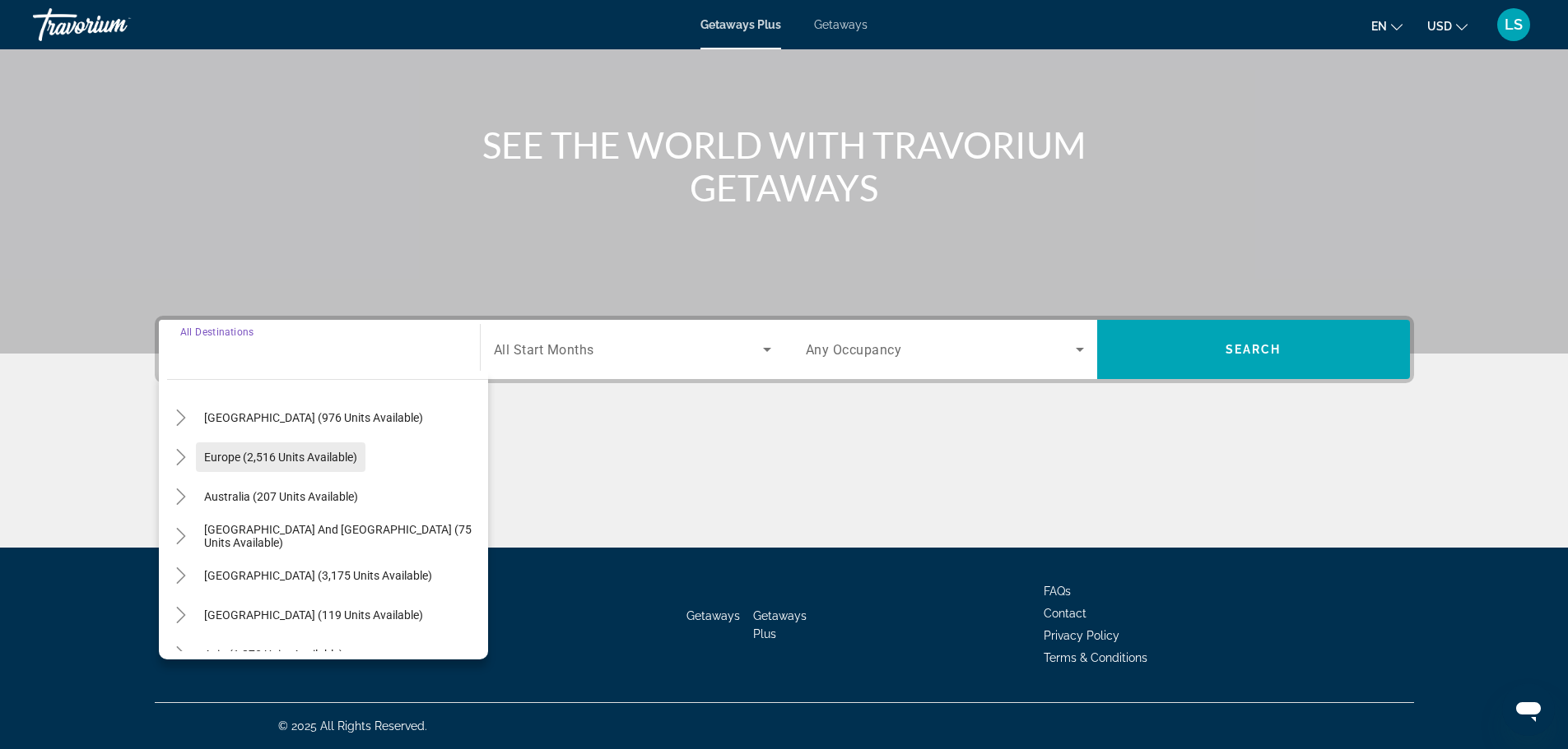
click at [336, 456] on span "Europe (2,516 units available)" at bounding box center [281, 458] width 153 height 13
type input "**********"
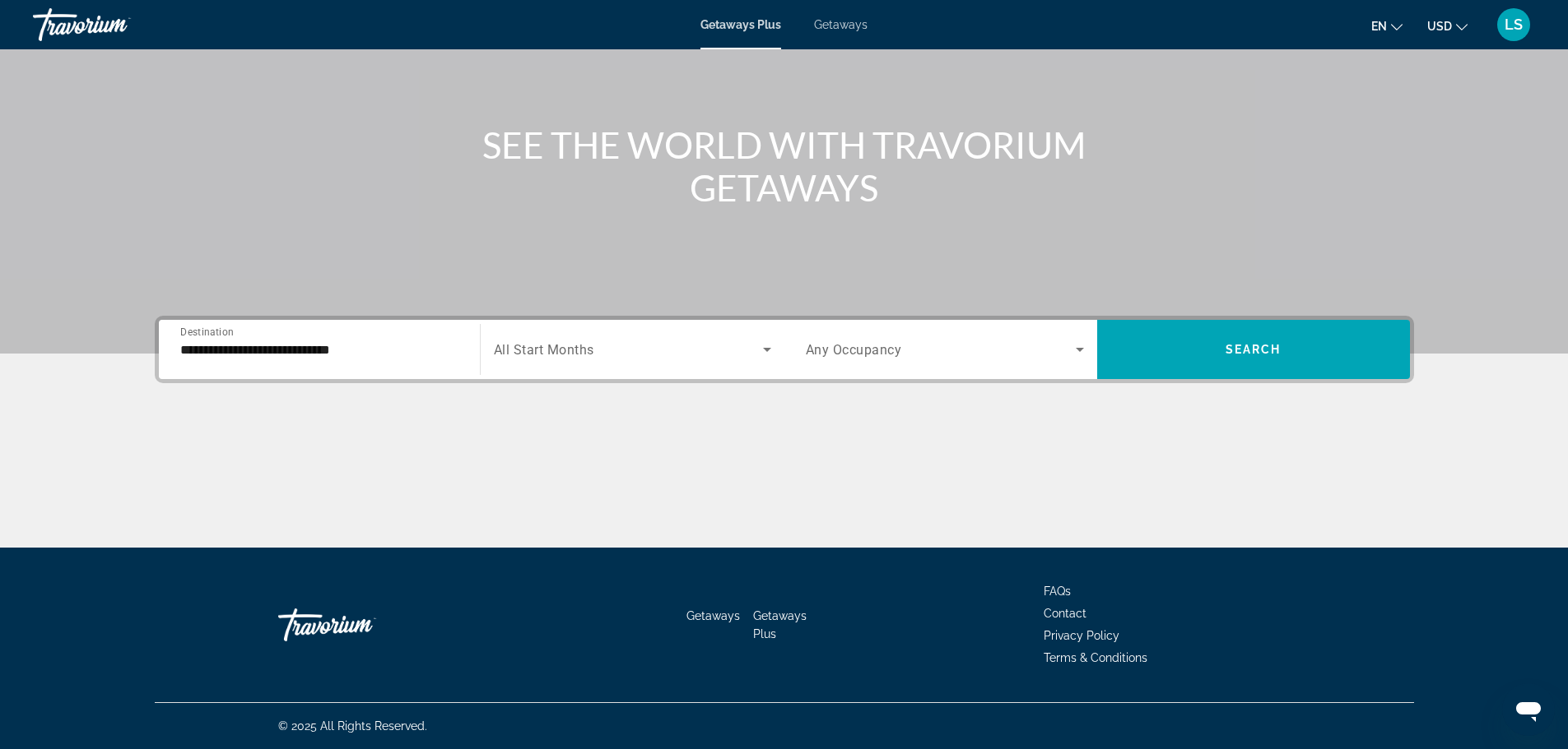
click at [594, 345] on span "All Start Months" at bounding box center [544, 350] width 101 height 16
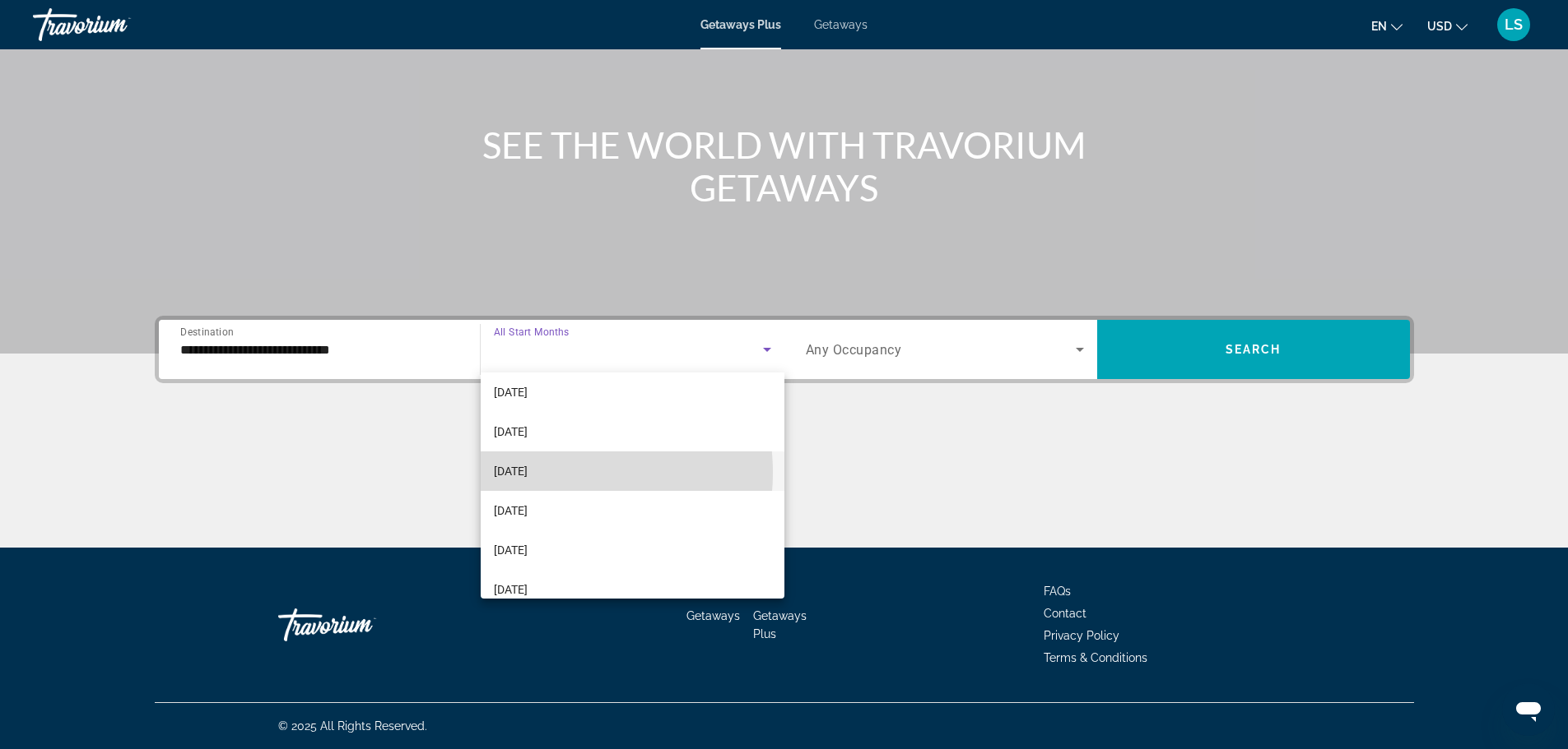
click at [528, 473] on span "[DATE]" at bounding box center [510, 472] width 34 height 20
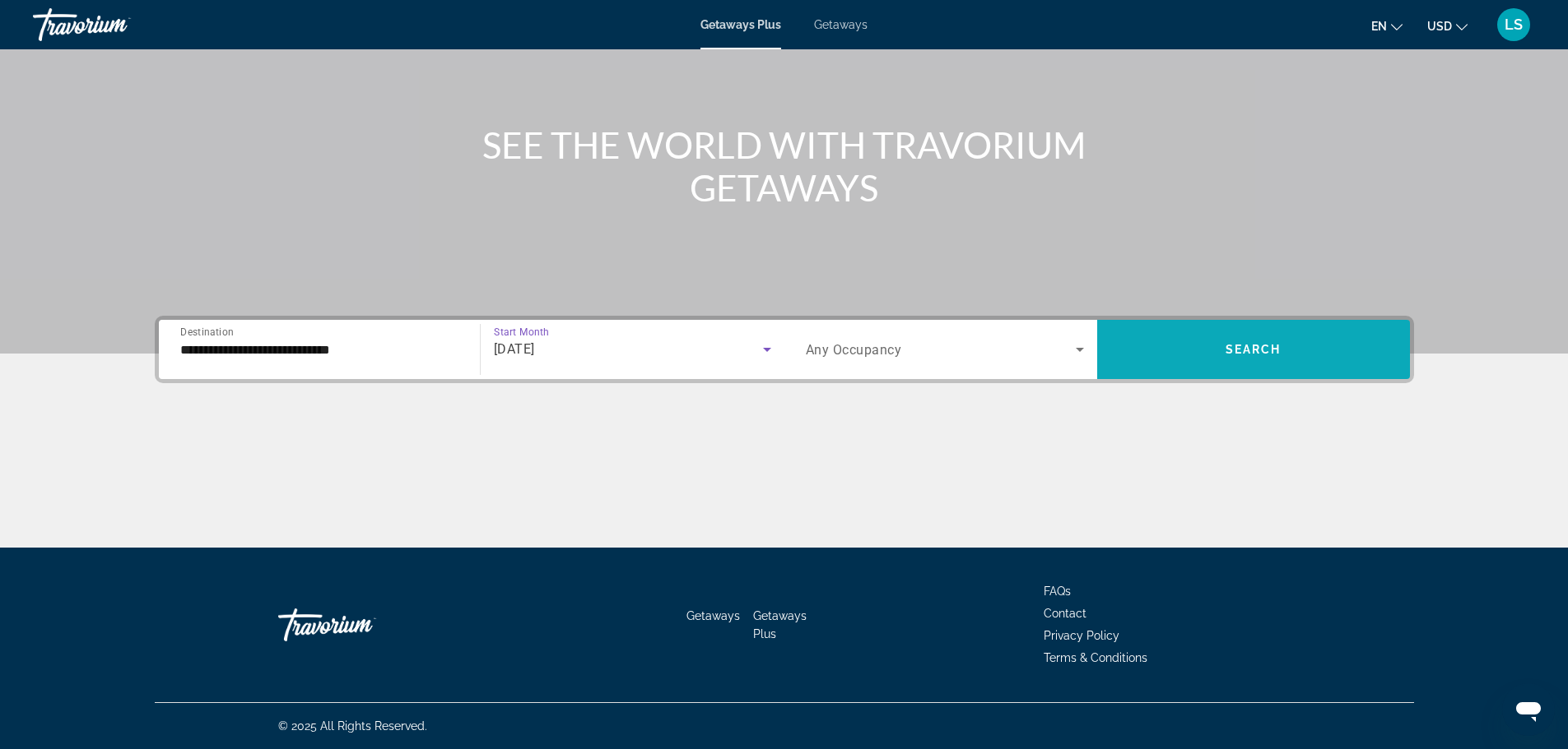
click at [1212, 333] on span "Search widget" at bounding box center [1254, 349] width 313 height 39
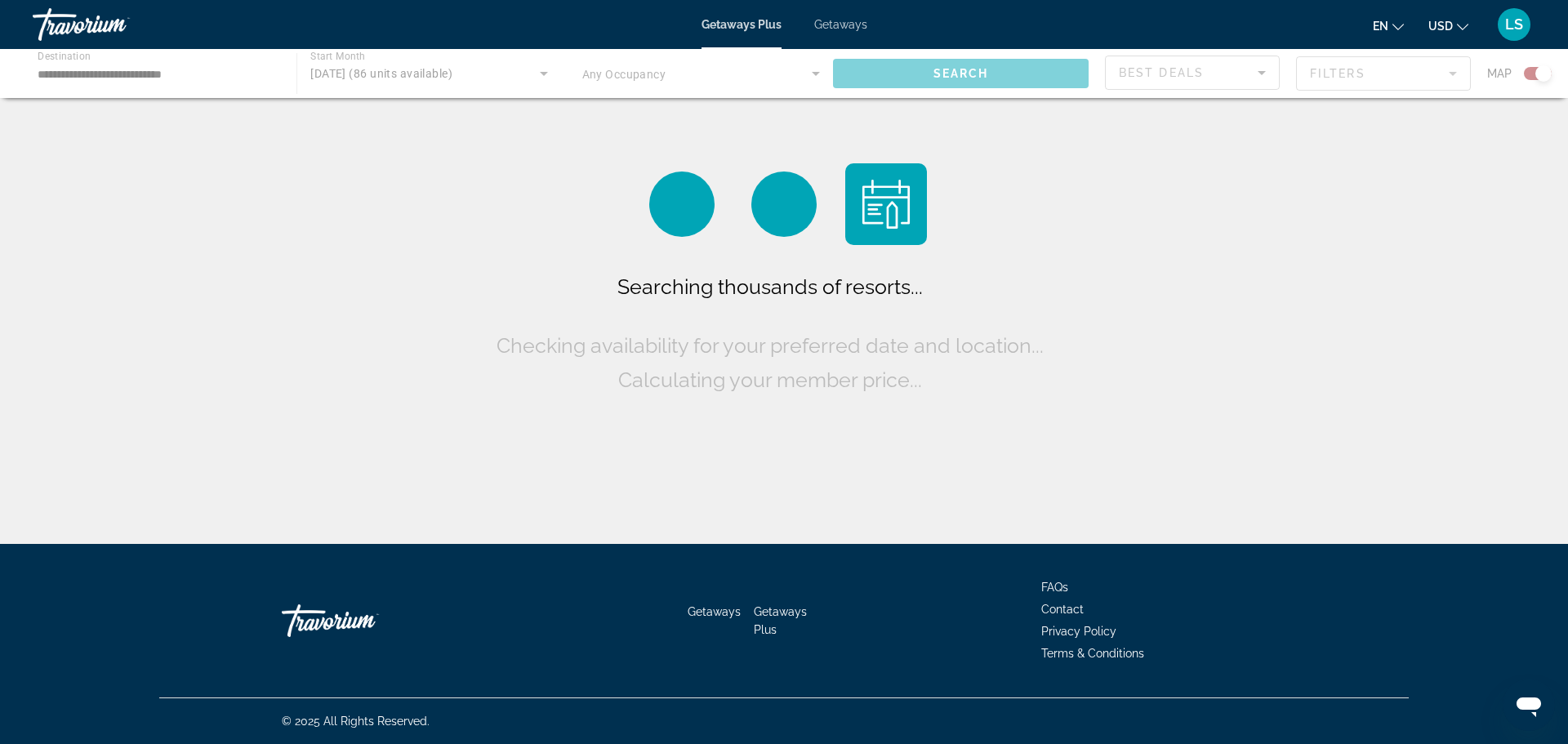
click at [436, 73] on div "Main content" at bounding box center [784, 73] width 1568 height 49
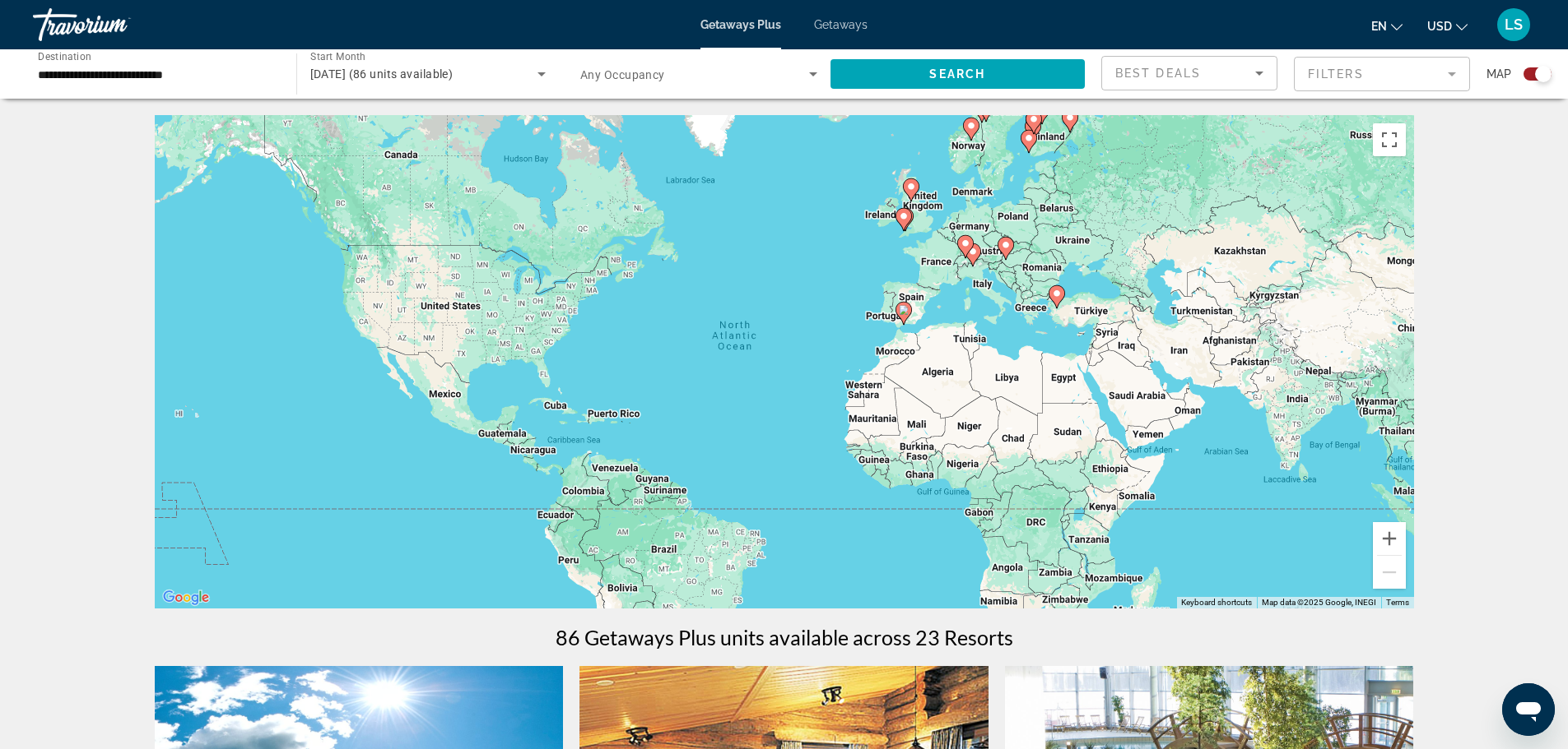
click at [443, 69] on span "[DATE] (86 units available)" at bounding box center [382, 74] width 143 height 13
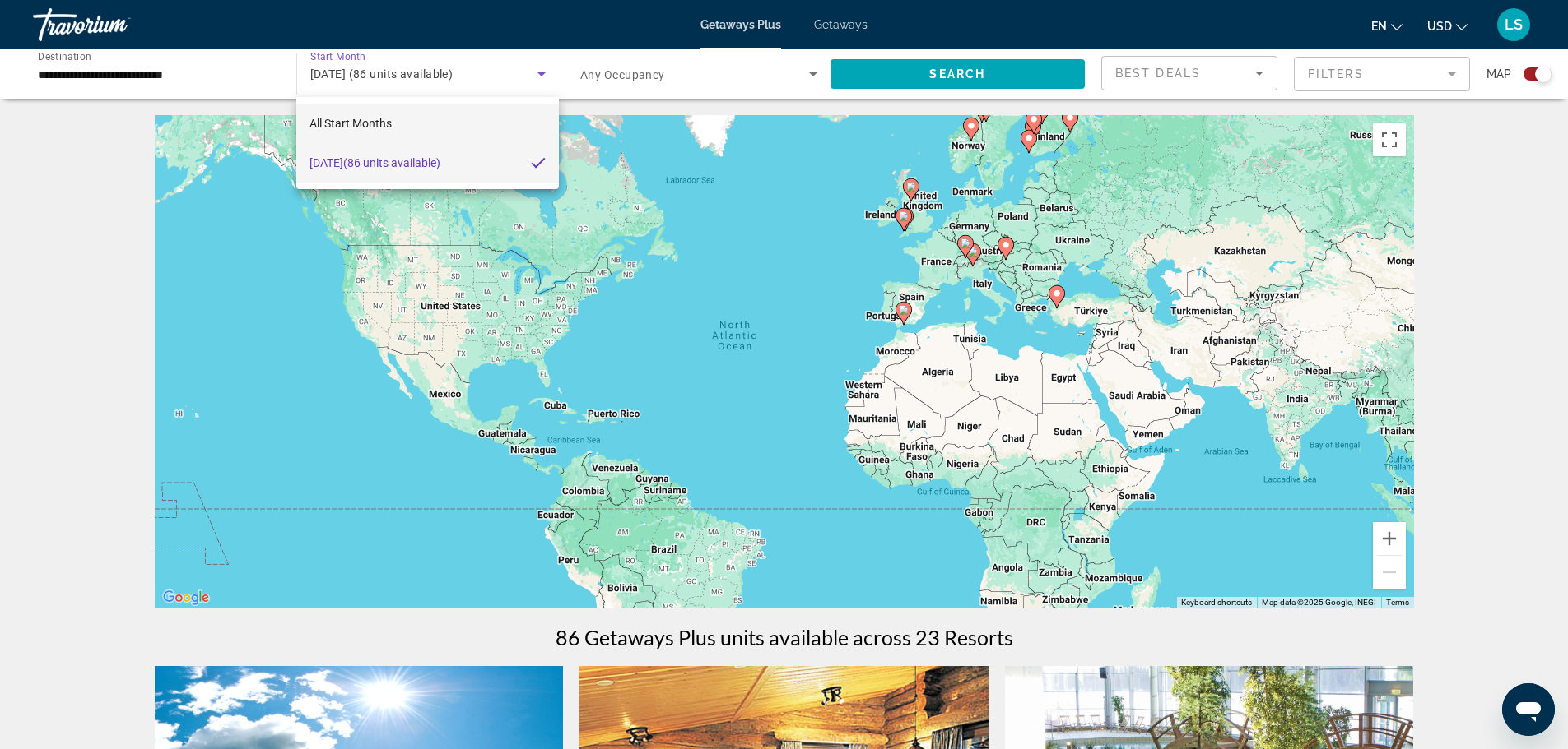
click at [414, 119] on mat-option "All Start Months" at bounding box center [427, 123] width 261 height 39
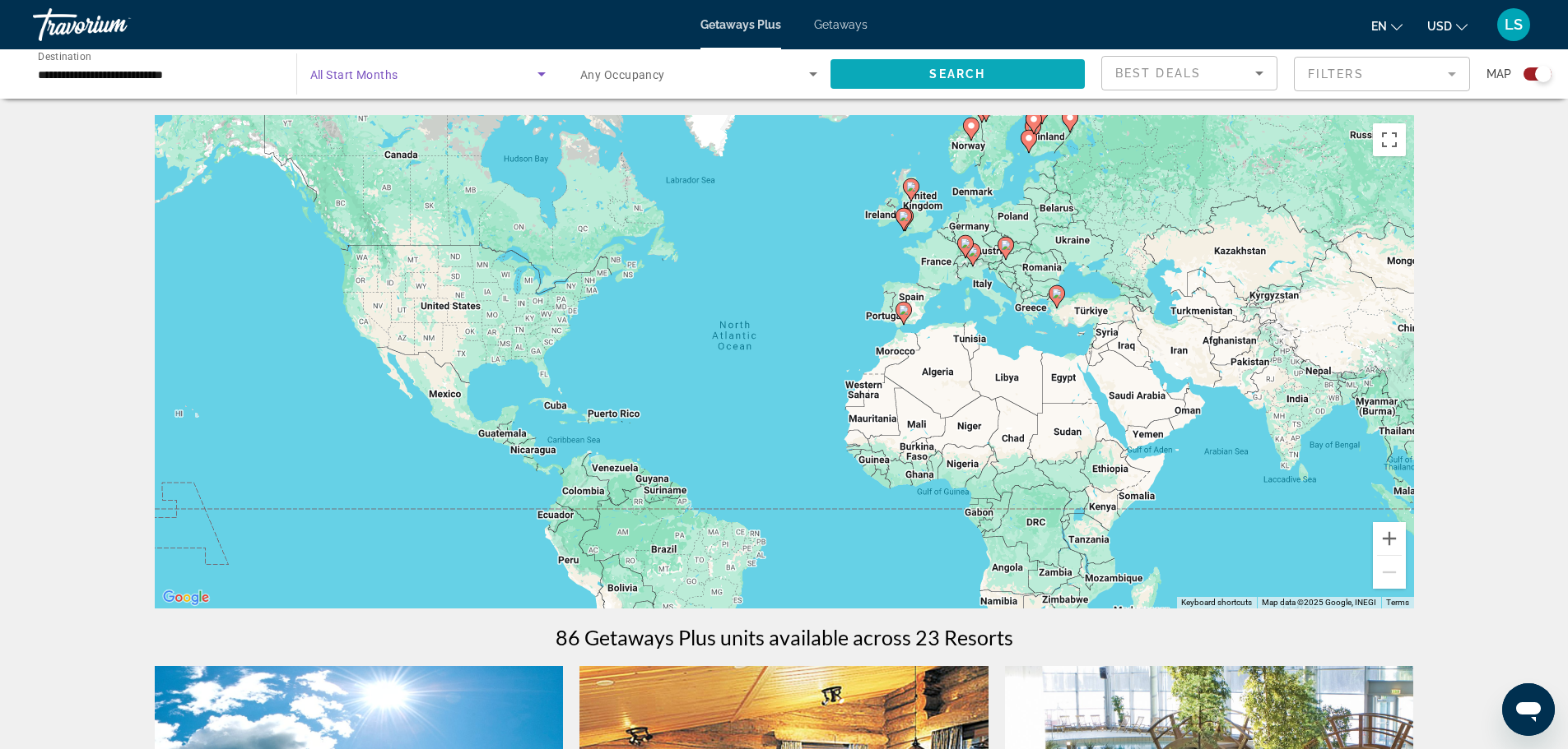
click at [905, 82] on span "Search widget" at bounding box center [958, 73] width 255 height 39
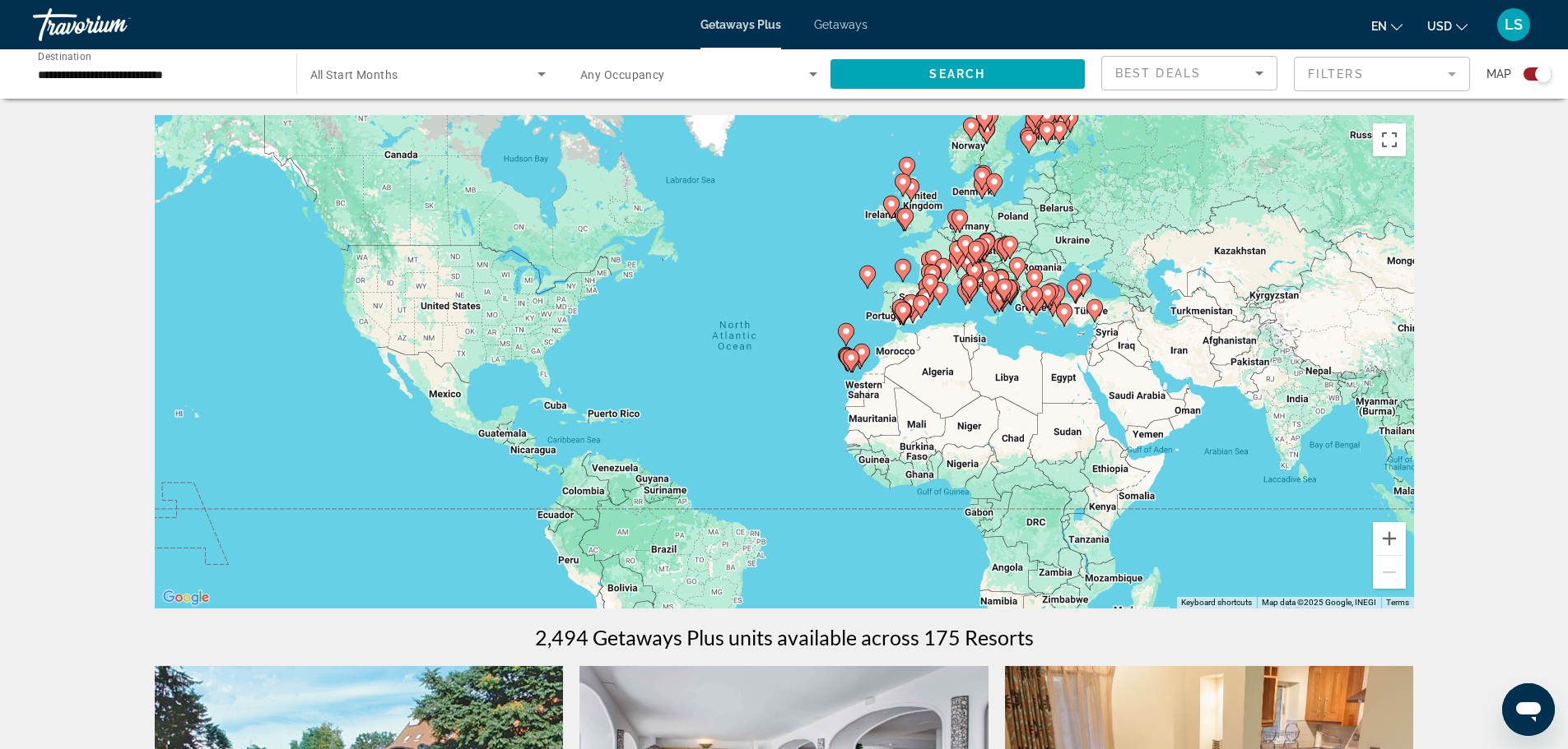
click at [386, 76] on span "All Start Months" at bounding box center [355, 75] width 88 height 13
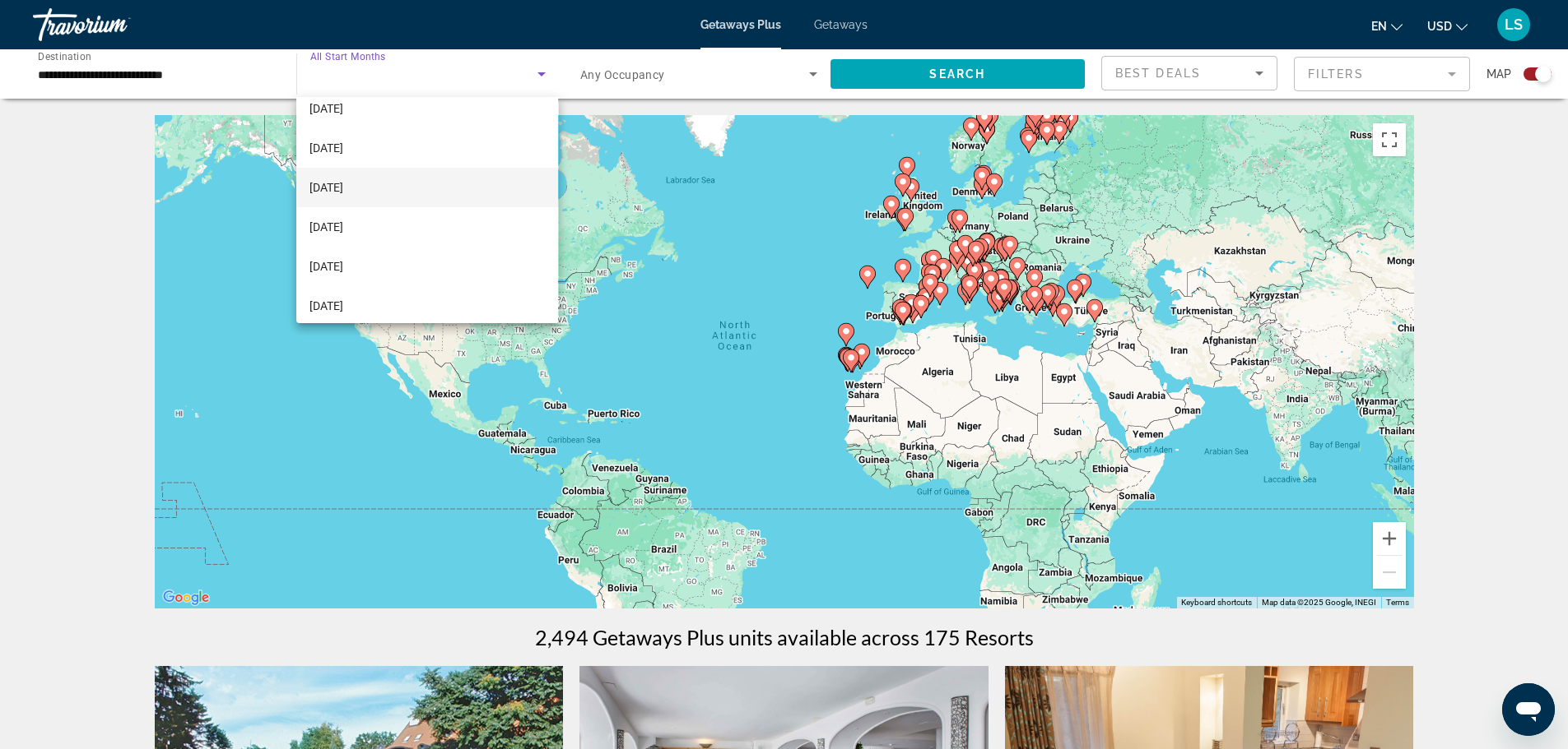
scroll to position [165, 0]
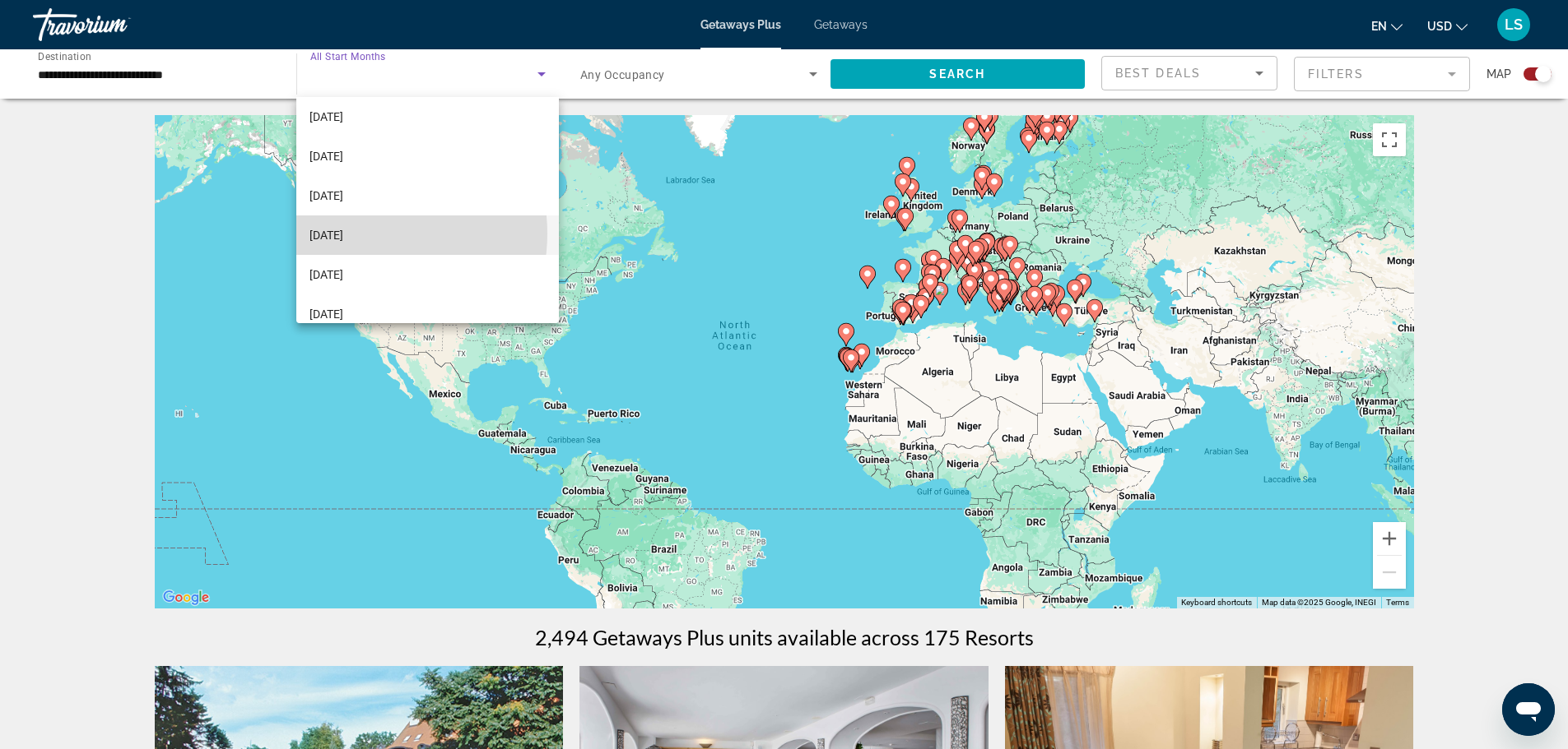
click at [343, 234] on span "[DATE]" at bounding box center [326, 236] width 34 height 20
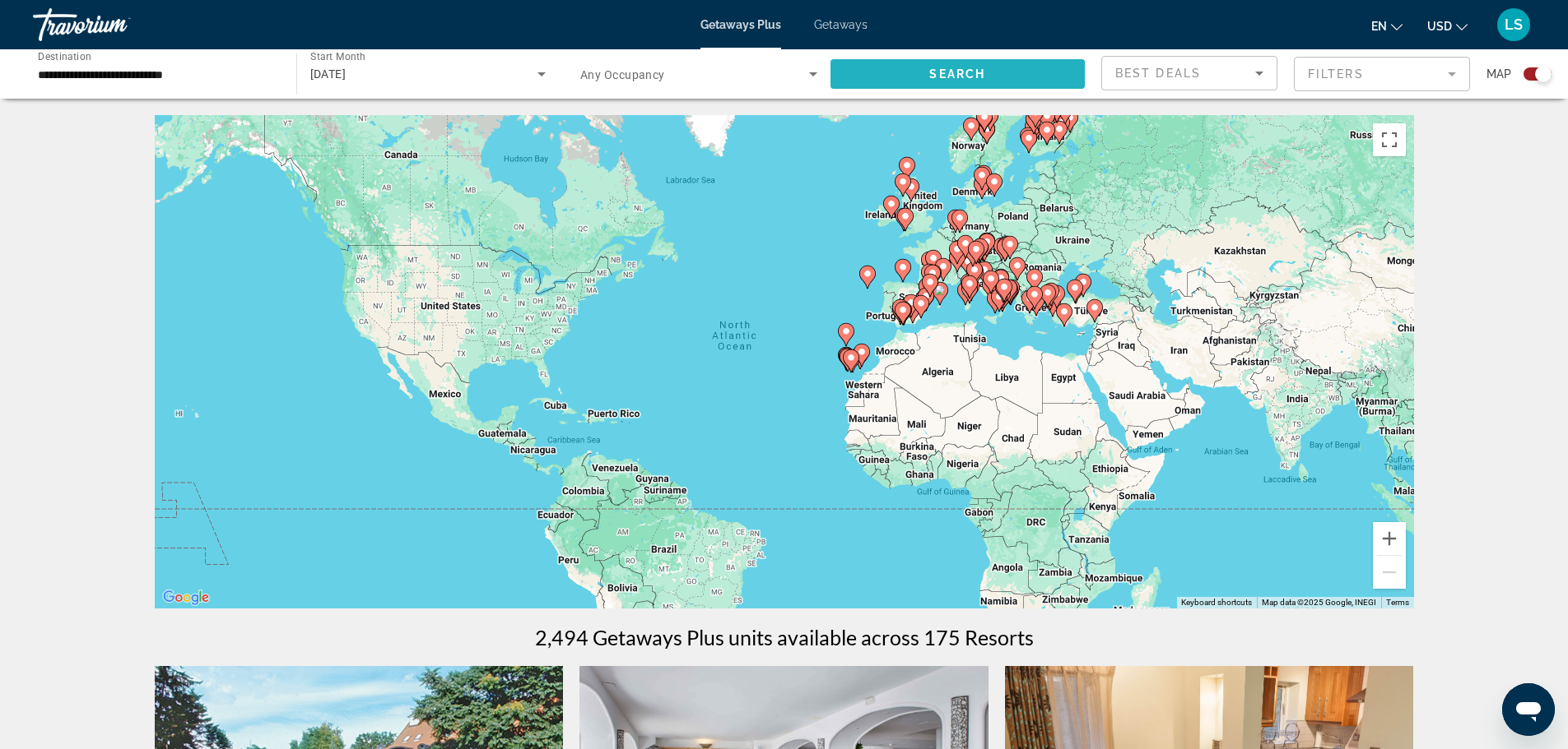
click at [891, 67] on span "Search widget" at bounding box center [958, 73] width 255 height 39
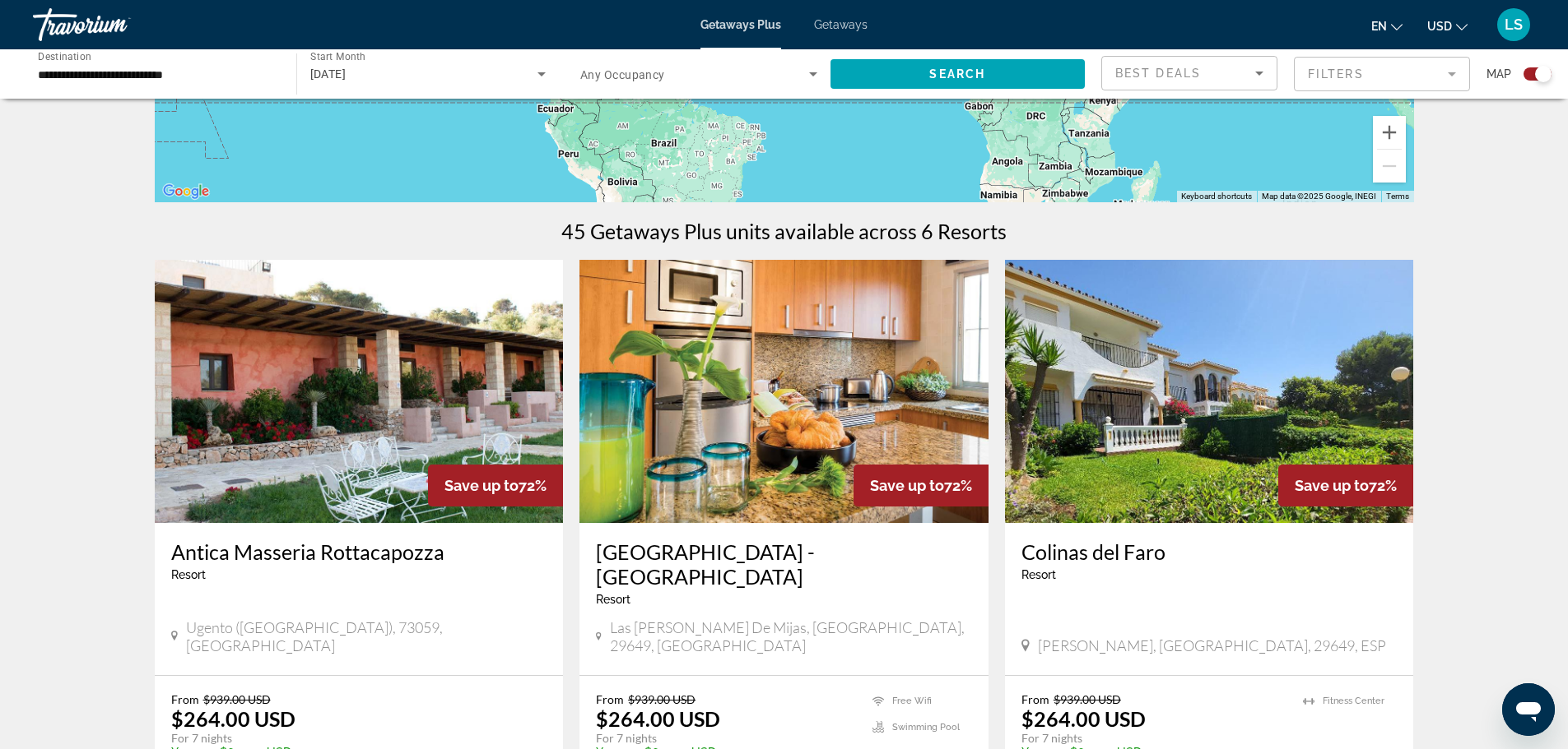
scroll to position [398, 0]
